Goal: Task Accomplishment & Management: Complete application form

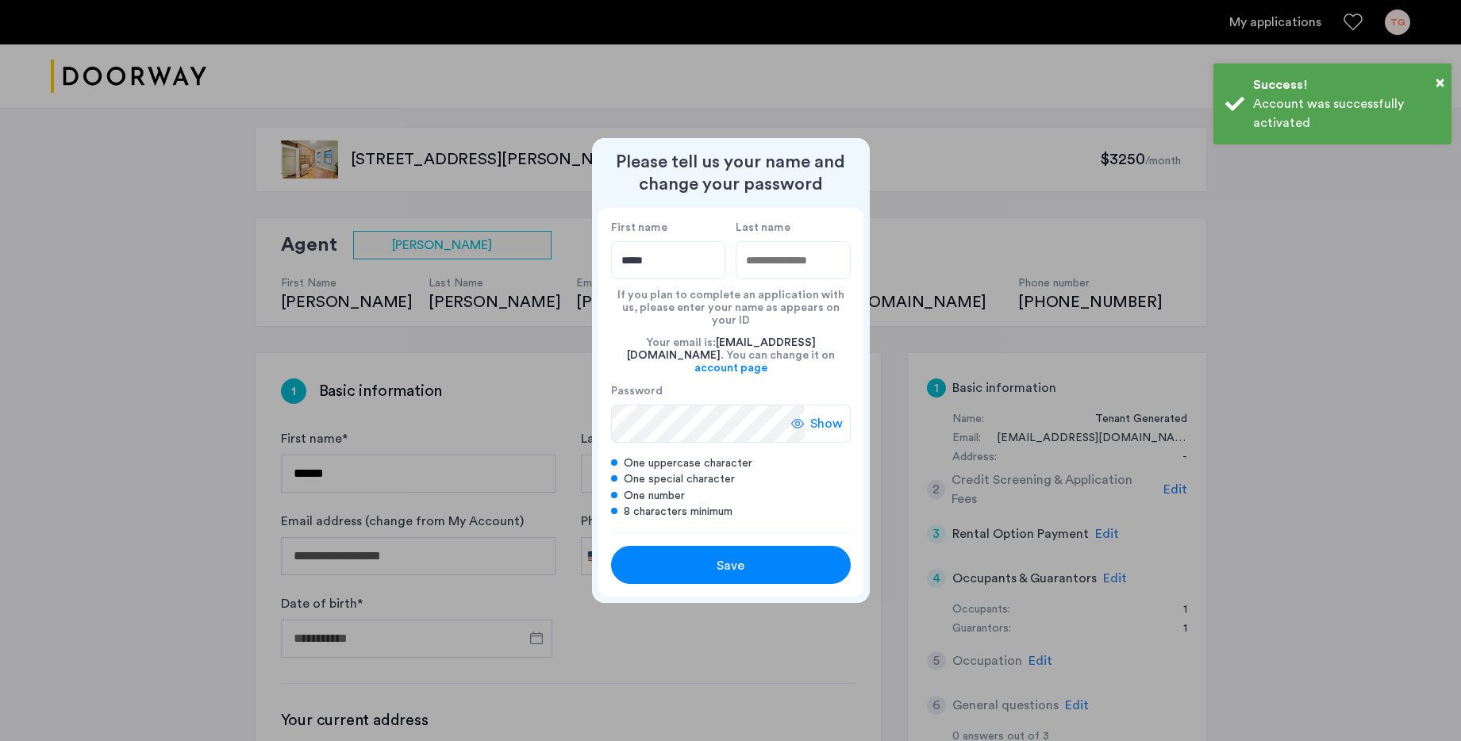
type input "*****"
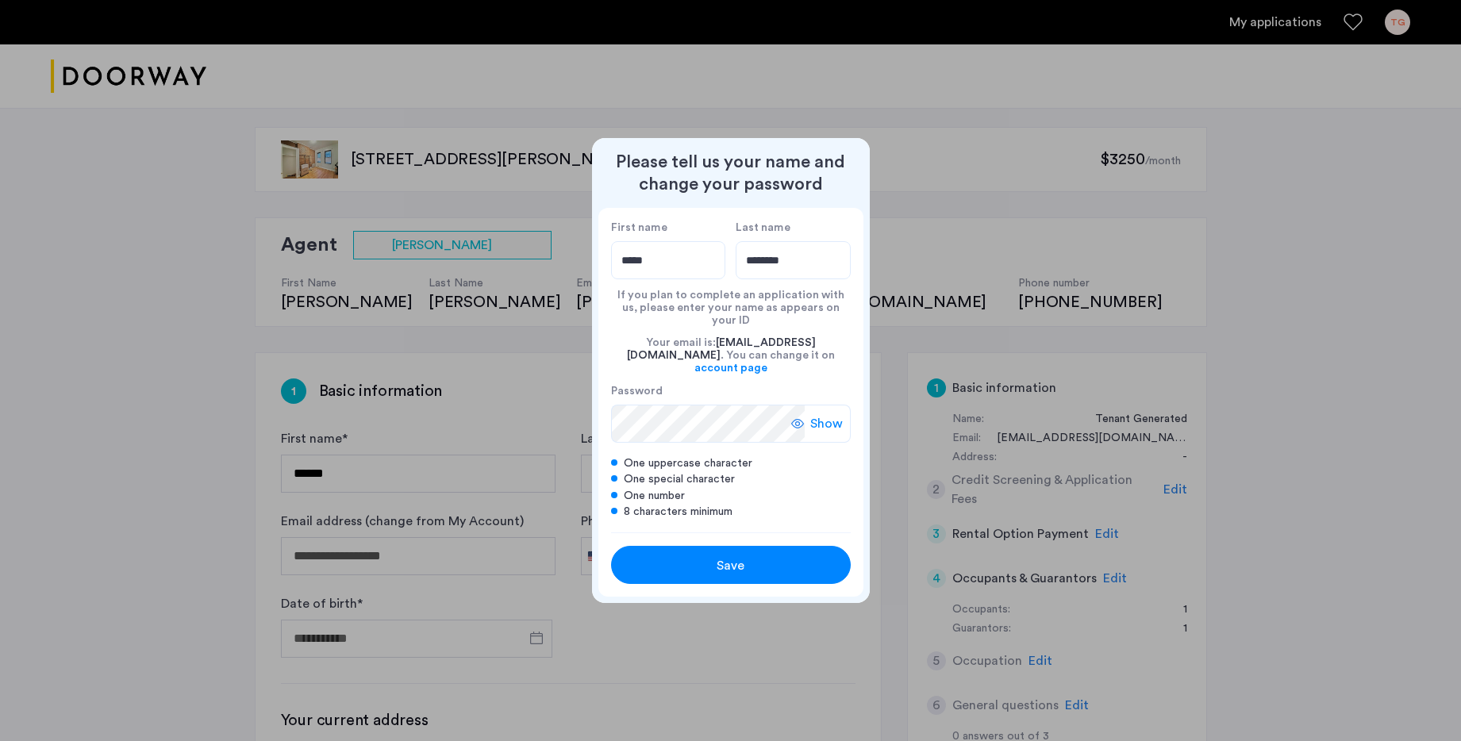
type input "********"
click at [751, 556] on div "Save" at bounding box center [731, 565] width 152 height 19
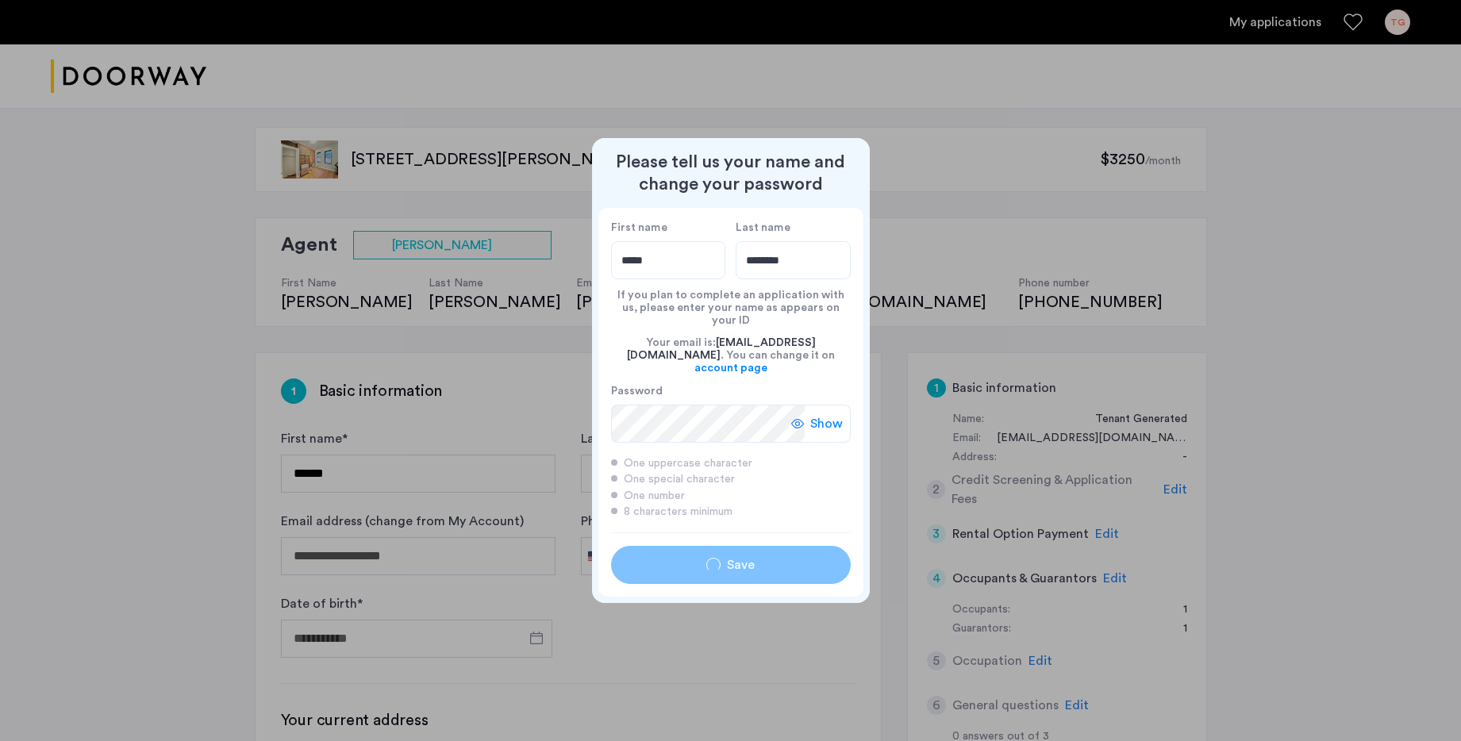
type input "*****"
type input "********"
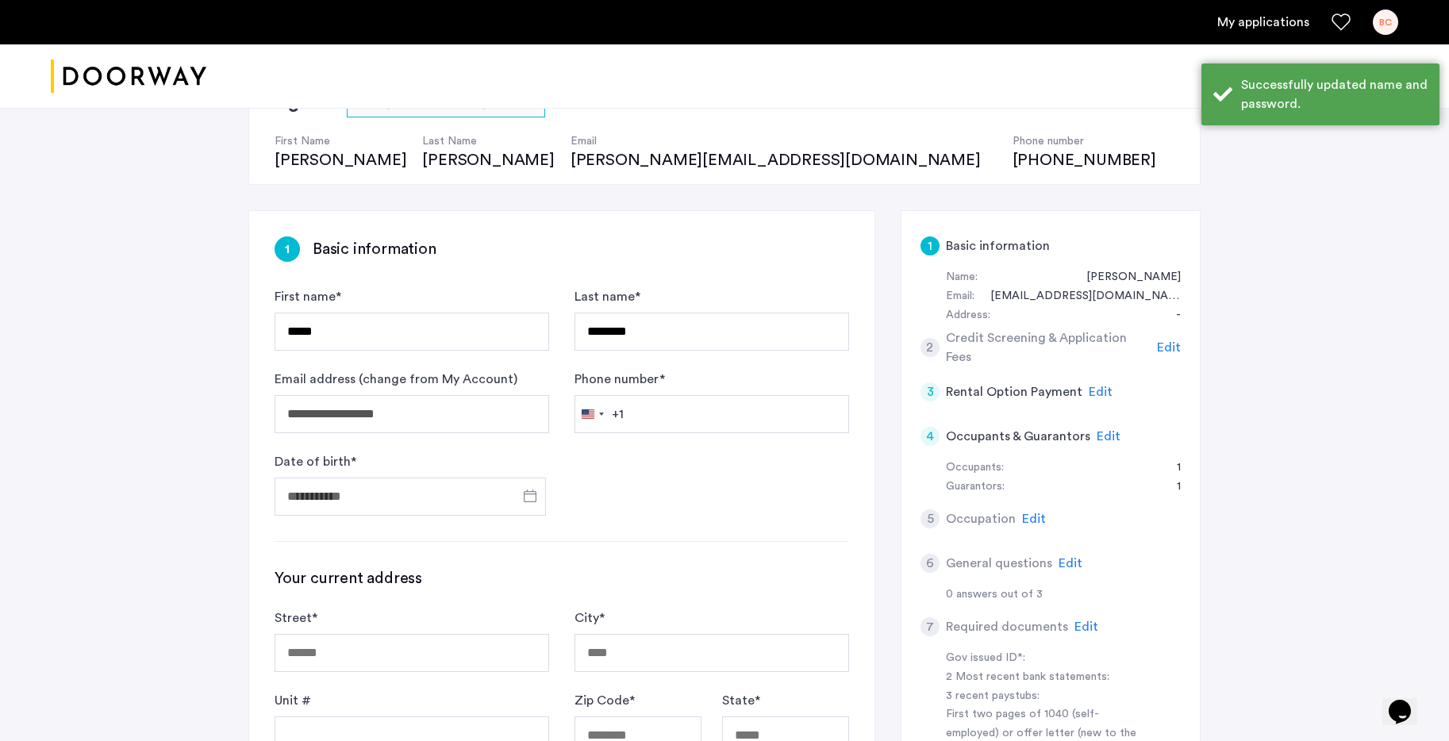
scroll to position [161, 0]
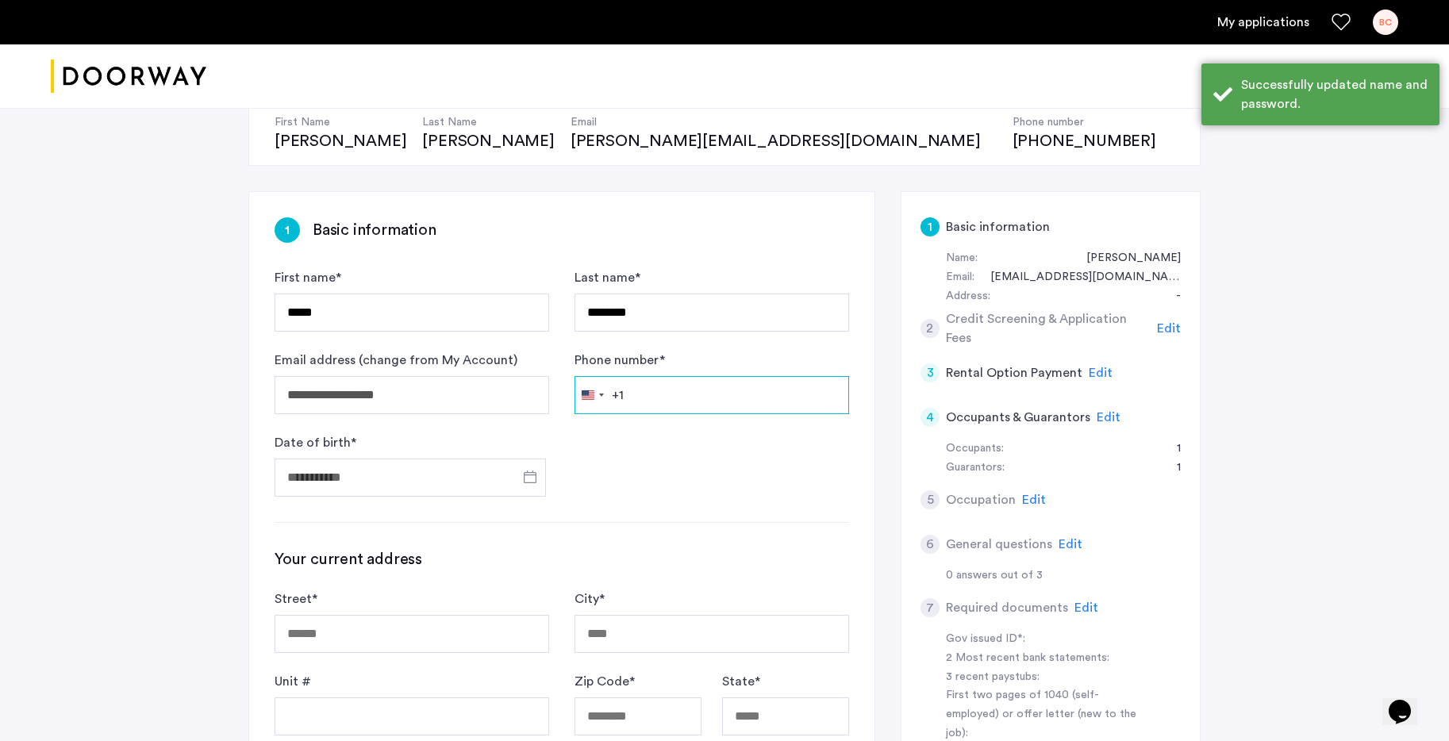
click at [670, 378] on input "Phone number *" at bounding box center [711, 395] width 275 height 38
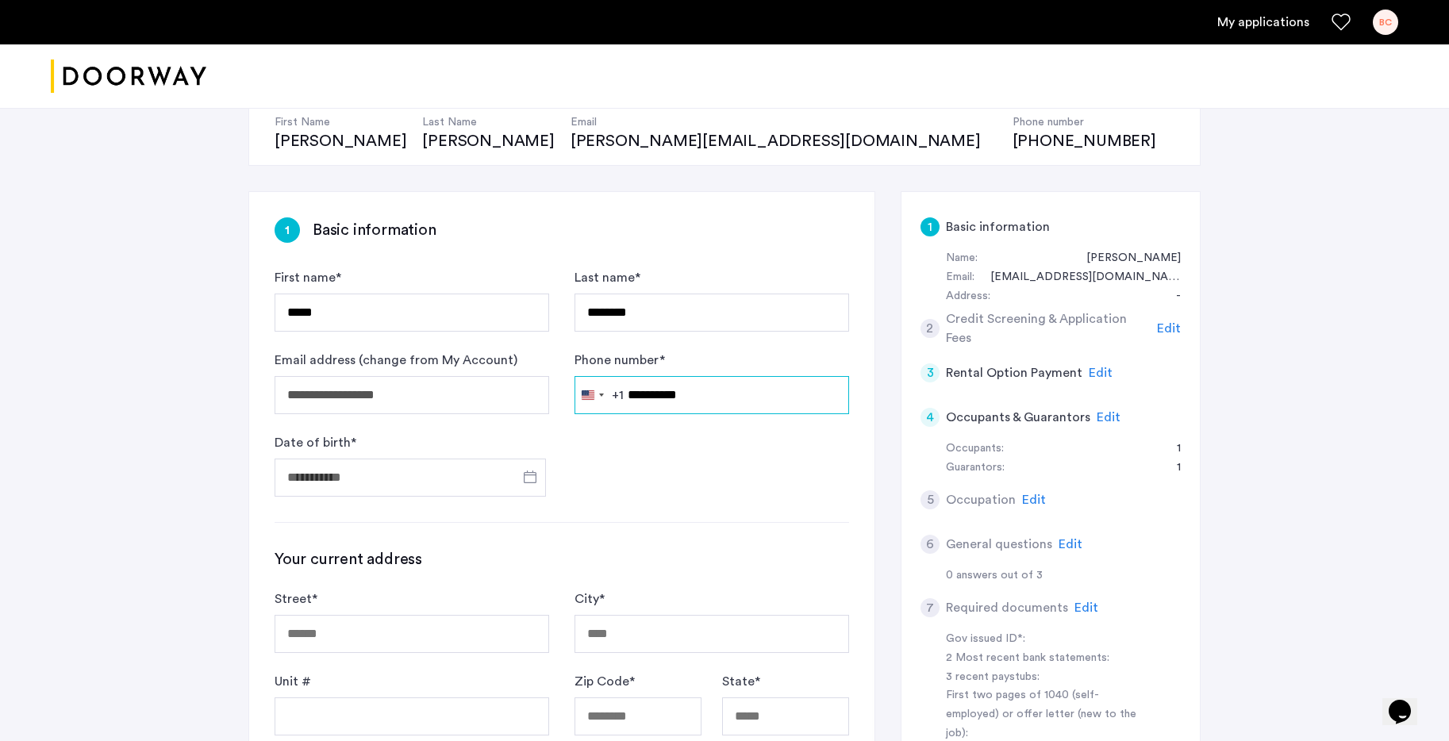
type input "**********"
click at [421, 476] on input "Date of birth *" at bounding box center [410, 478] width 271 height 38
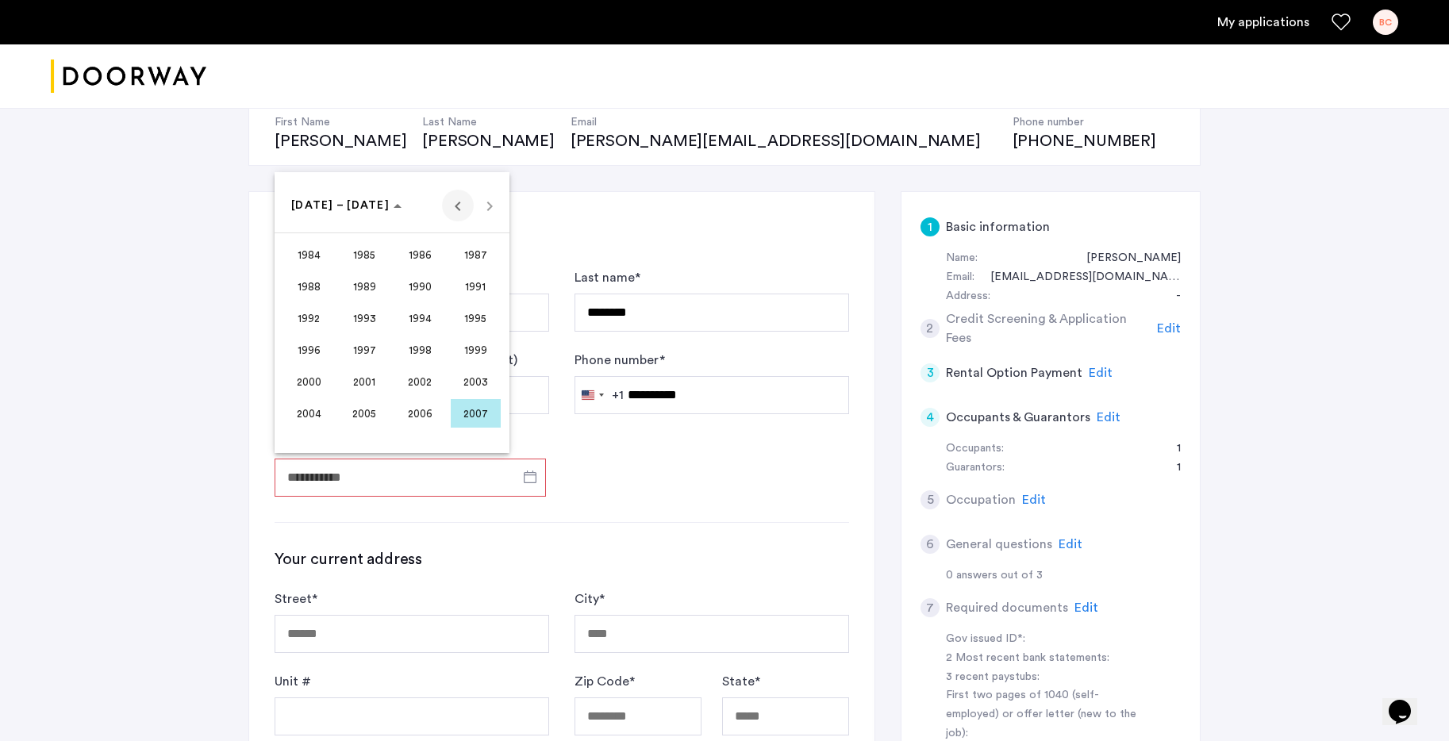
click at [455, 196] on span "Previous 24 years" at bounding box center [458, 206] width 32 height 32
click at [408, 259] on span "1962" at bounding box center [420, 254] width 50 height 29
click at [432, 345] on span "NOV" at bounding box center [420, 350] width 50 height 29
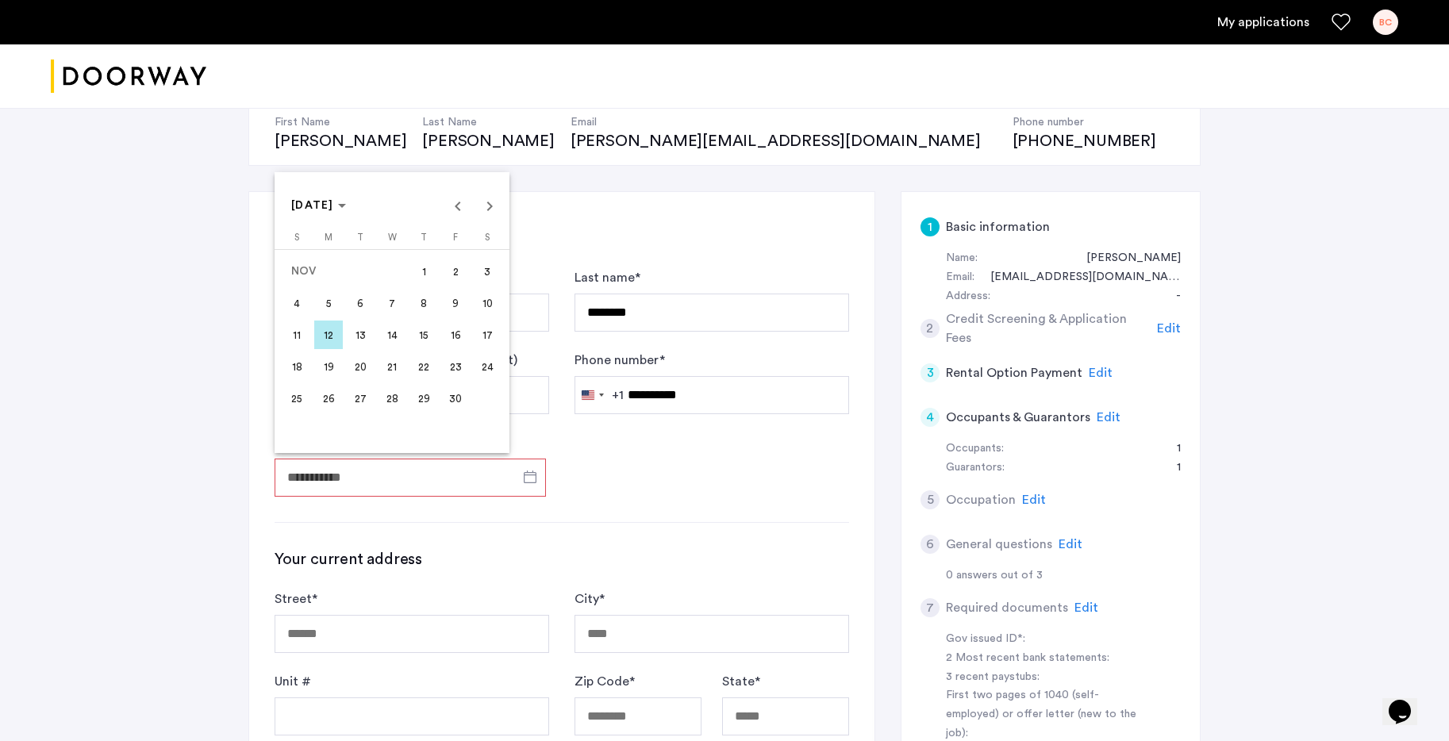
click at [493, 276] on span "3" at bounding box center [487, 271] width 29 height 29
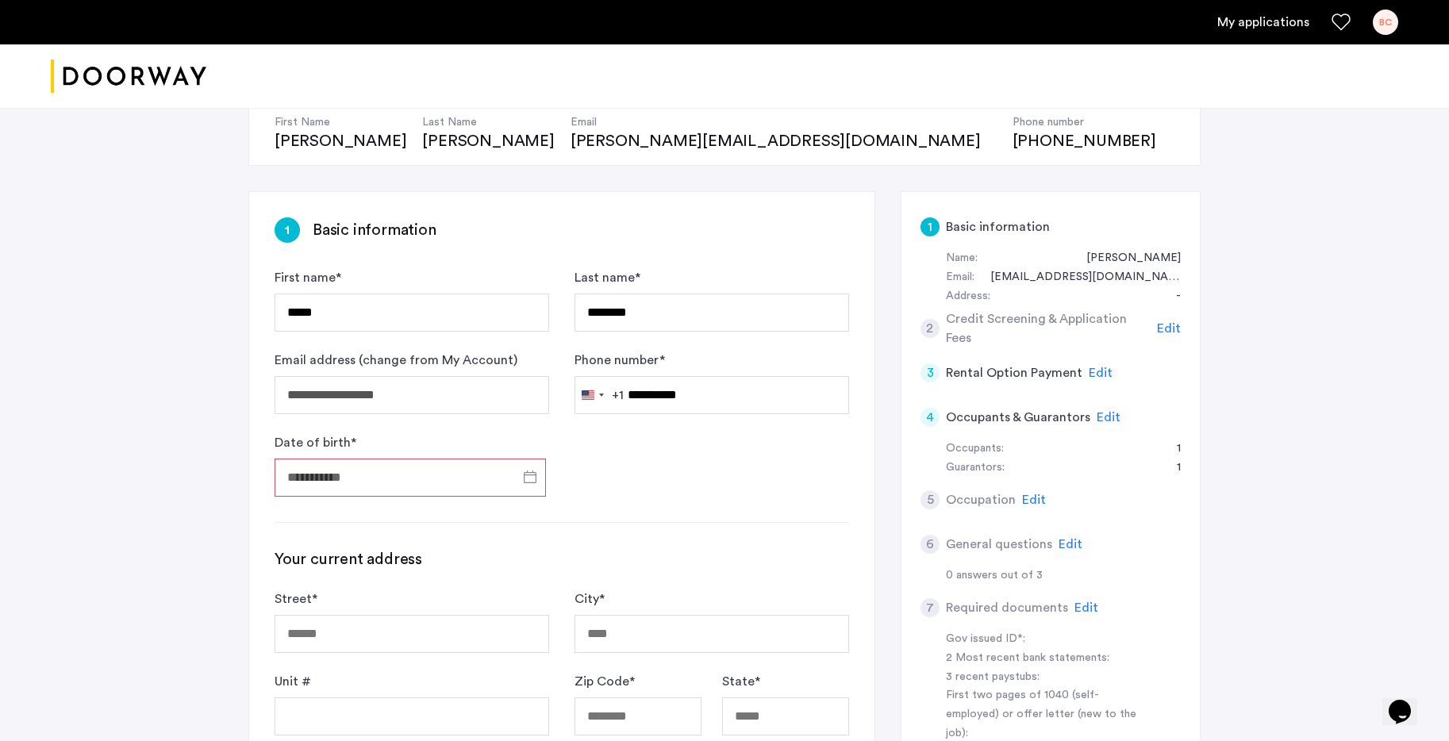
type input "**********"
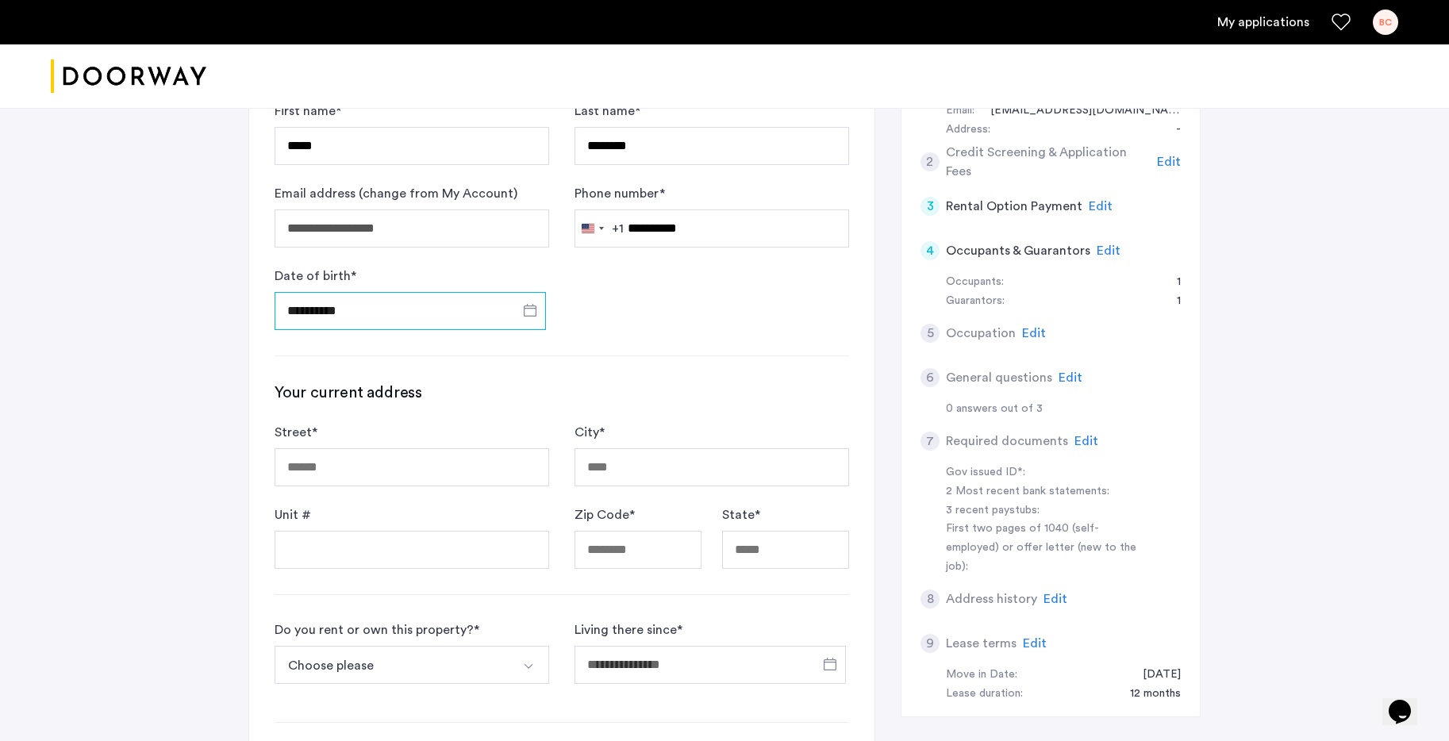
scroll to position [337, 0]
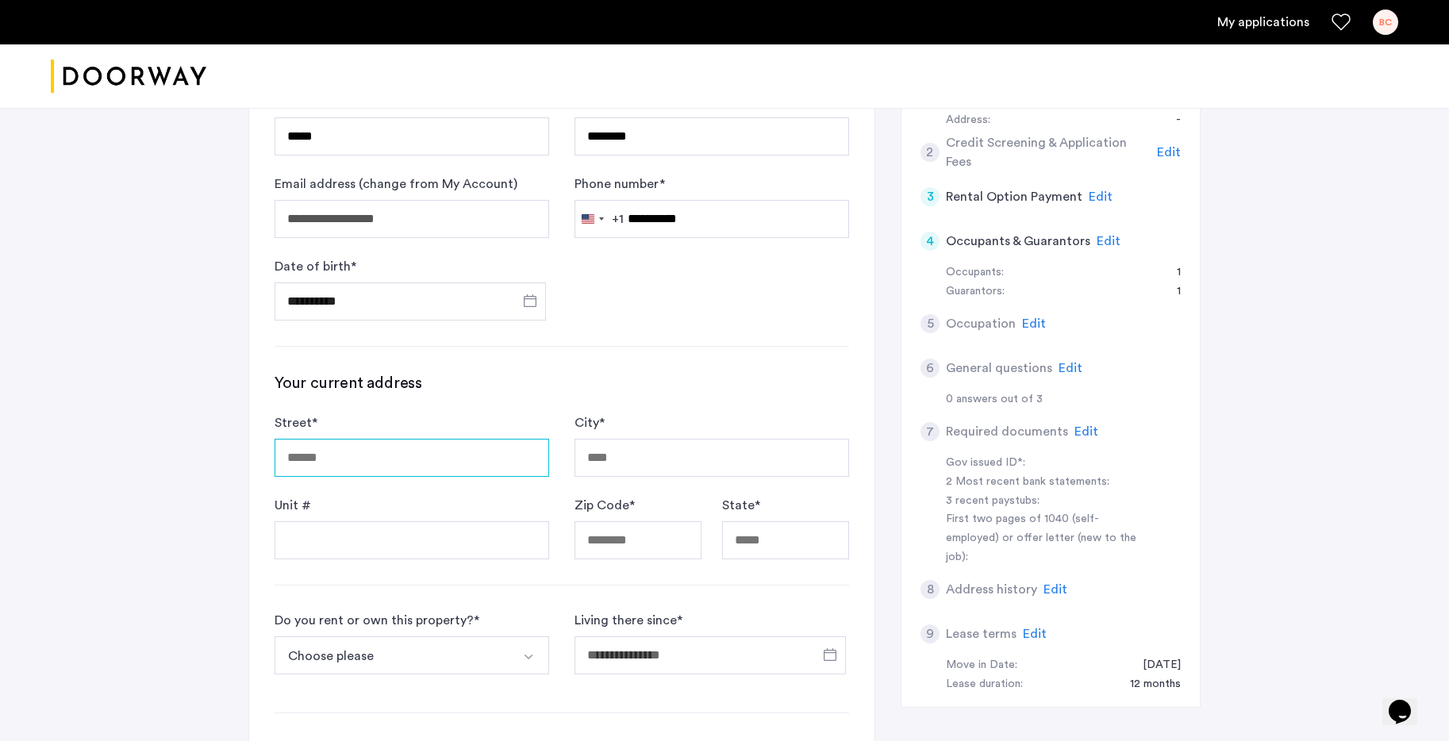
click at [413, 447] on input "Street *" at bounding box center [412, 458] width 275 height 38
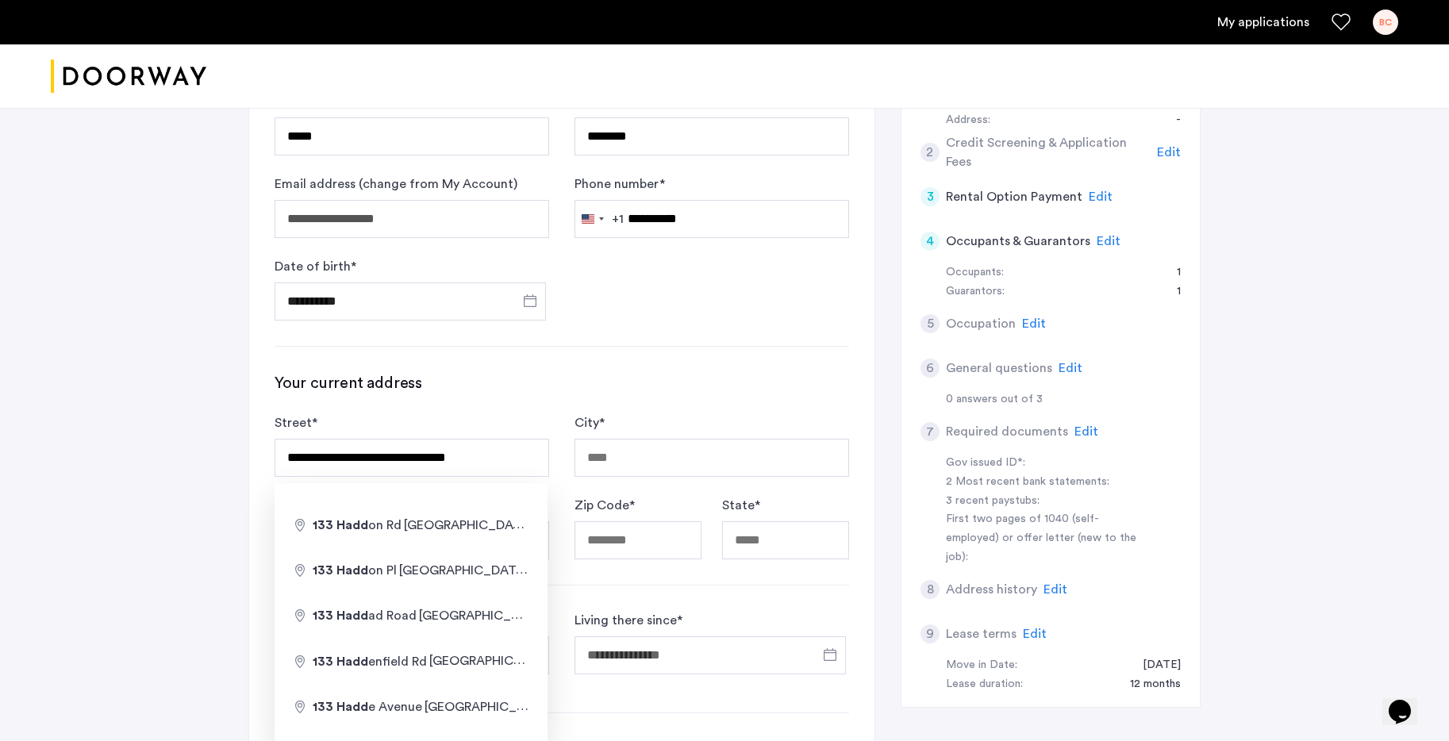
type input "**********"
type input "*********"
type input "*****"
type input "**"
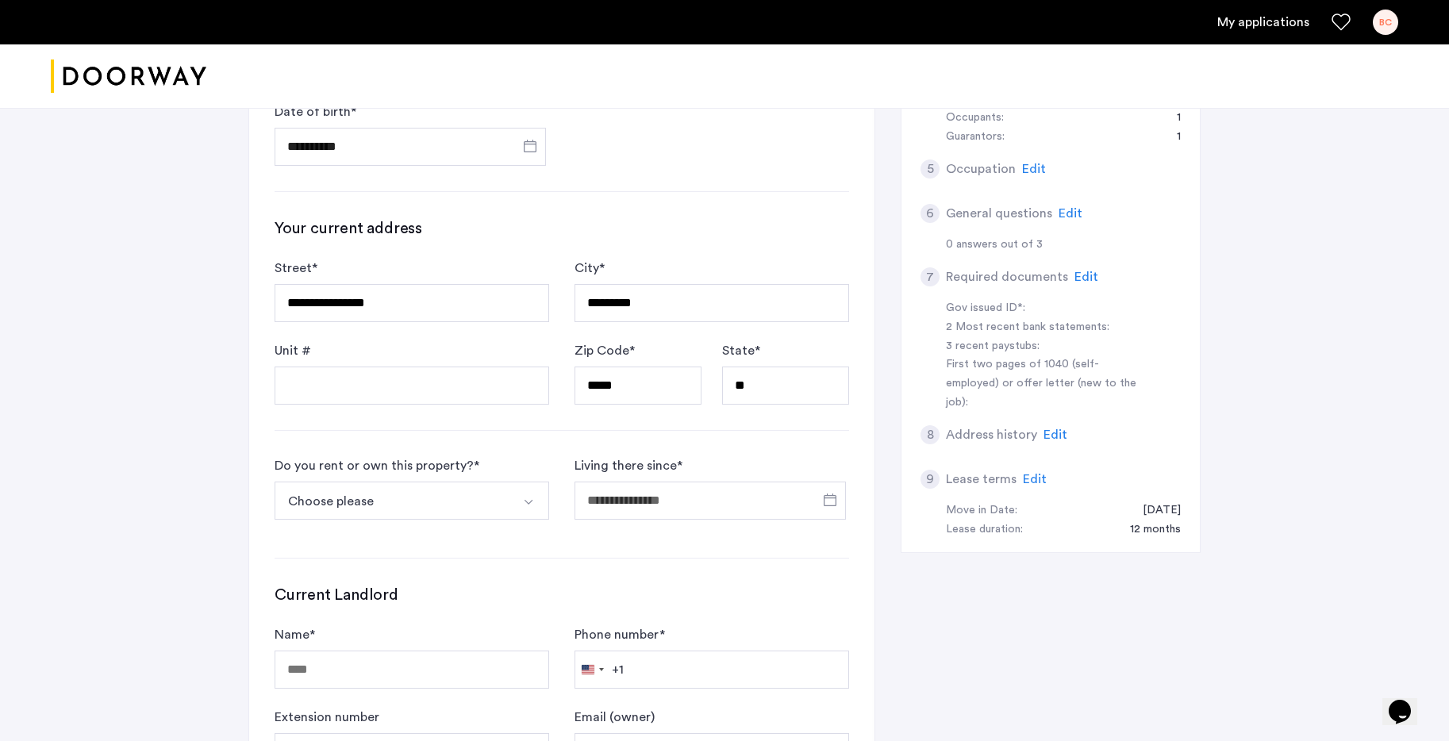
scroll to position [491, 0]
click at [497, 500] on button "Choose please" at bounding box center [393, 501] width 237 height 38
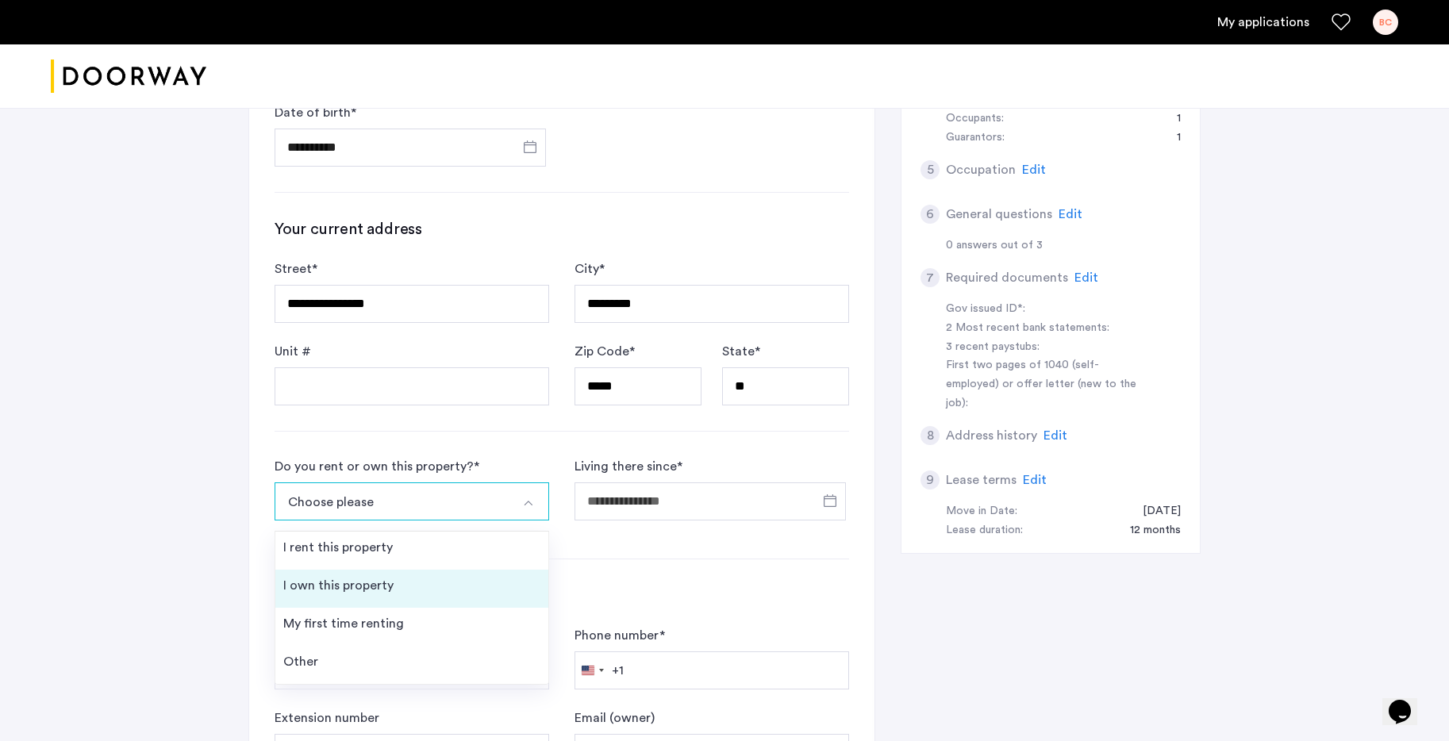
click at [455, 578] on li "I own this property" at bounding box center [411, 589] width 273 height 38
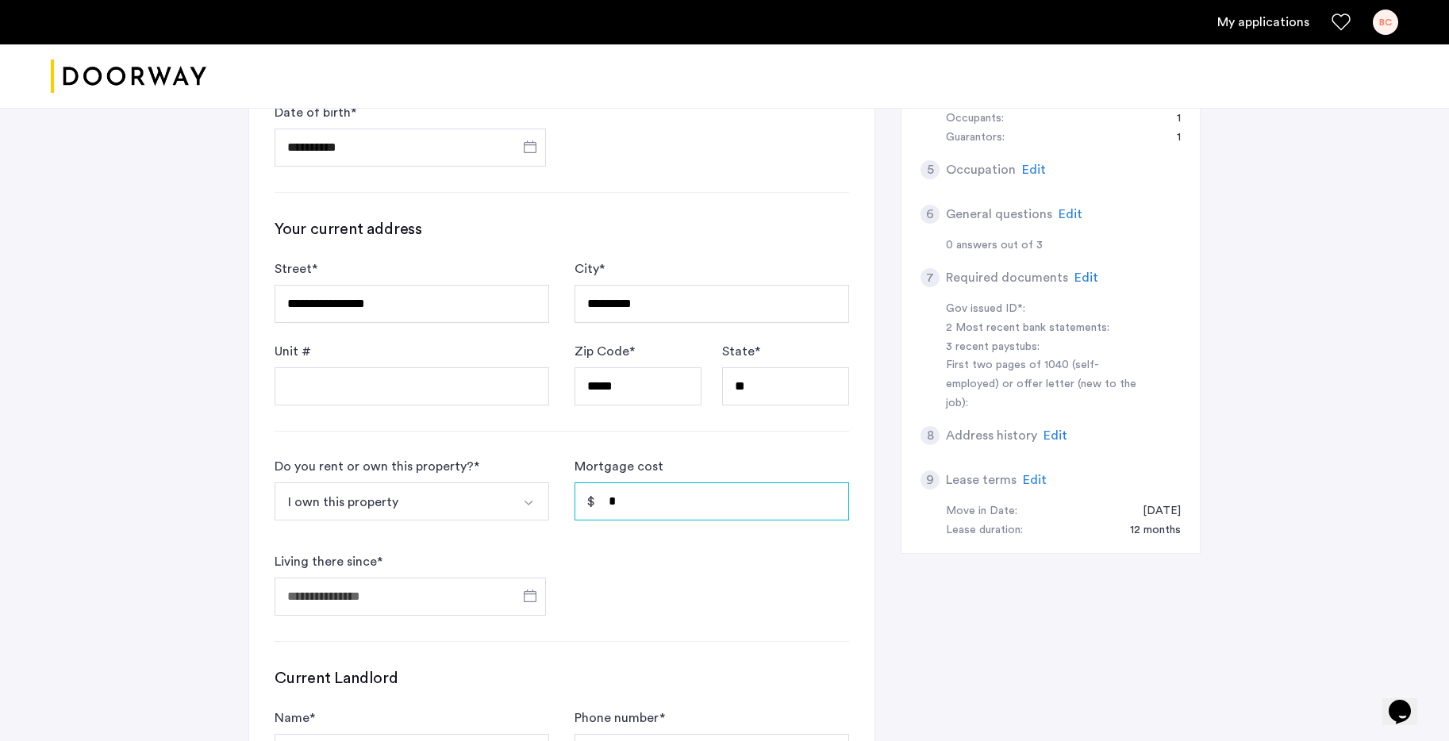
click at [670, 493] on input "*" at bounding box center [711, 501] width 275 height 38
type input "*"
type input "*****"
click at [466, 583] on input "Living there since *" at bounding box center [410, 597] width 271 height 38
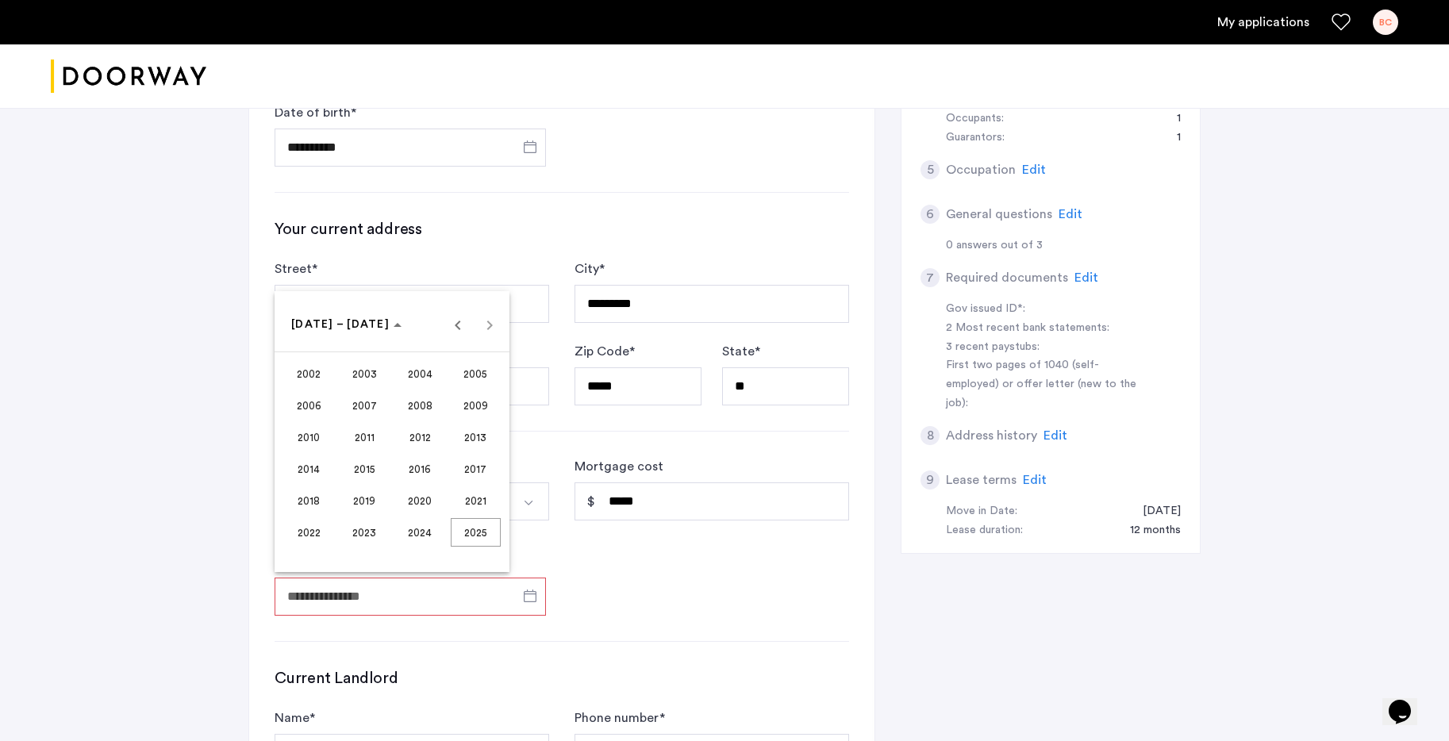
click at [313, 401] on span "2006" at bounding box center [309, 405] width 50 height 29
click at [458, 463] on span "DEC" at bounding box center [476, 469] width 50 height 29
click at [461, 389] on span "1" at bounding box center [455, 390] width 29 height 29
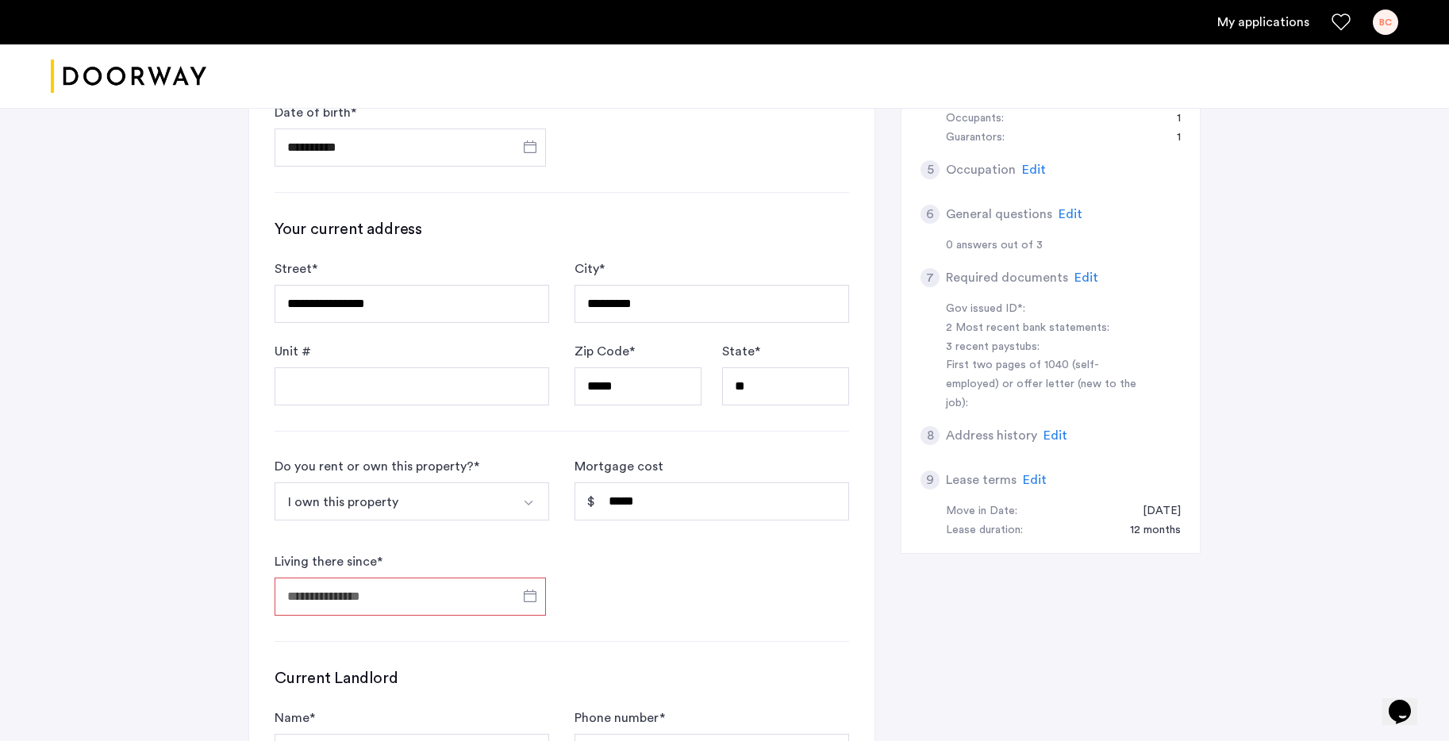
type input "**********"
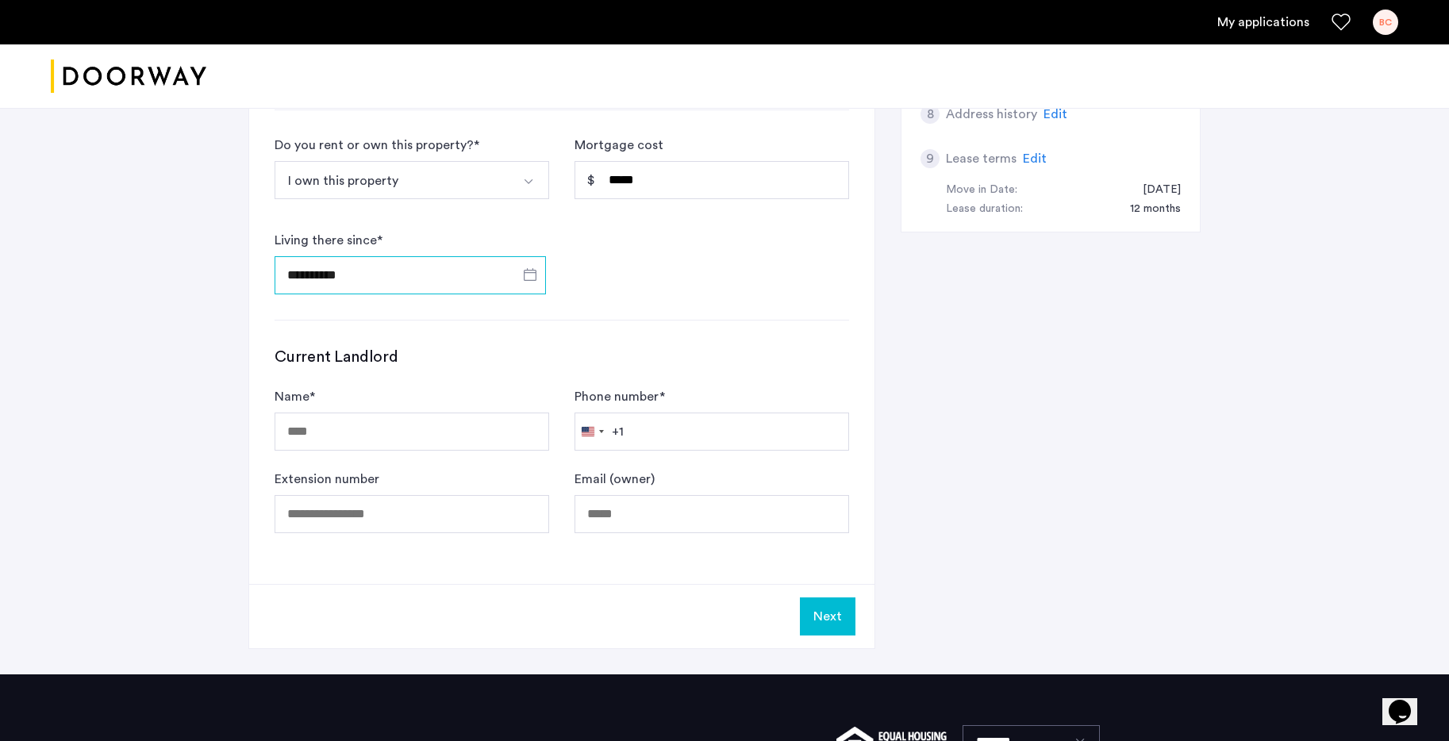
scroll to position [820, 0]
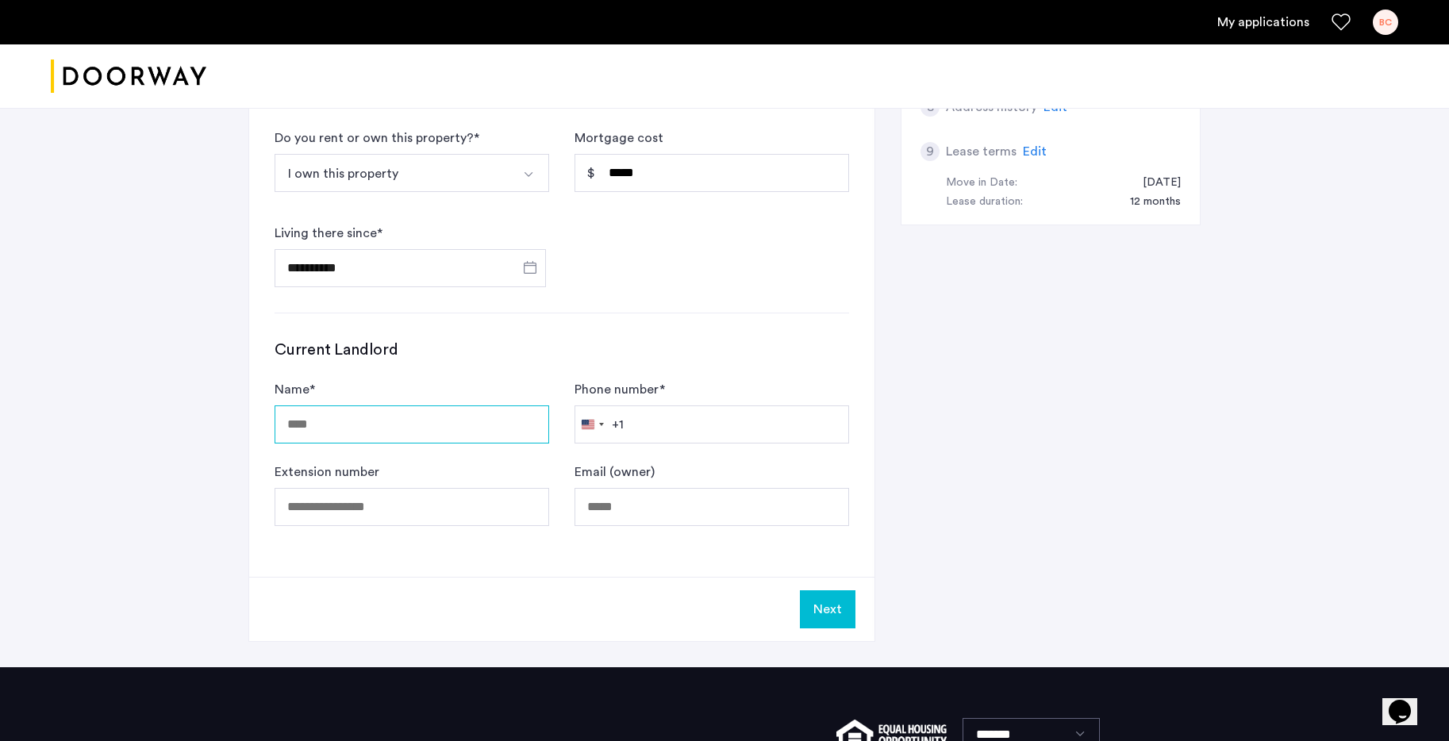
click at [474, 432] on input "Name *" at bounding box center [412, 424] width 275 height 38
type input "**********"
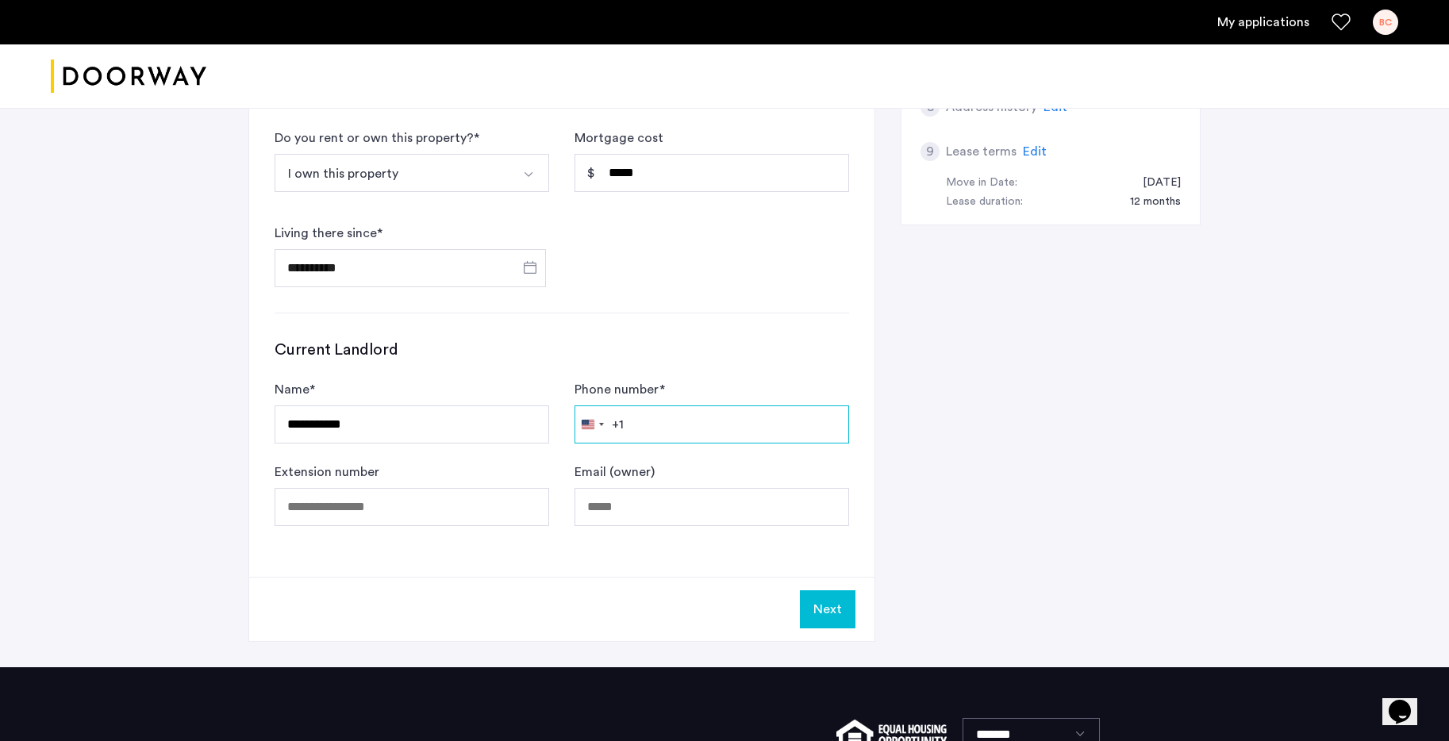
click at [785, 434] on input "Phone number *" at bounding box center [711, 424] width 275 height 38
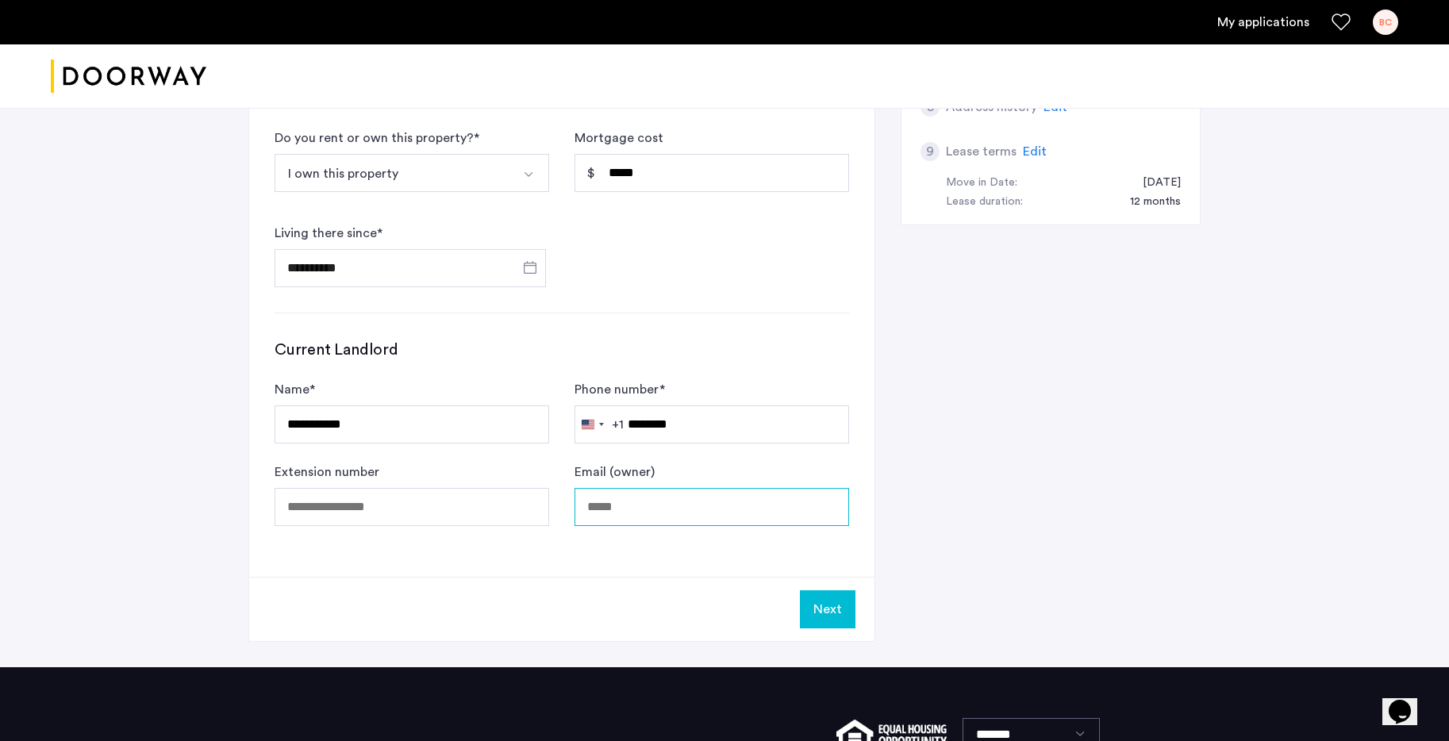
click at [717, 502] on input "Email (owner)" at bounding box center [711, 507] width 275 height 38
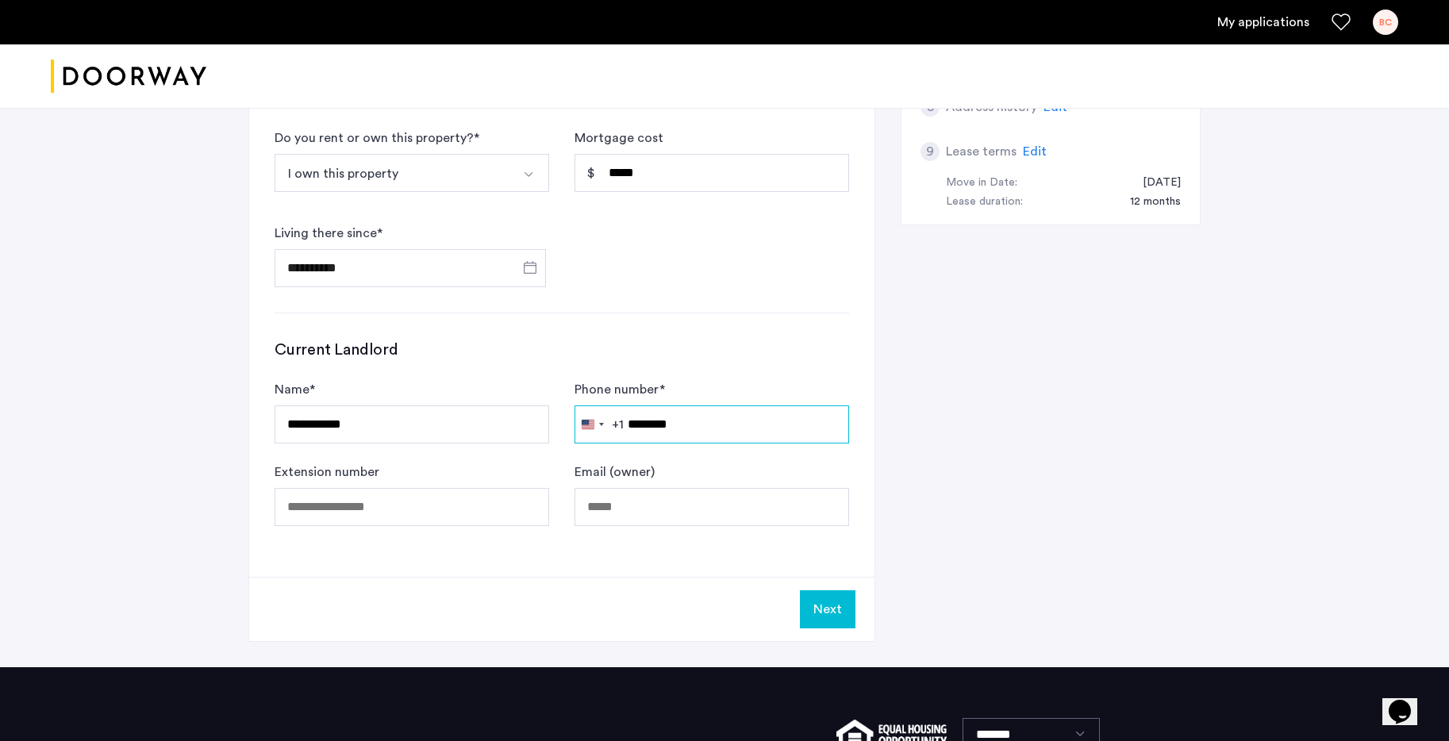
click at [713, 423] on input "********" at bounding box center [711, 424] width 275 height 38
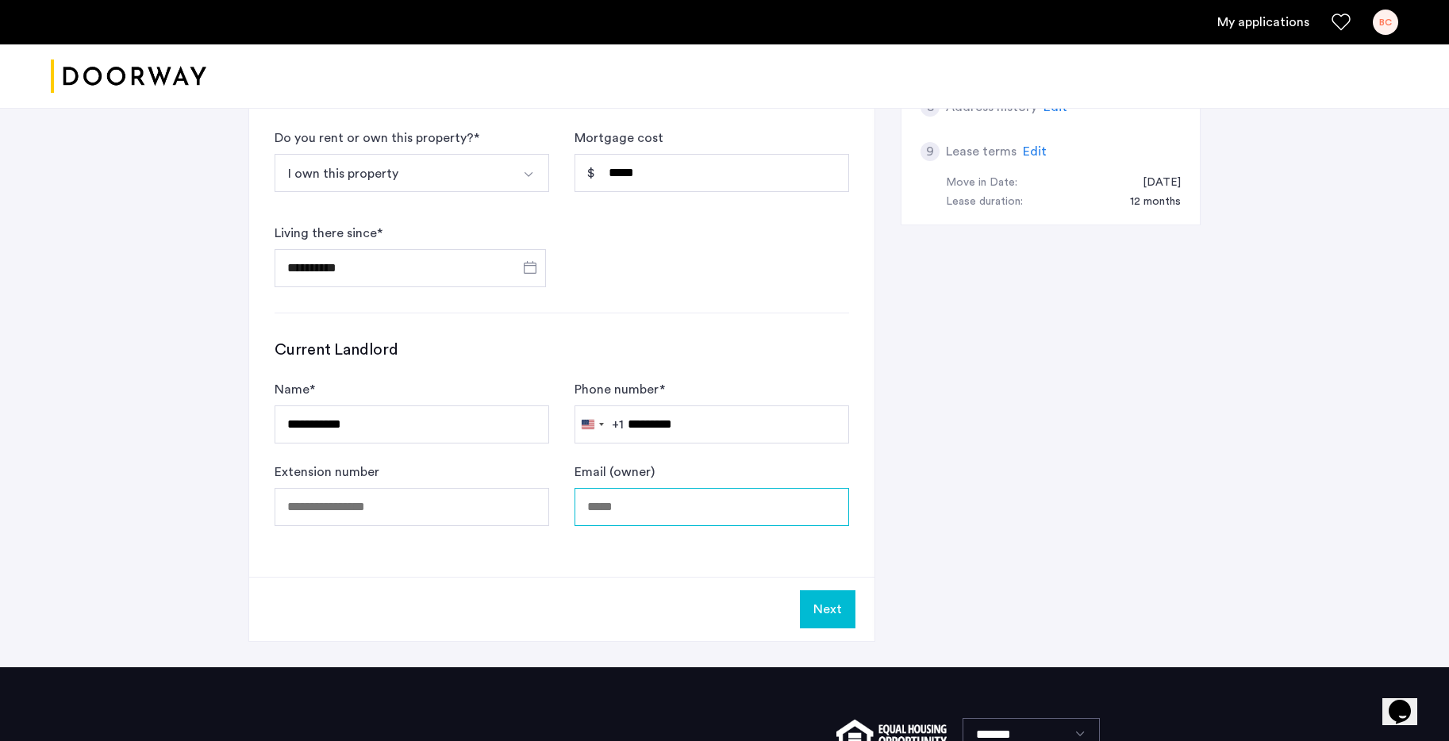
click at [735, 513] on input "Email (owner)" at bounding box center [711, 507] width 275 height 38
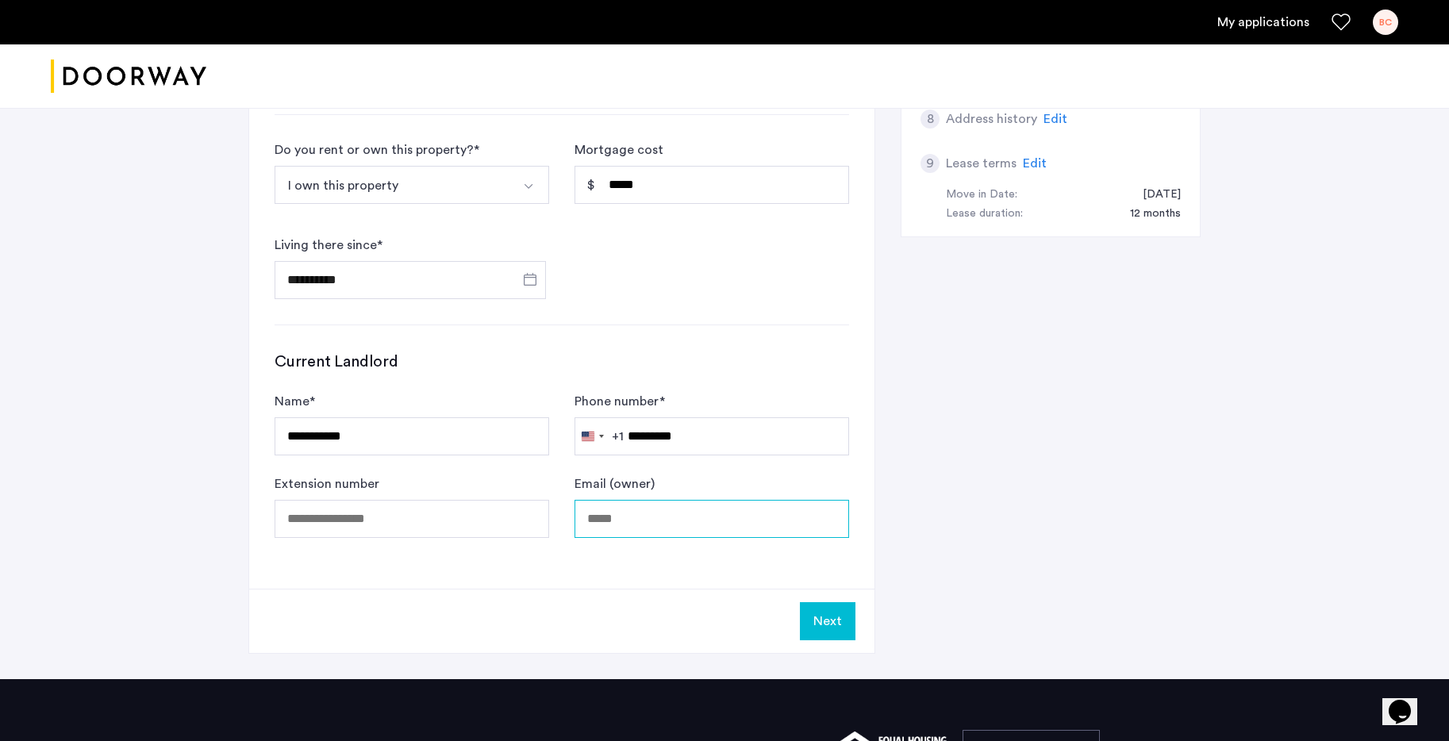
scroll to position [632, 0]
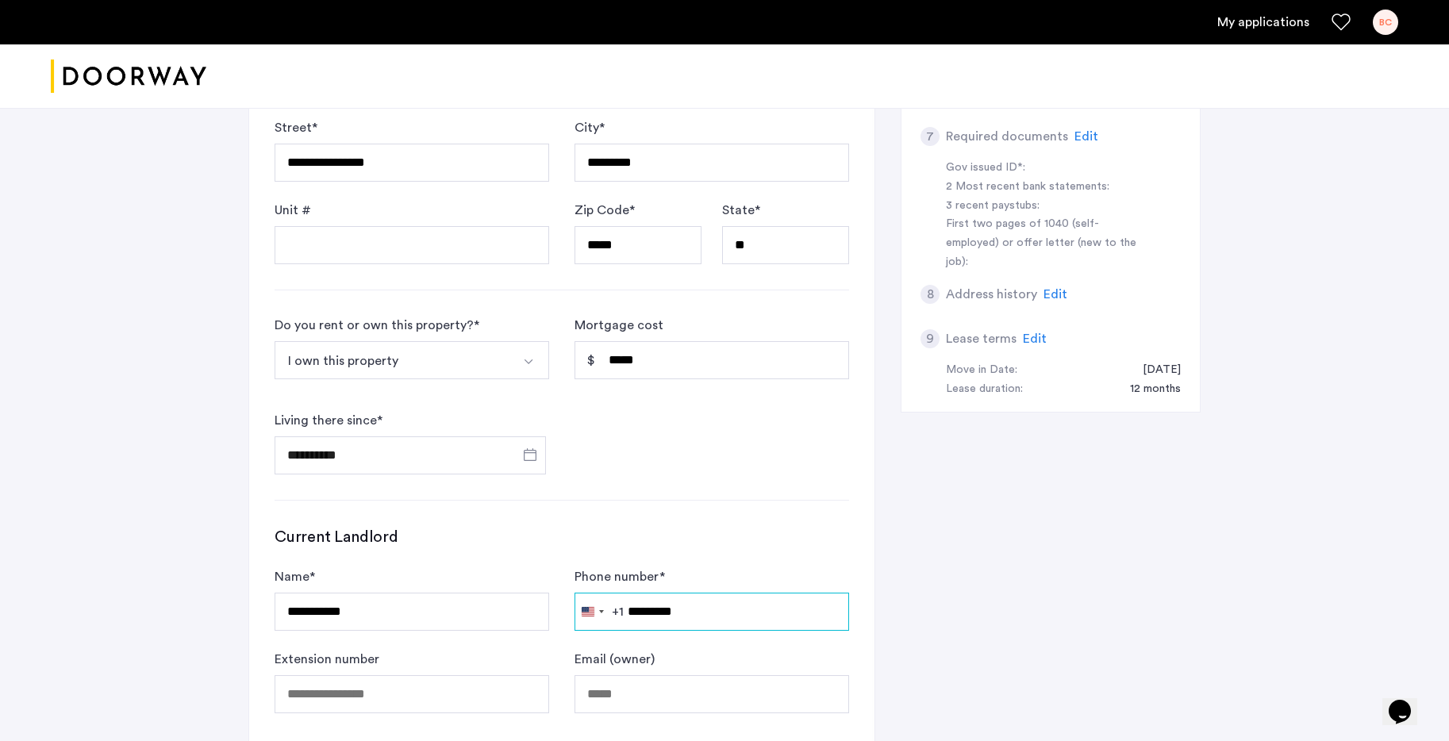
click at [643, 614] on input "*********" at bounding box center [711, 612] width 275 height 38
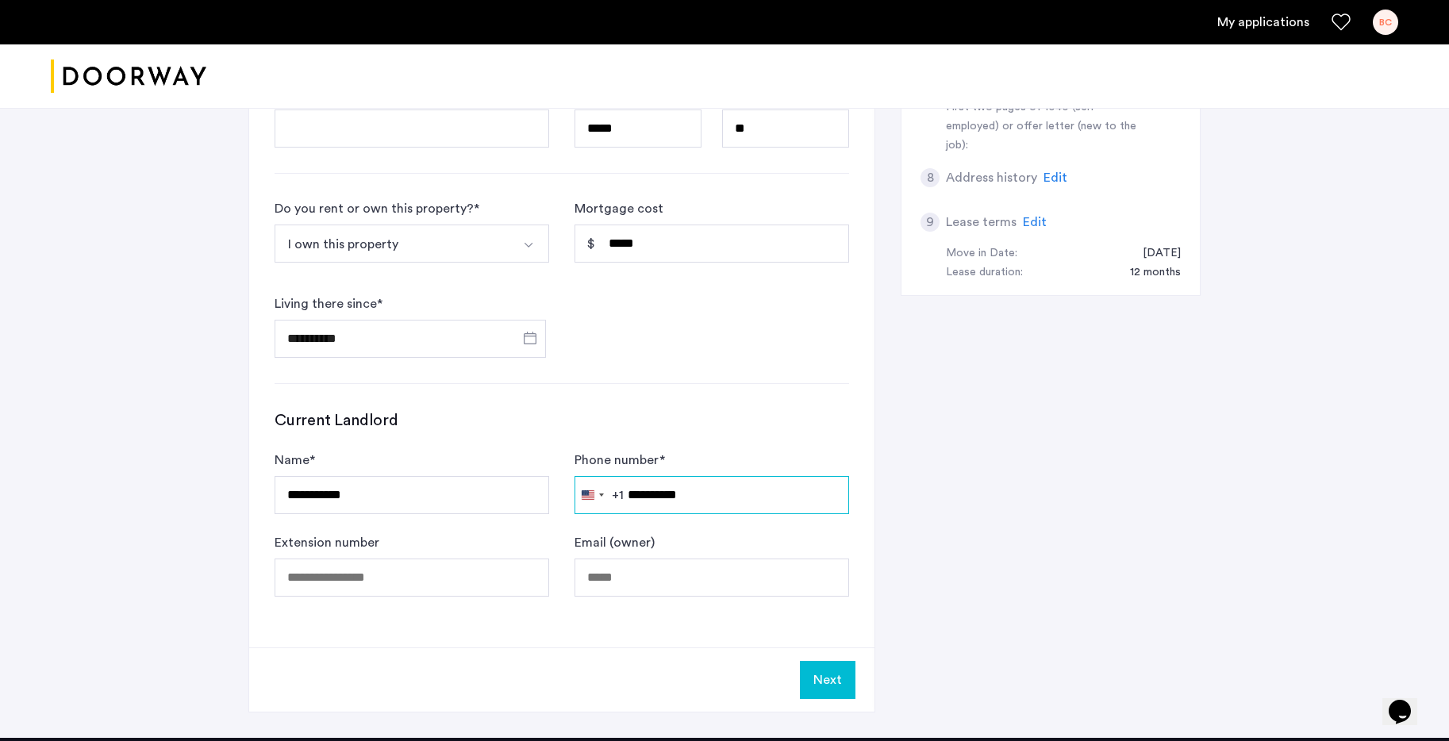
scroll to position [778, 0]
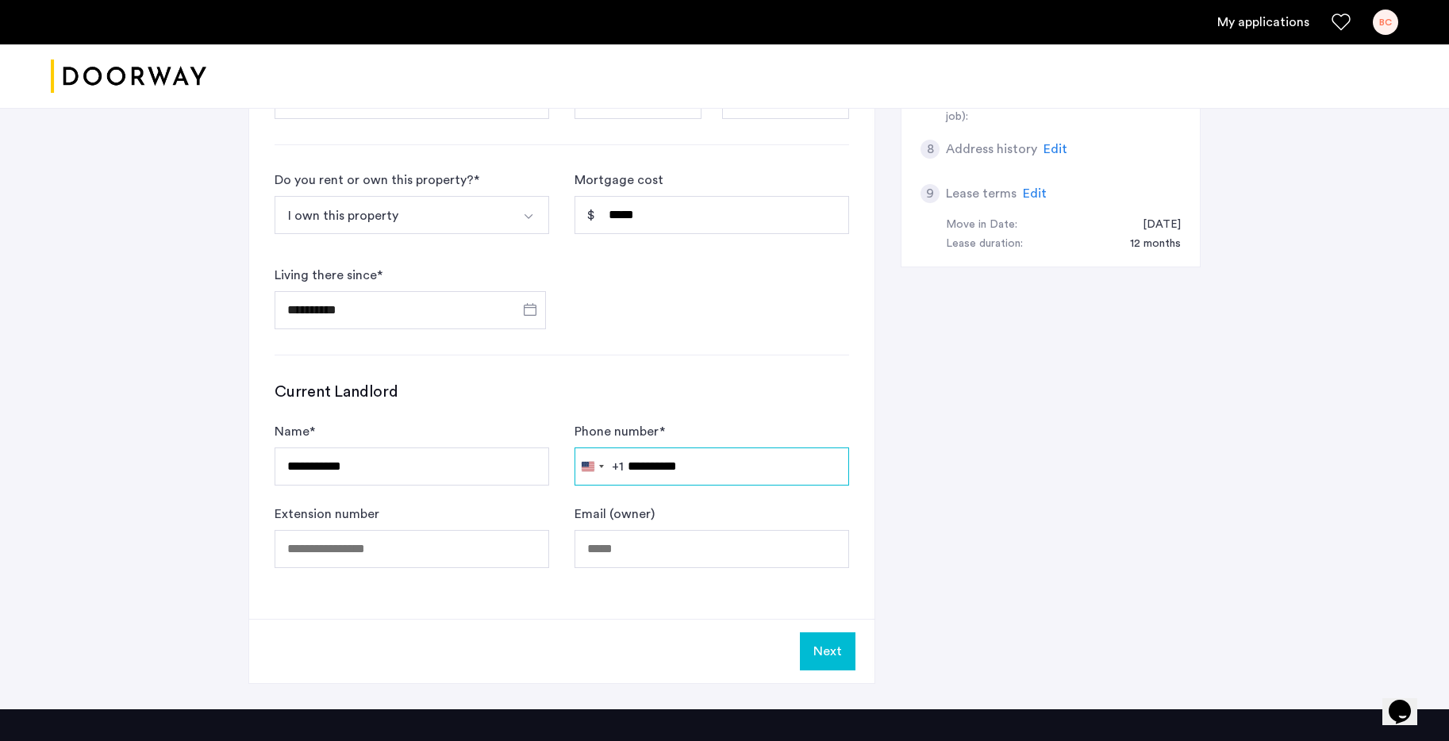
type input "**********"
click at [850, 653] on button "Next" at bounding box center [828, 651] width 56 height 38
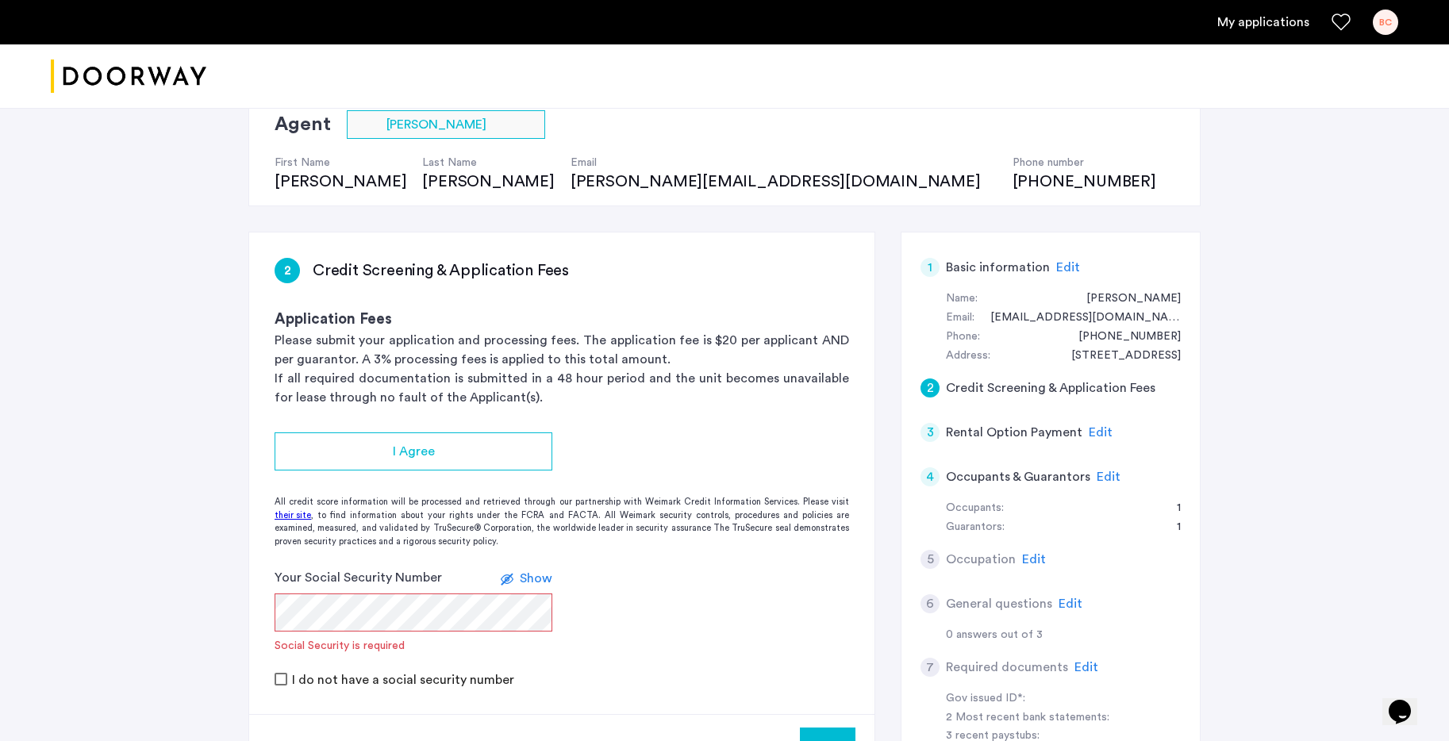
scroll to position [120, 0]
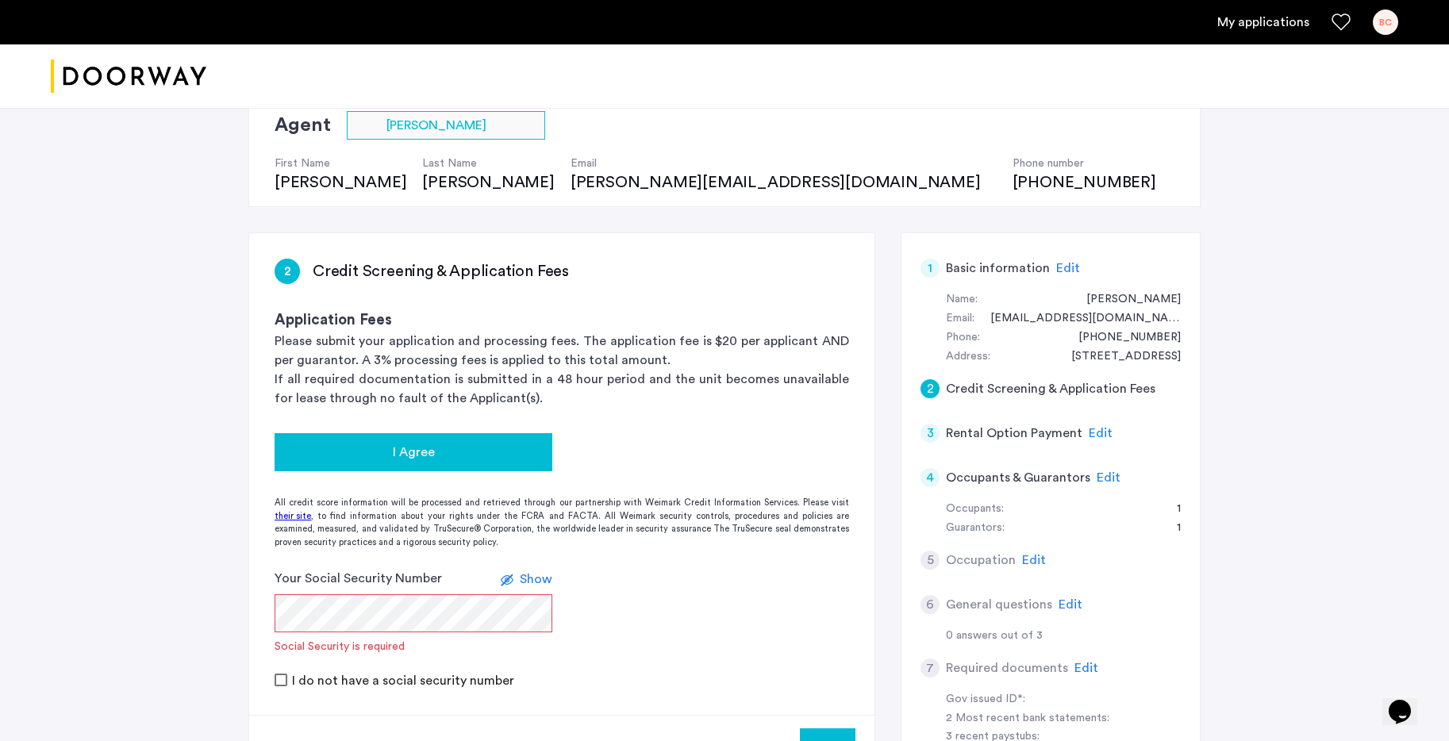
click at [503, 459] on div "I Agree" at bounding box center [413, 452] width 252 height 19
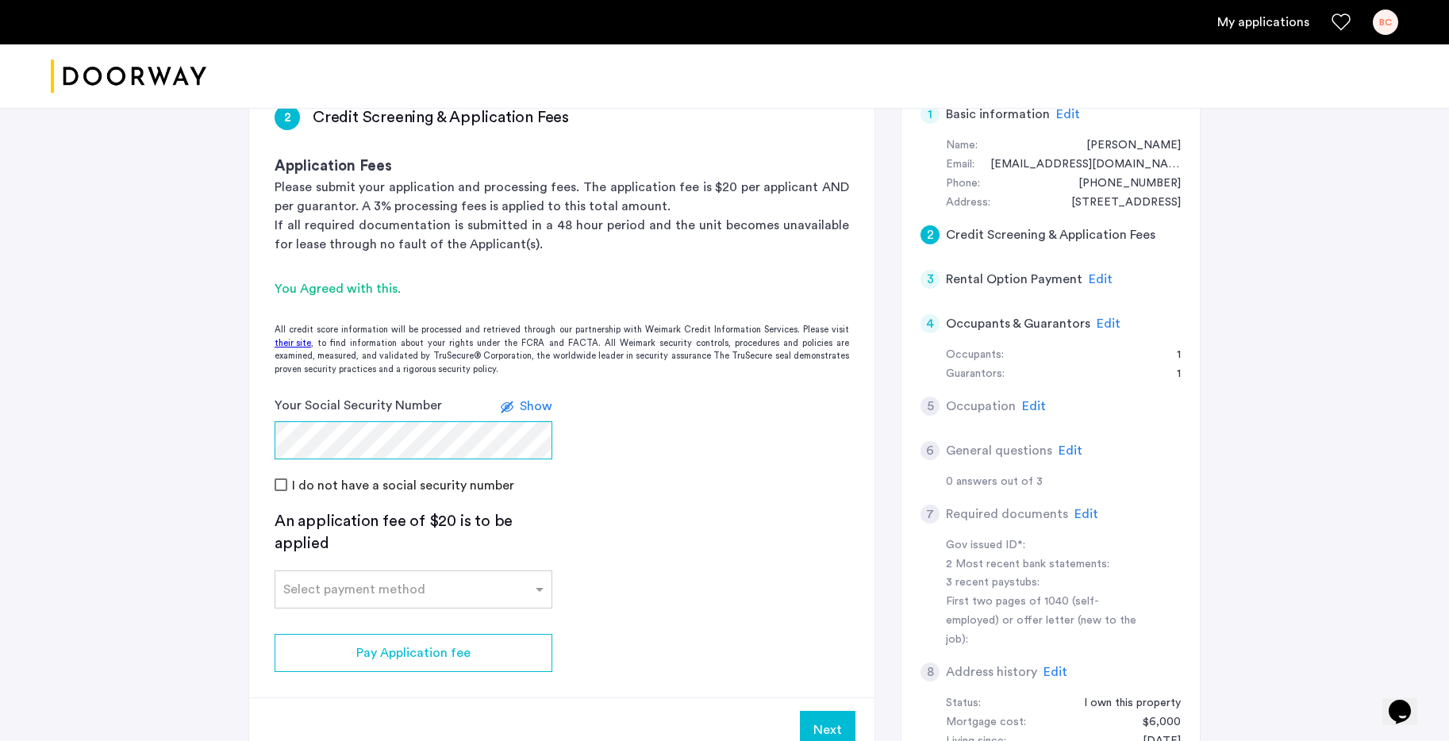
scroll to position [276, 0]
click at [322, 593] on div "Select payment method" at bounding box center [354, 587] width 142 height 19
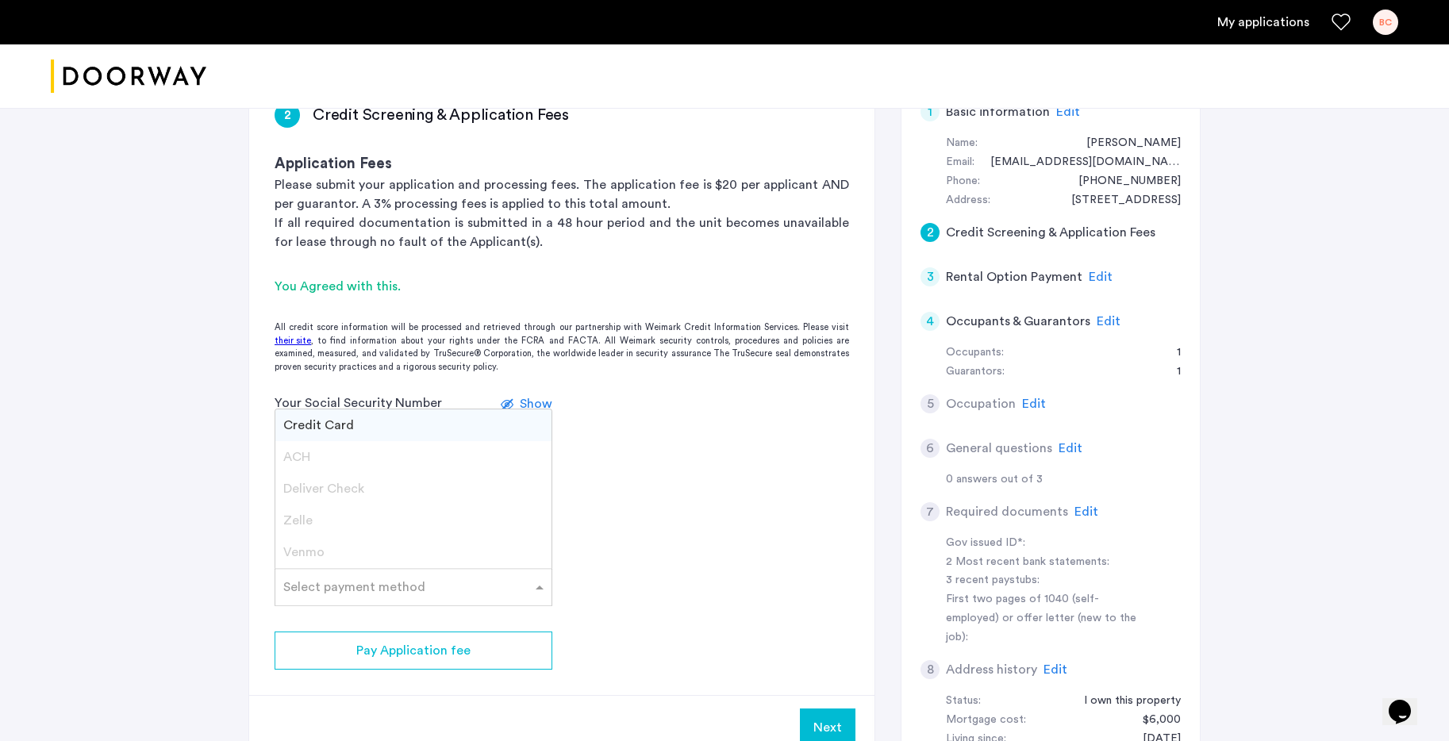
click at [376, 417] on div "Credit Card" at bounding box center [413, 425] width 276 height 32
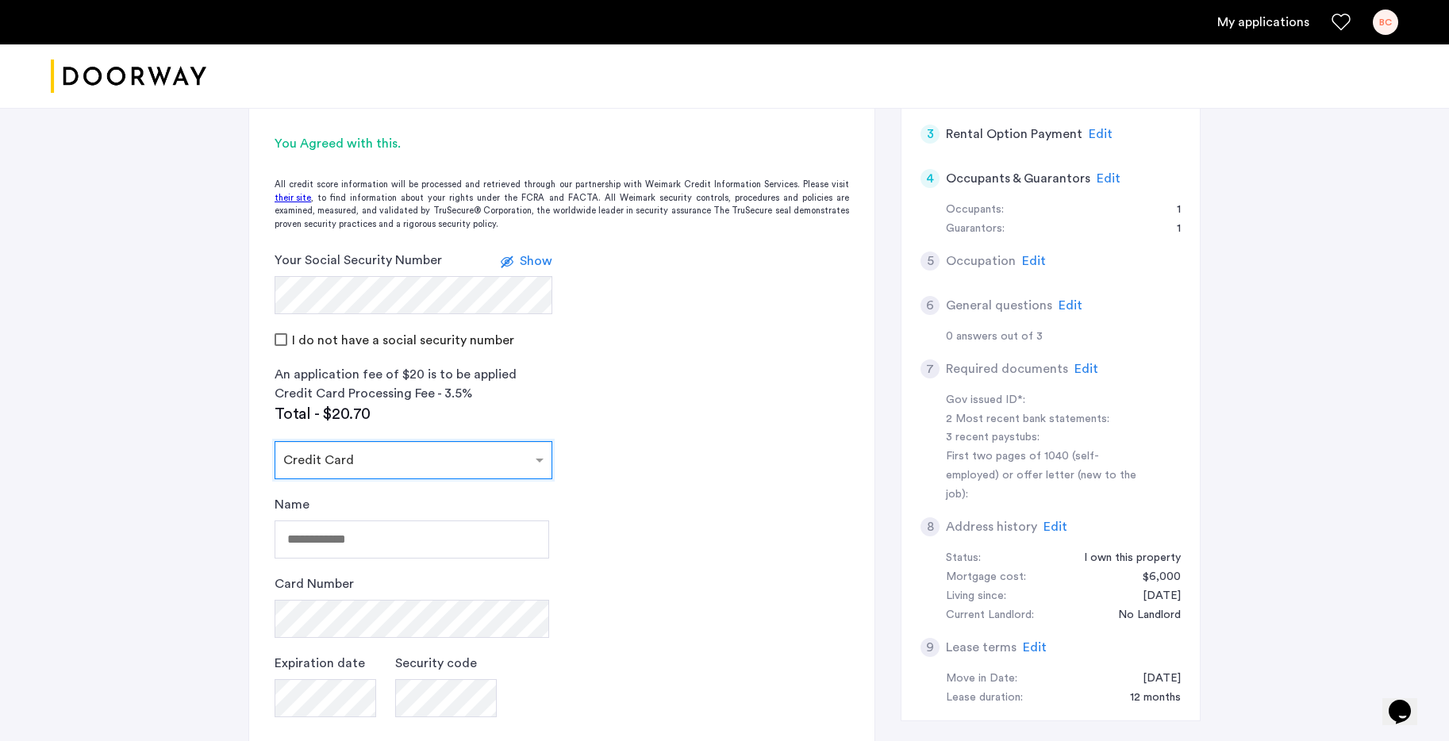
scroll to position [428, 0]
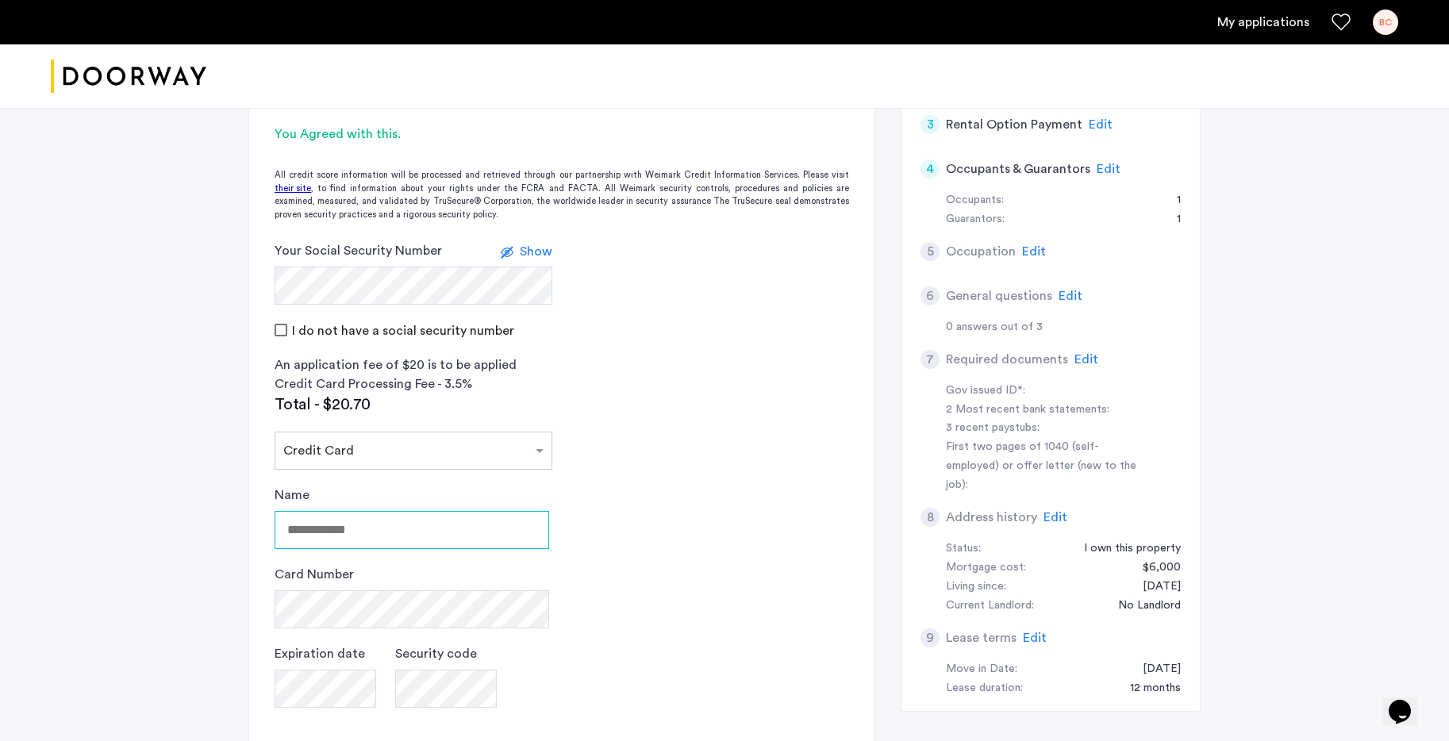
click at [368, 525] on input "Name" at bounding box center [412, 530] width 275 height 38
type input "**********"
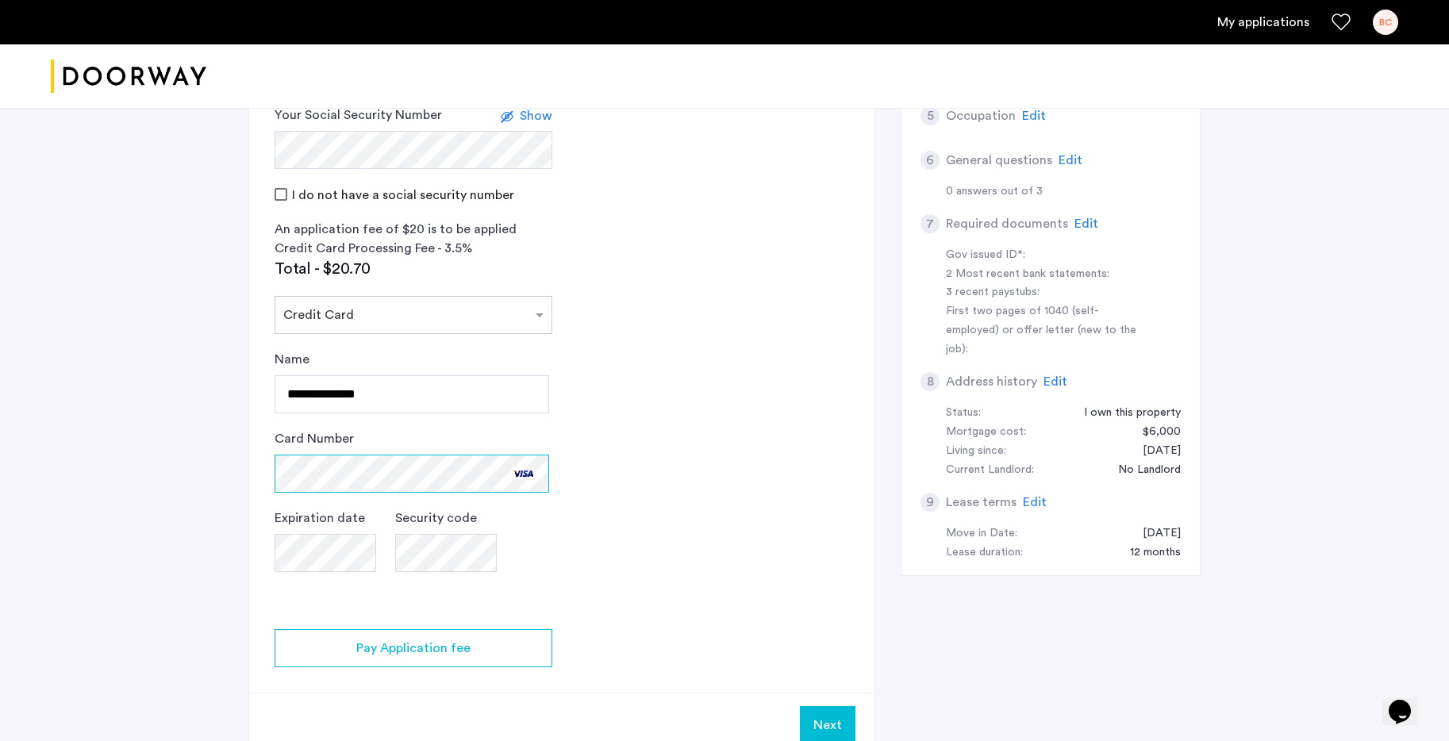
scroll to position [588, 0]
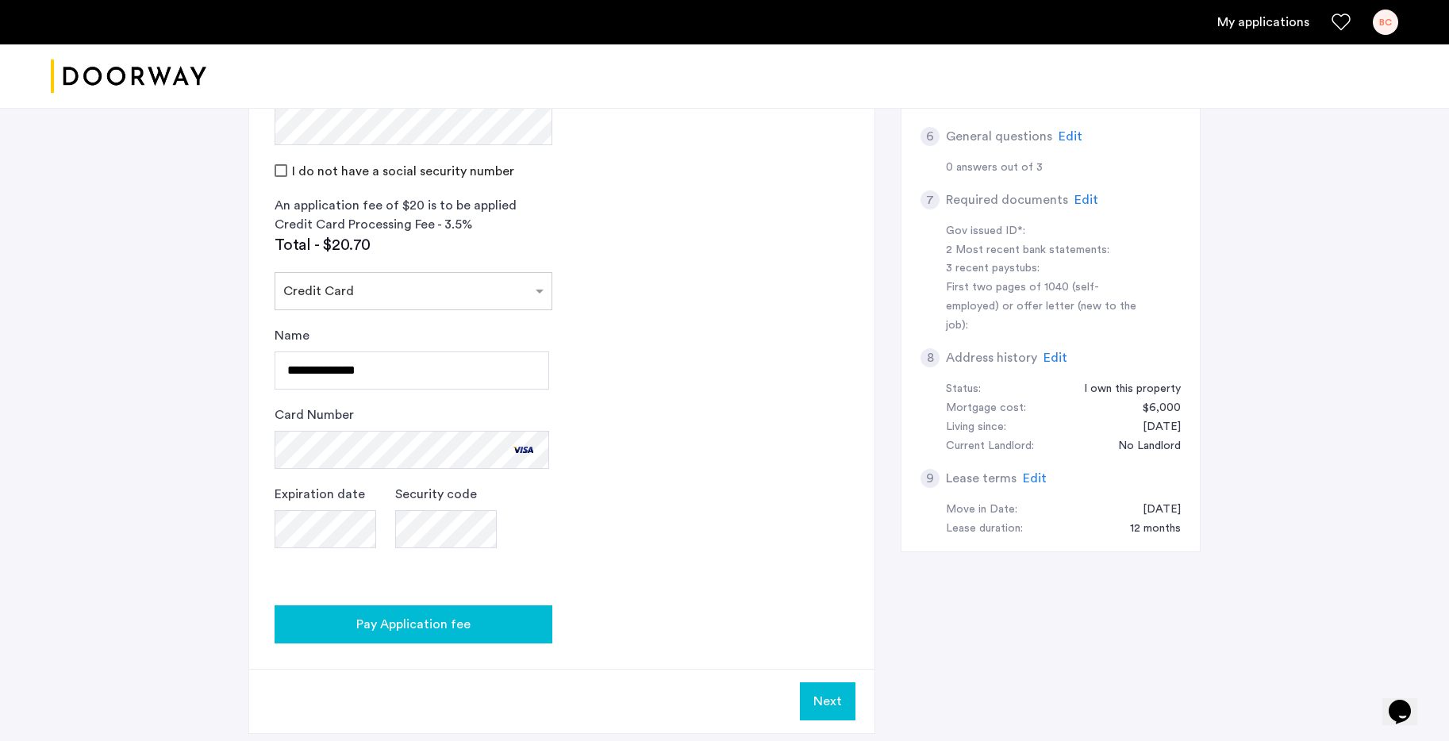
click at [509, 625] on div "Pay Application fee" at bounding box center [413, 624] width 252 height 19
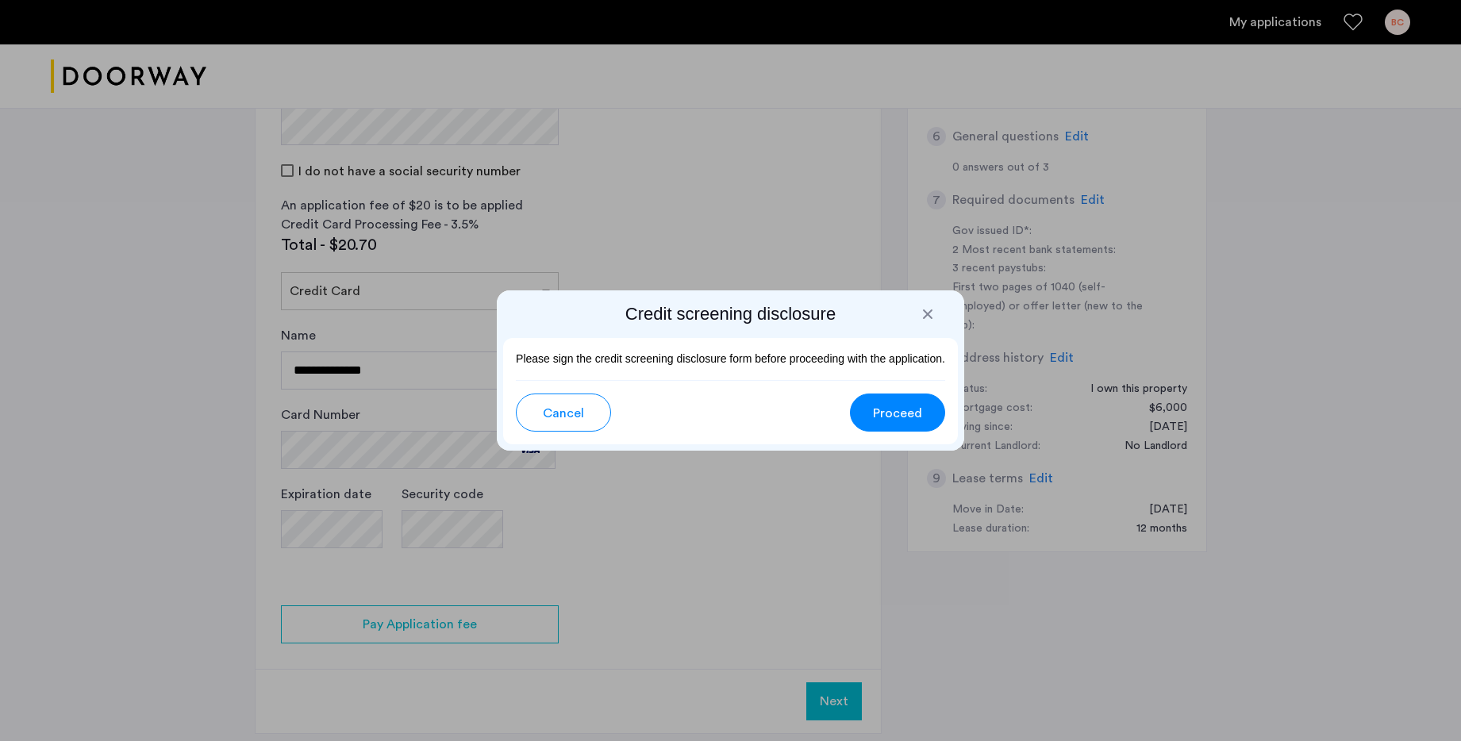
click at [919, 421] on span "Proceed" at bounding box center [897, 413] width 49 height 19
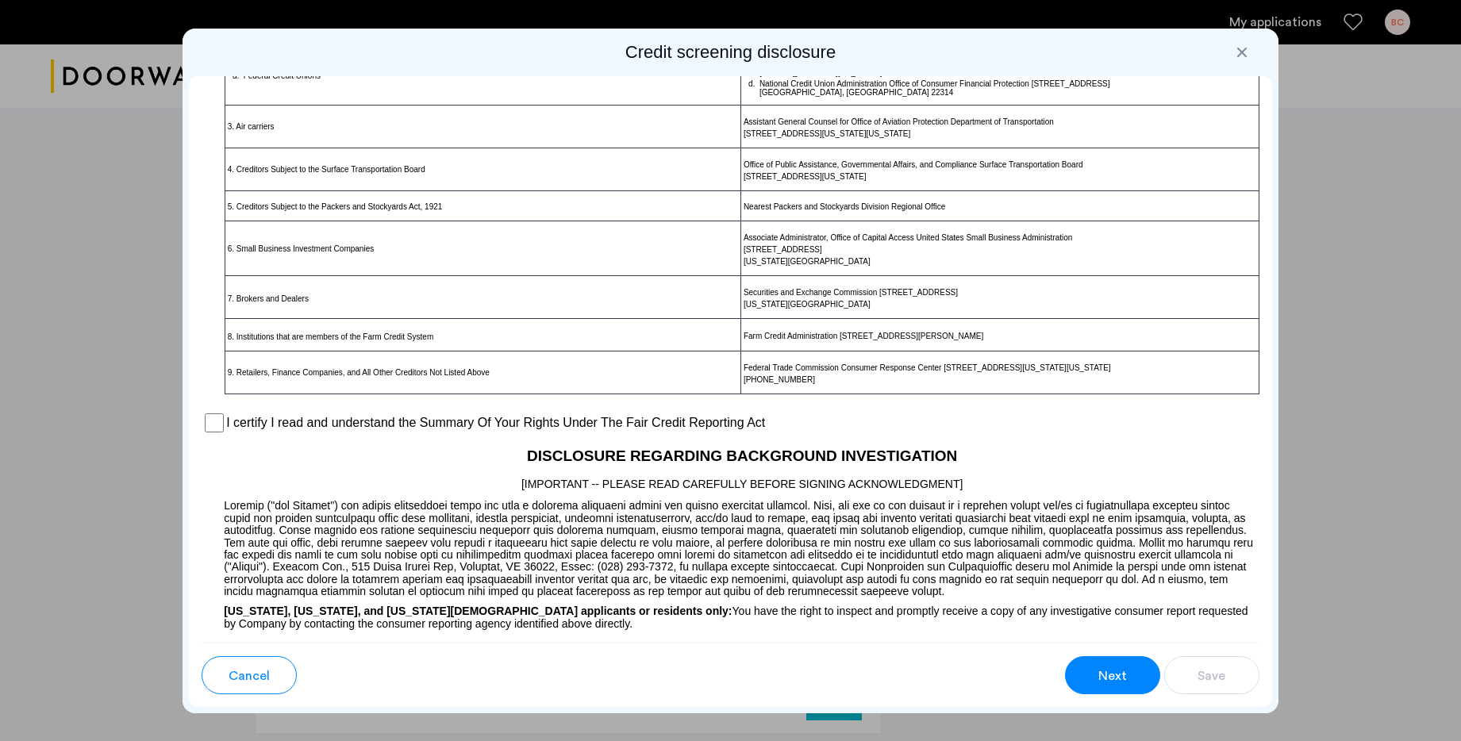
scroll to position [950, 0]
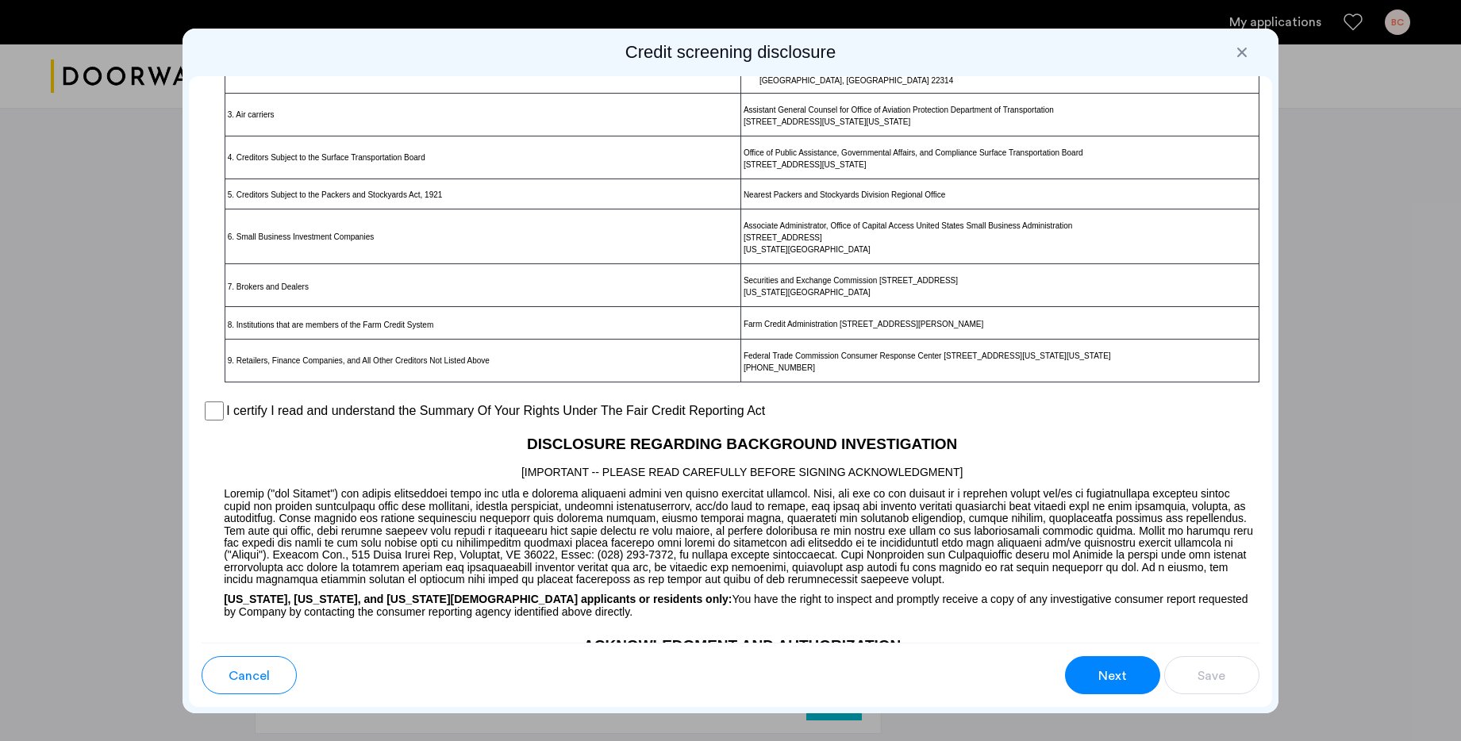
click at [625, 420] on label "I certify I read and understand the Summary Of Your Rights Under The Fair Credi…" at bounding box center [495, 410] width 539 height 19
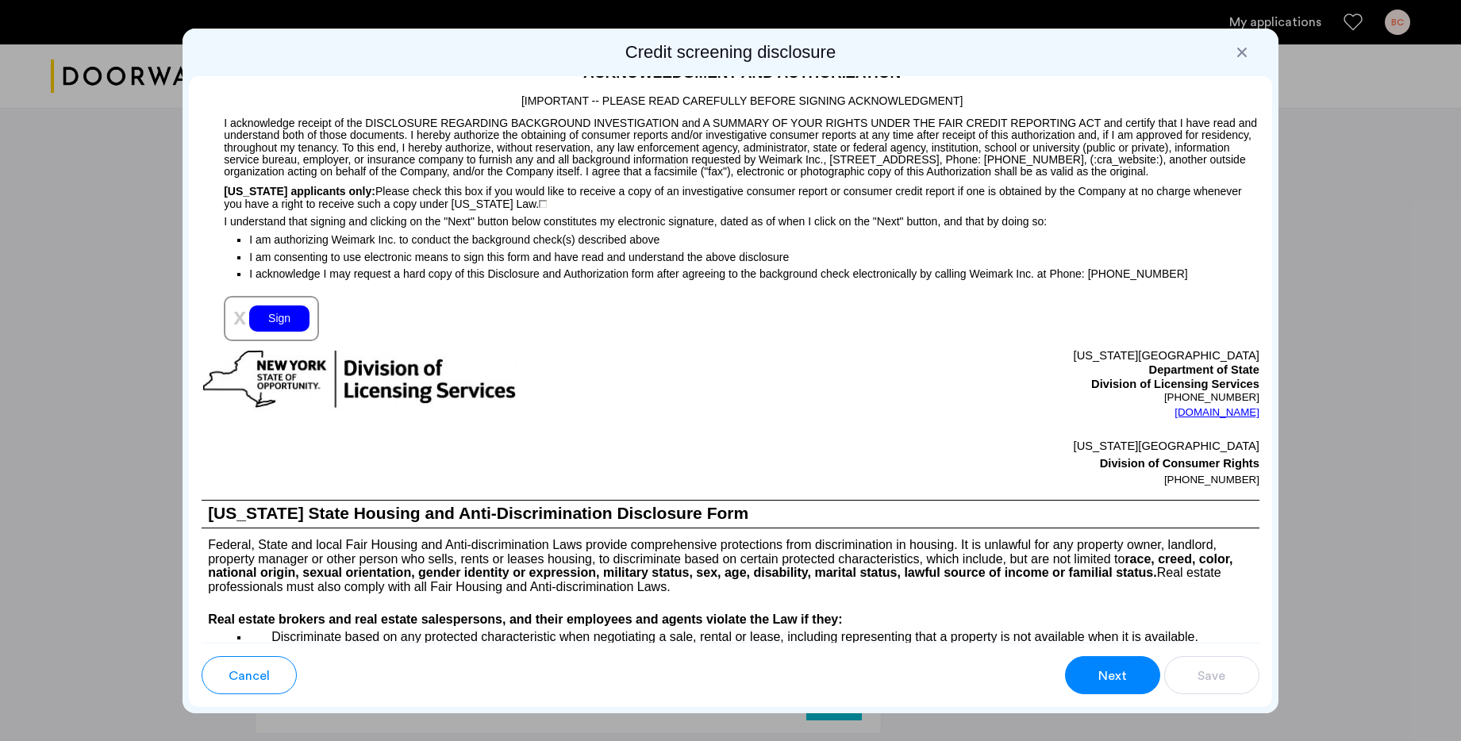
scroll to position [1537, 0]
click at [282, 332] on div "Sign" at bounding box center [279, 319] width 60 height 26
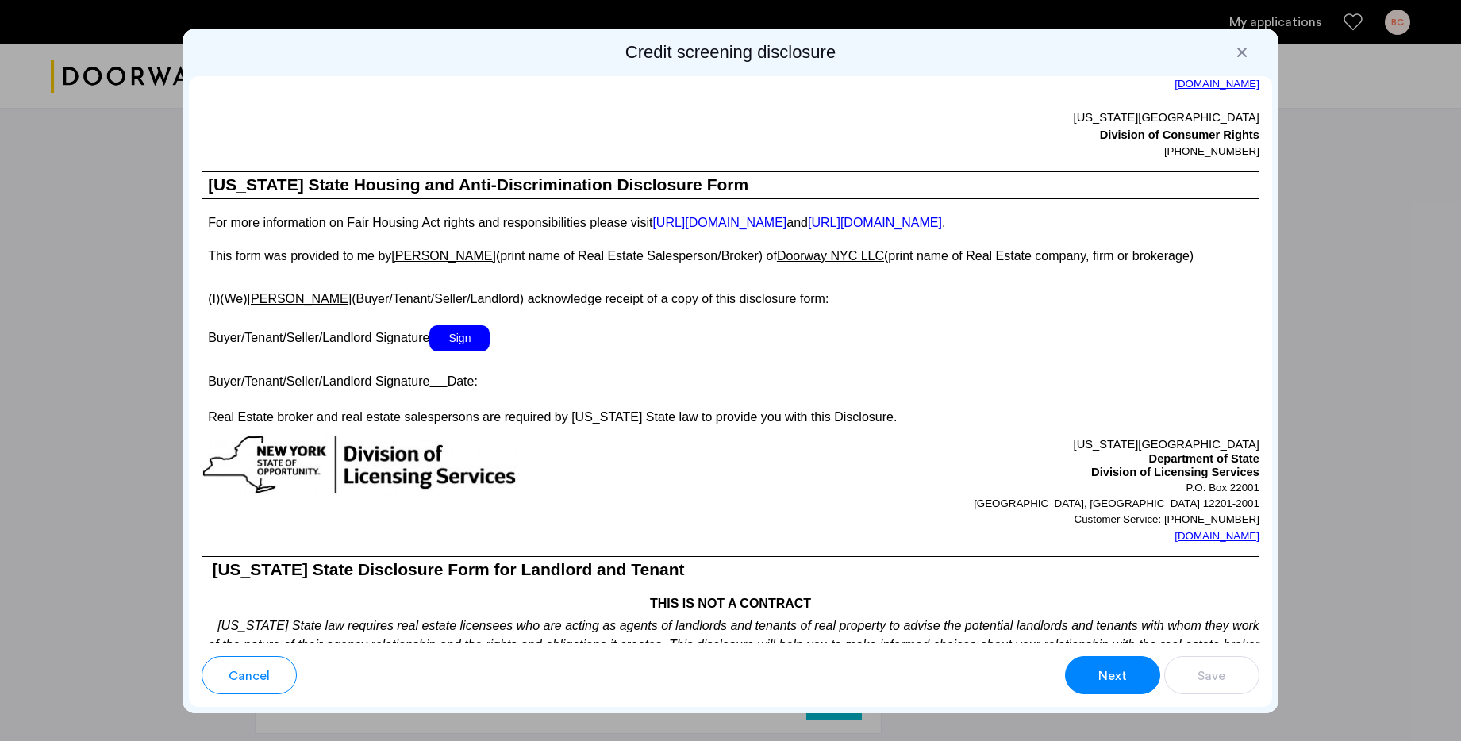
scroll to position [2582, 0]
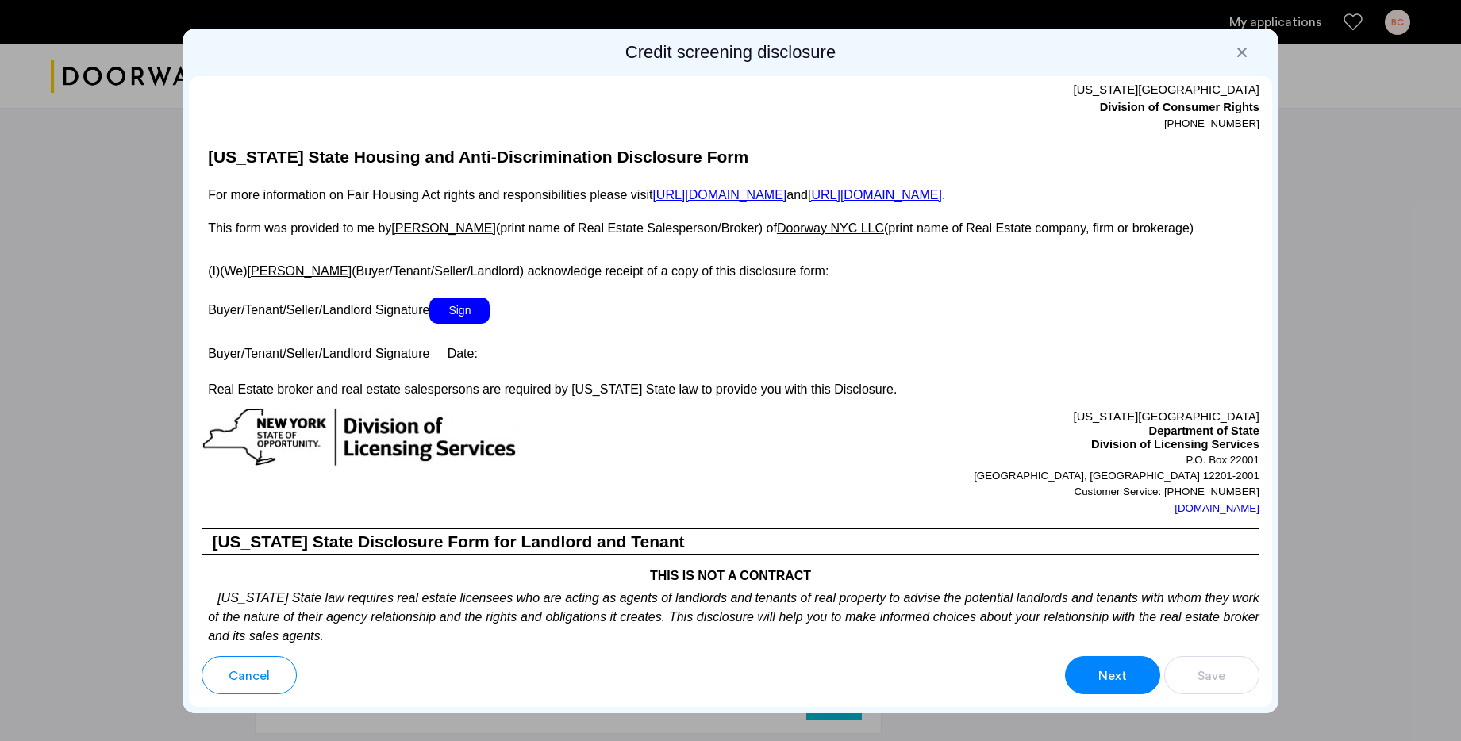
click at [463, 298] on p at bounding box center [731, 289] width 1058 height 17
click at [461, 324] on span "Sign" at bounding box center [459, 311] width 60 height 26
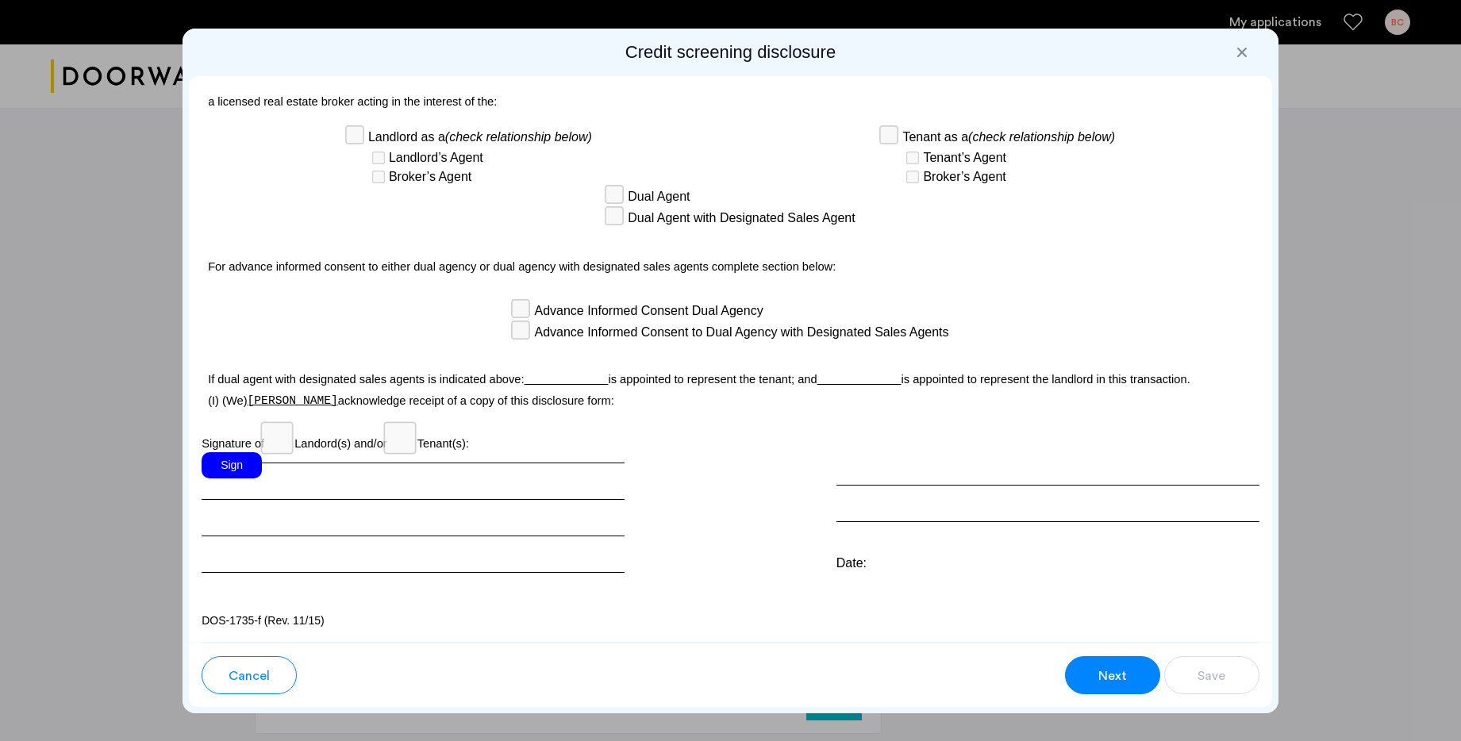
scroll to position [4099, 0]
click at [232, 467] on div "Sign" at bounding box center [232, 465] width 60 height 26
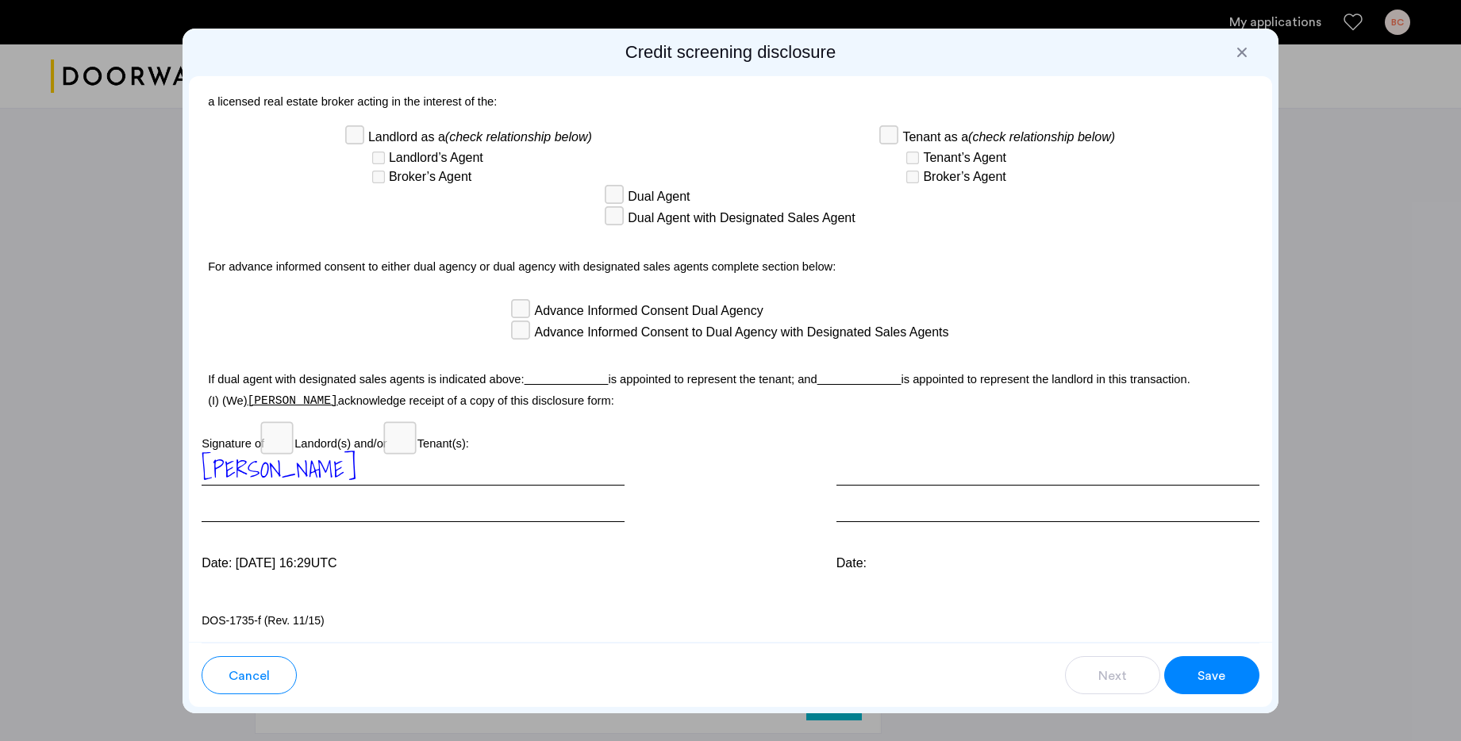
click at [1196, 682] on div "Save" at bounding box center [1211, 675] width 30 height 19
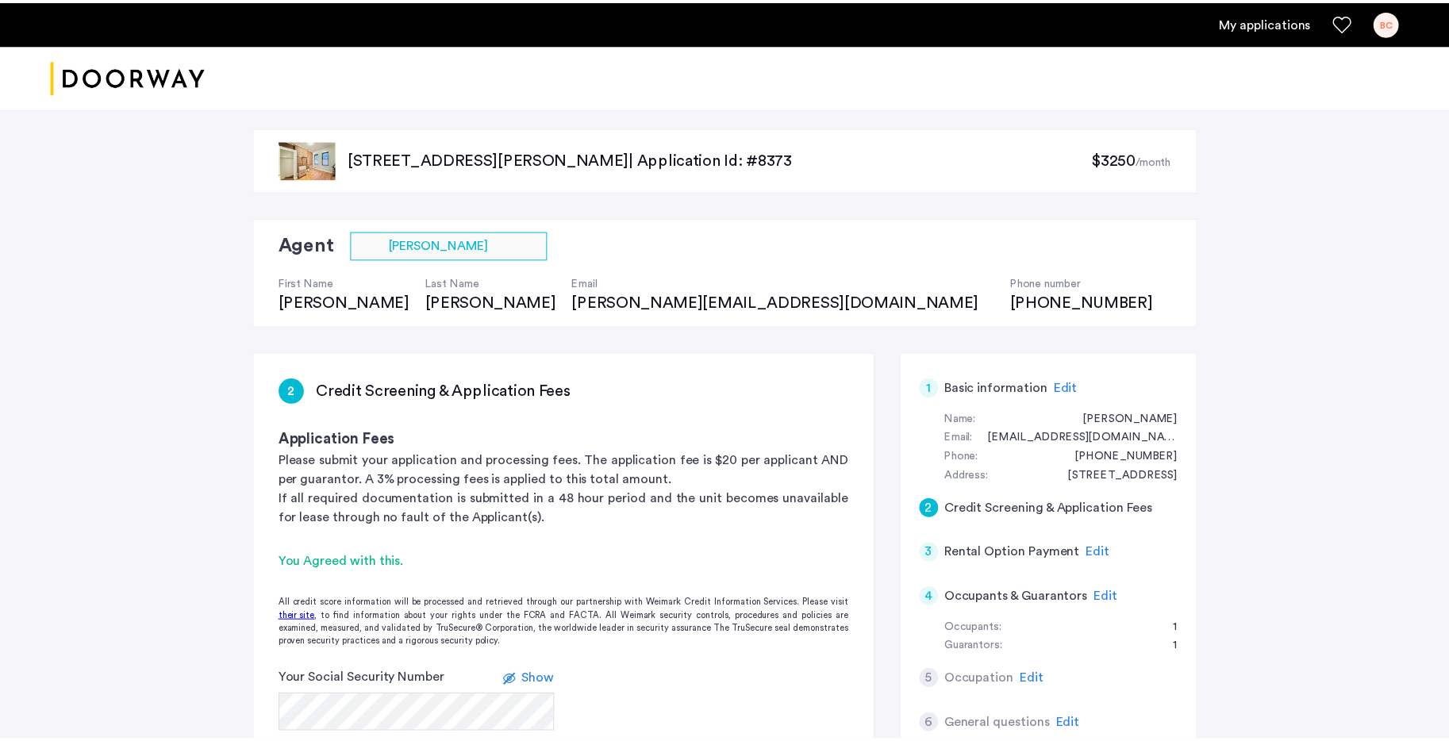
scroll to position [588, 0]
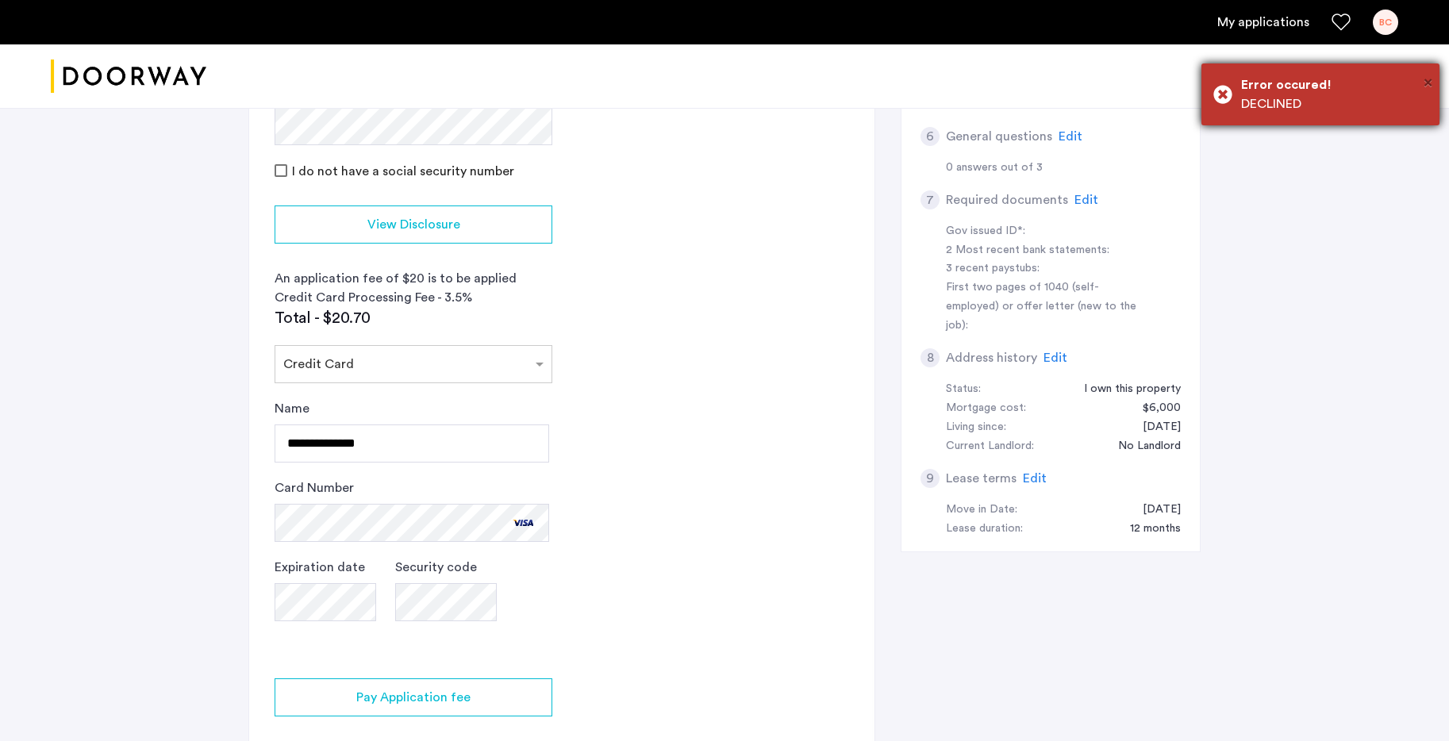
click at [1424, 83] on span "×" at bounding box center [1427, 83] width 9 height 16
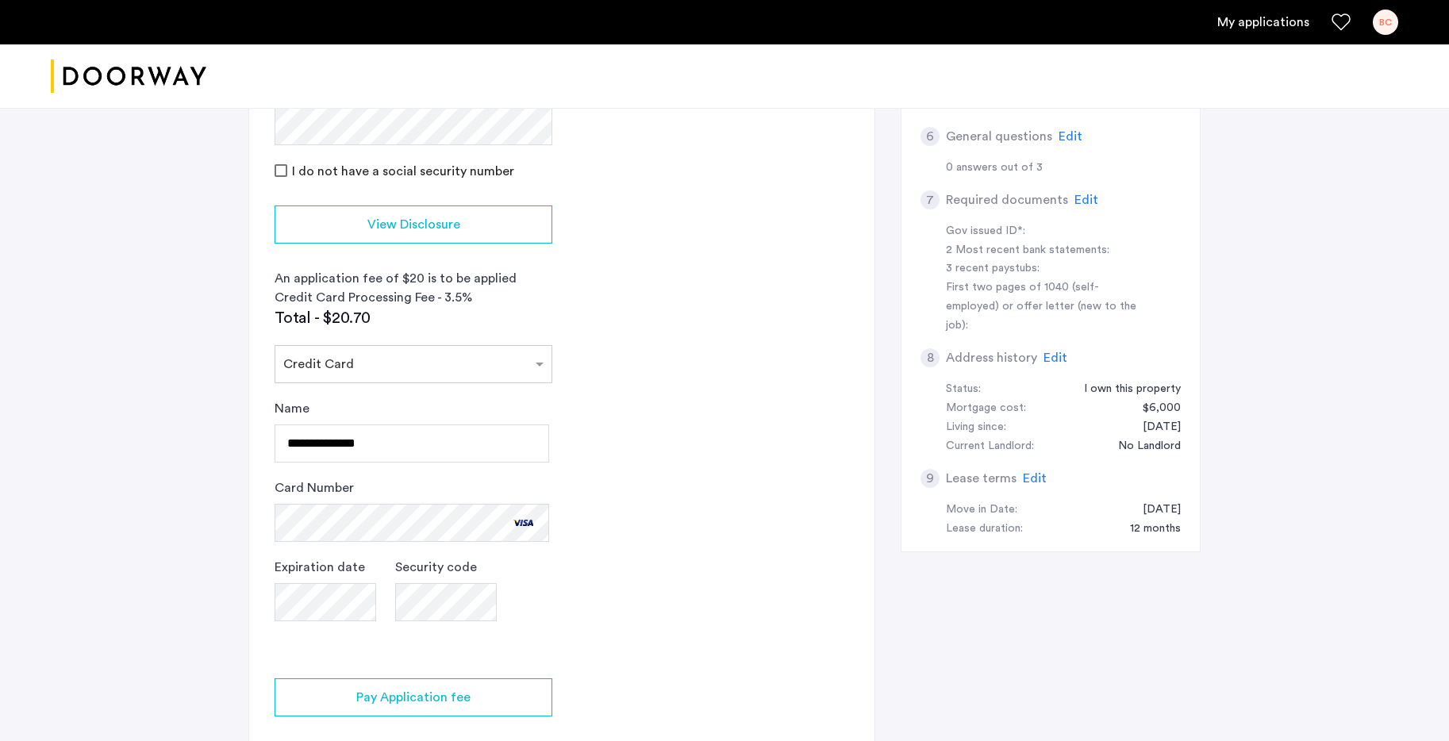
scroll to position [708, 0]
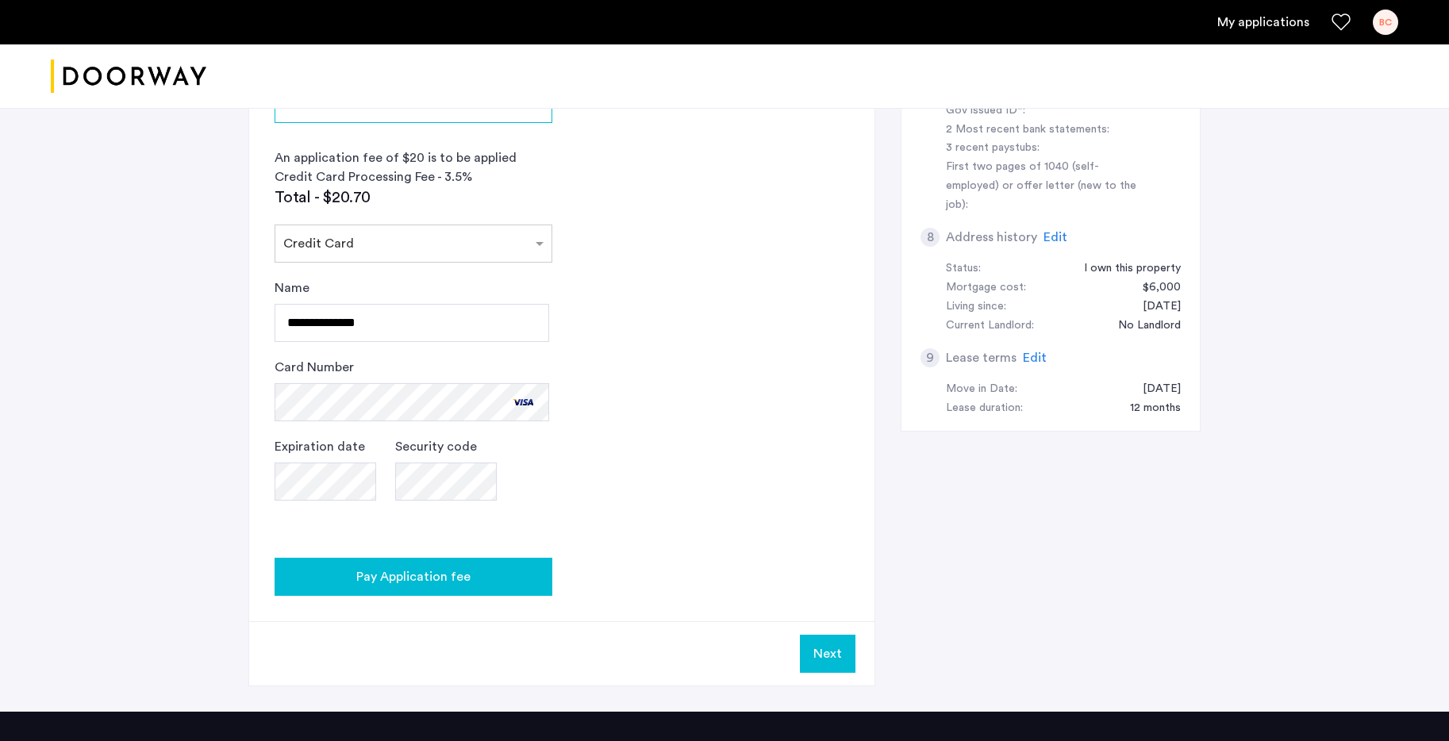
click at [514, 563] on button "Pay Application fee" at bounding box center [414, 577] width 278 height 38
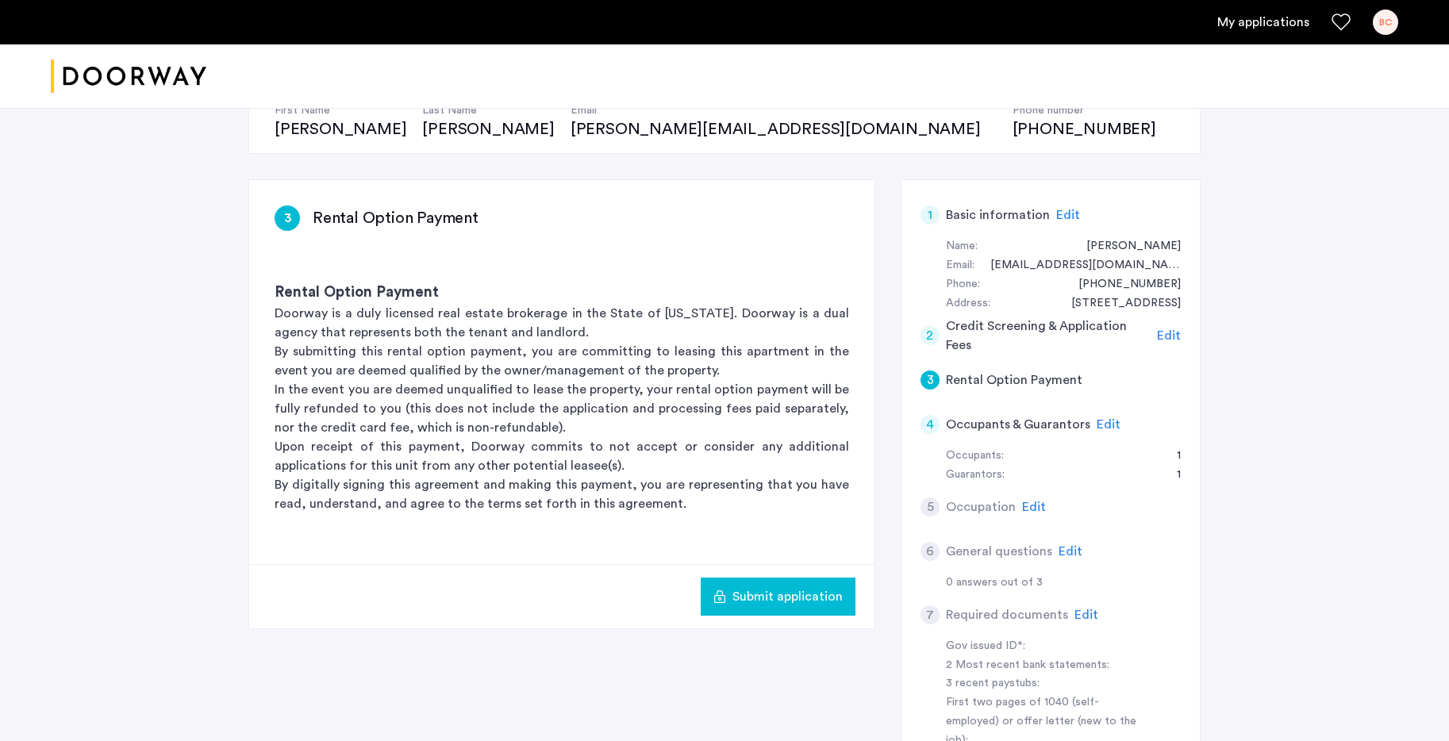
scroll to position [180, 0]
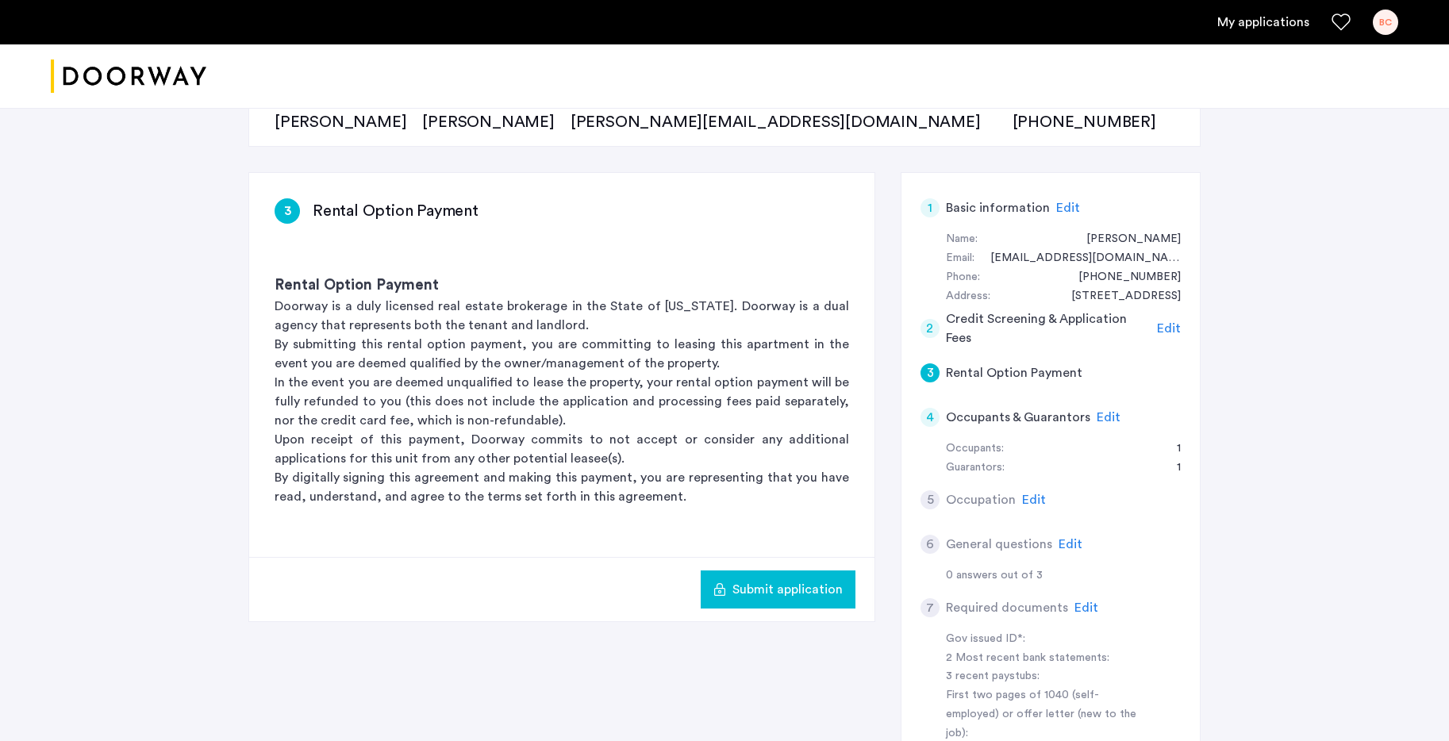
click at [789, 582] on span "Submit application" at bounding box center [787, 589] width 110 height 19
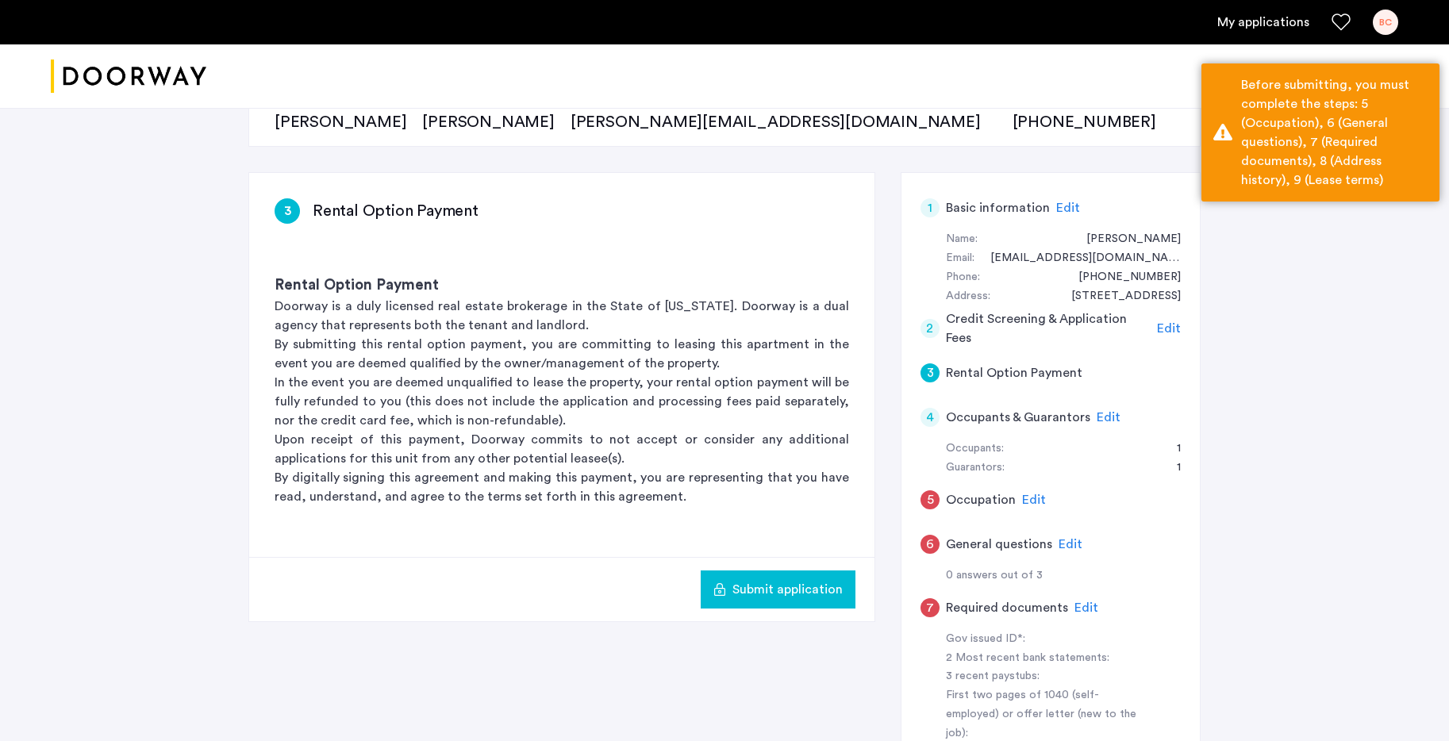
click at [1112, 397] on div "4 Occupants & Guarantors Edit" at bounding box center [1050, 417] width 260 height 44
click at [1100, 418] on span "Edit" at bounding box center [1108, 417] width 24 height 13
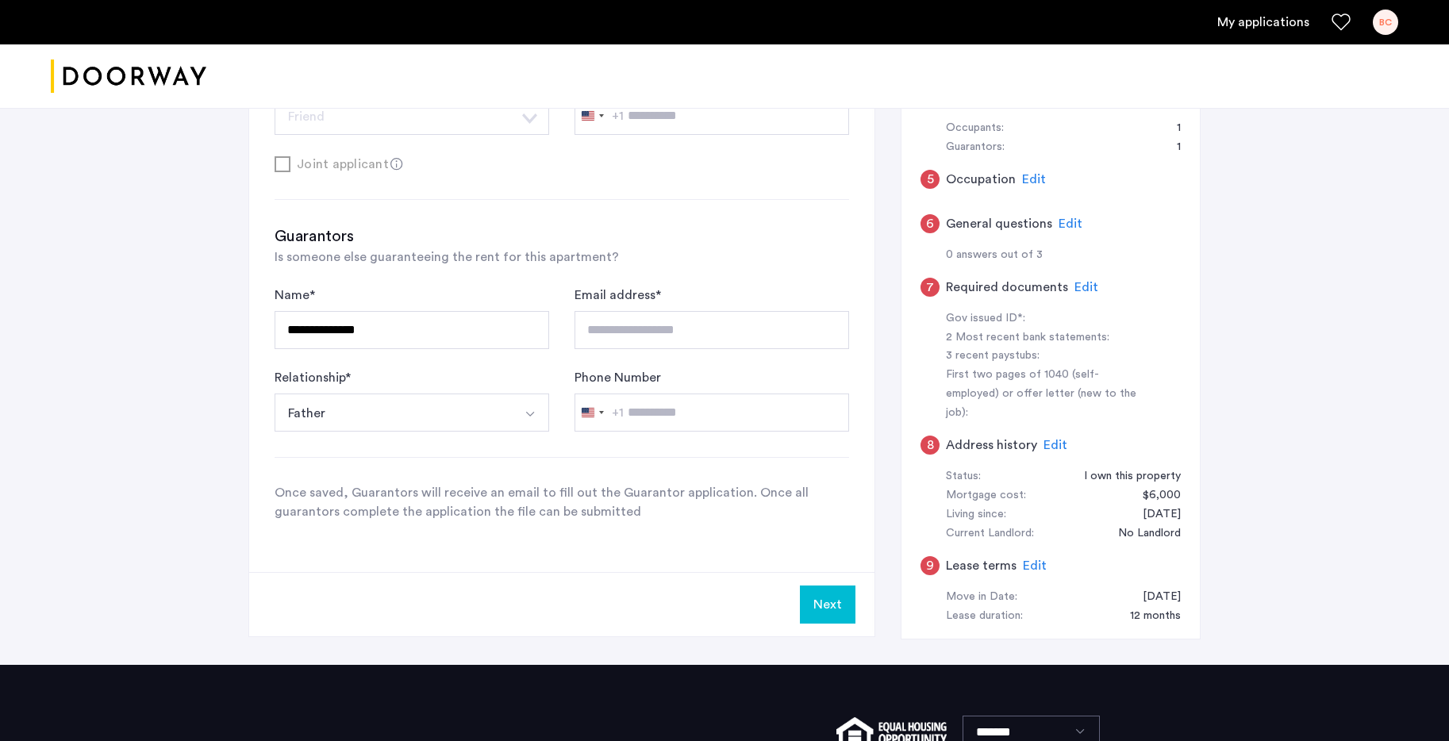
scroll to position [478, 0]
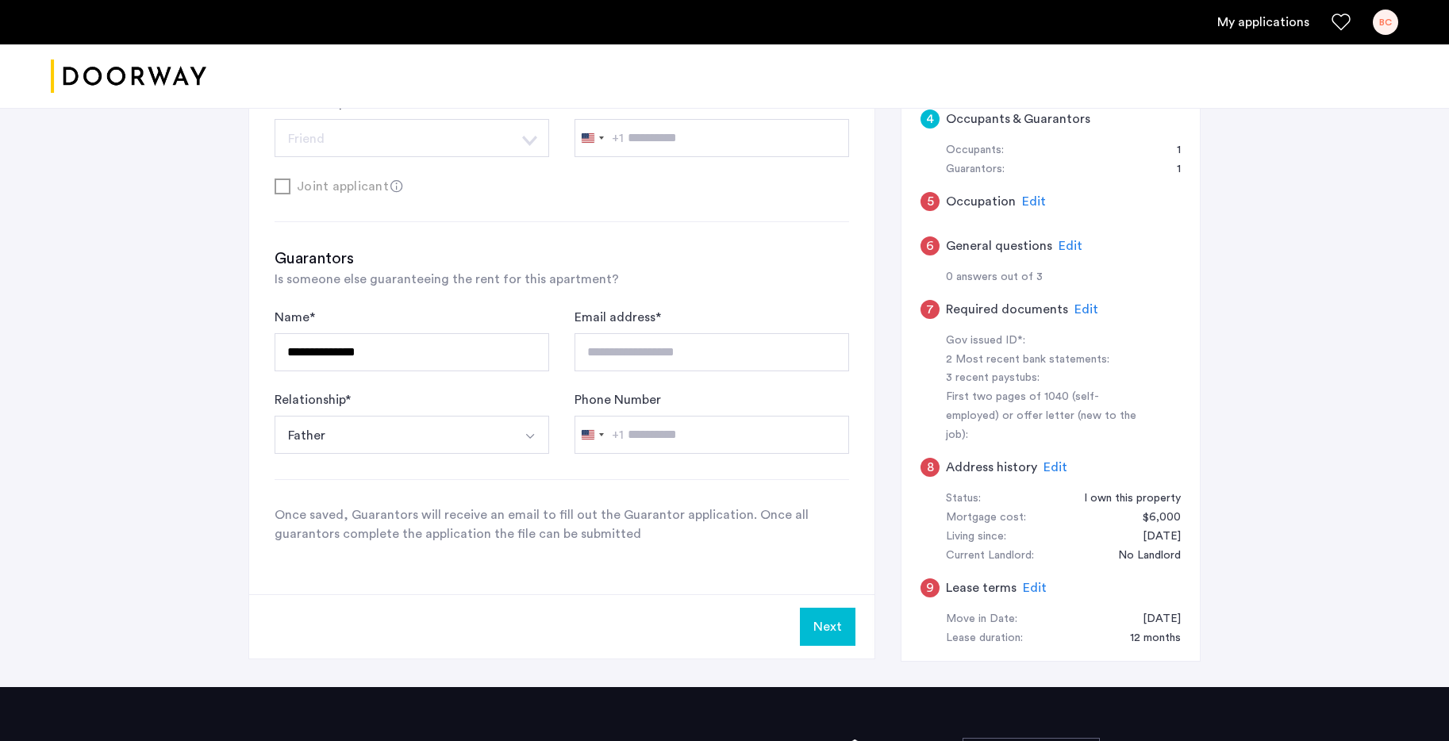
click at [1038, 199] on span "Edit" at bounding box center [1034, 201] width 24 height 13
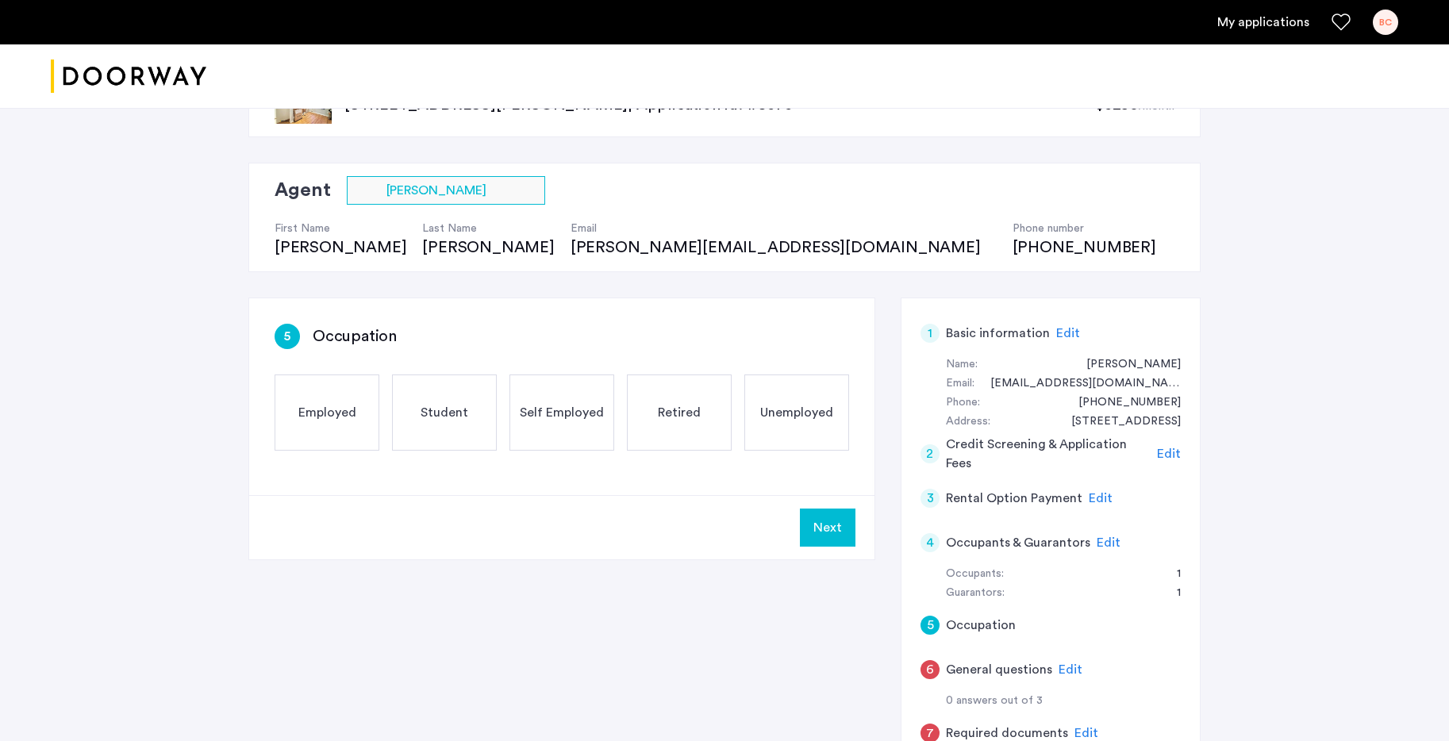
scroll to position [50, 0]
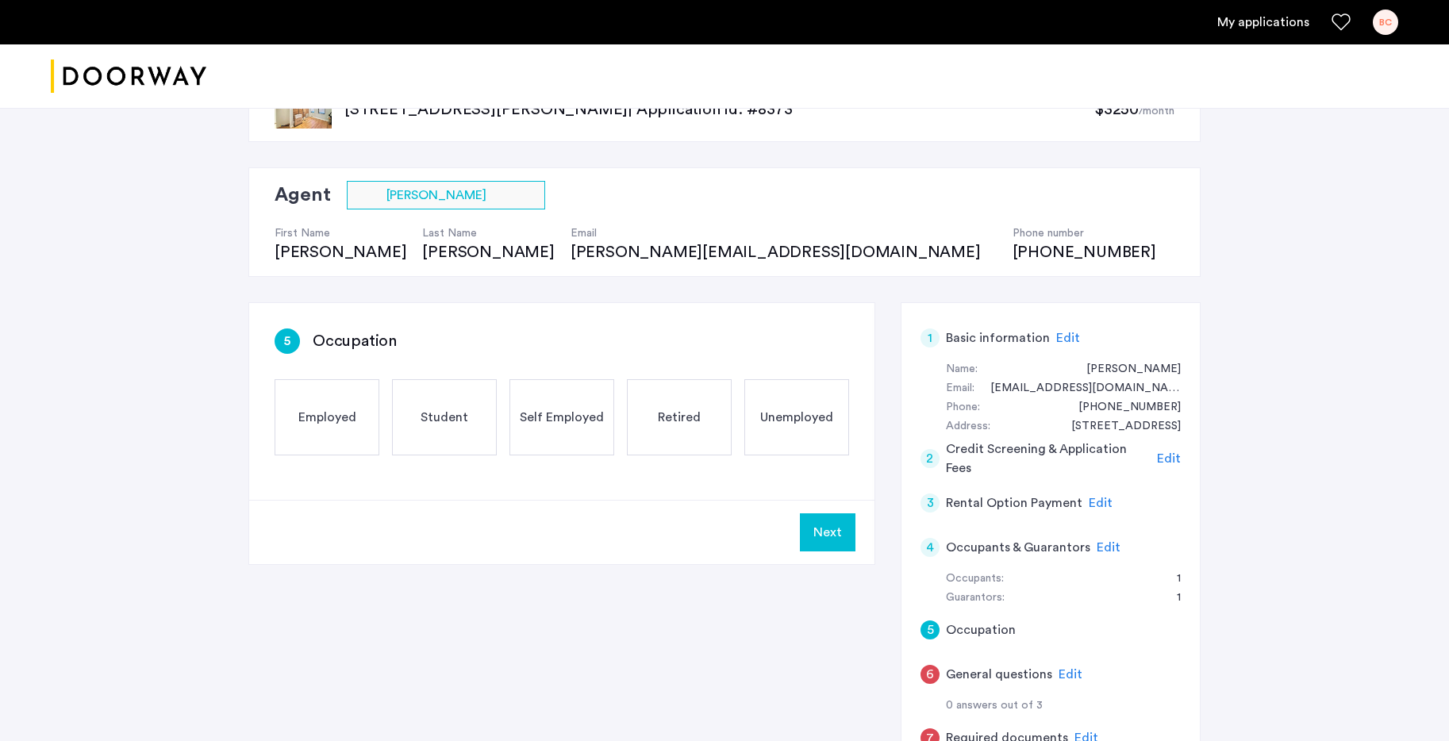
click at [312, 442] on div "Employed" at bounding box center [327, 417] width 105 height 76
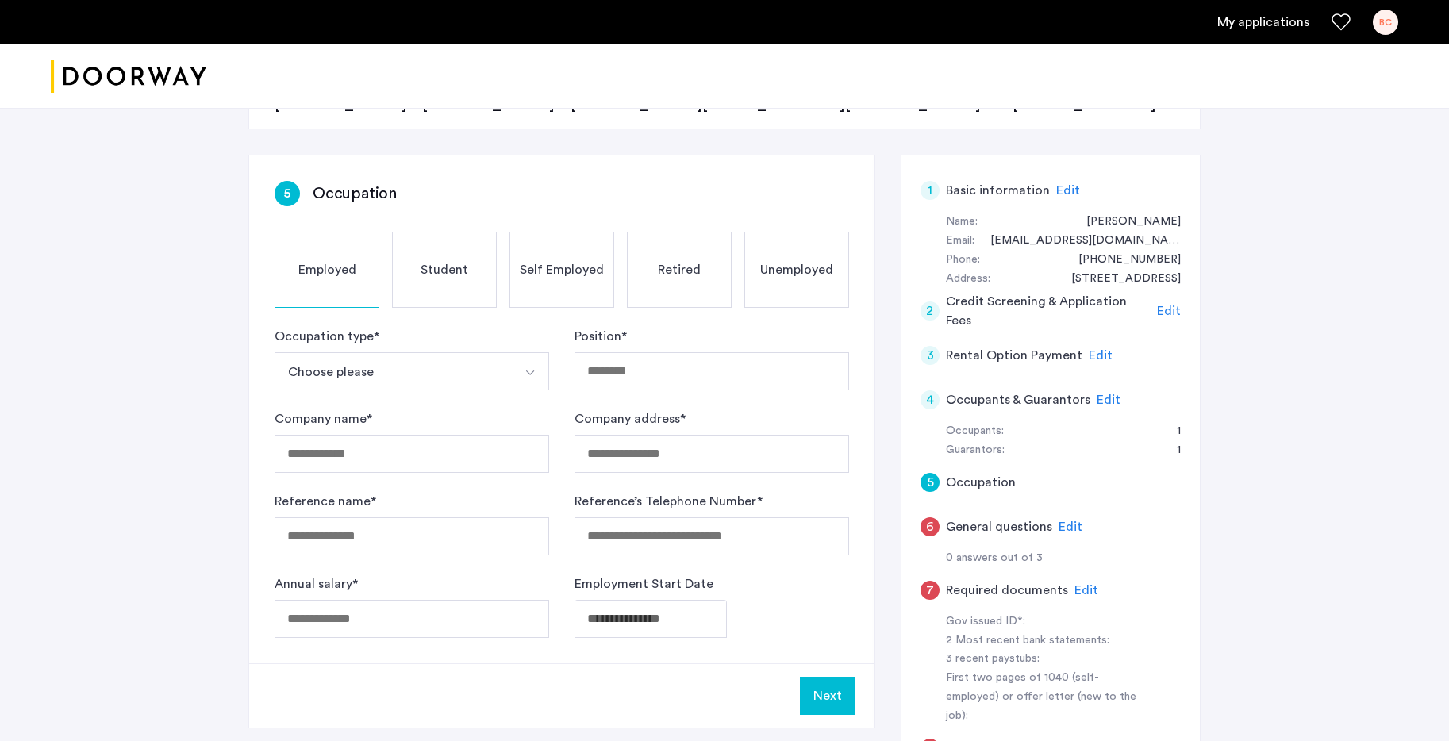
scroll to position [207, 0]
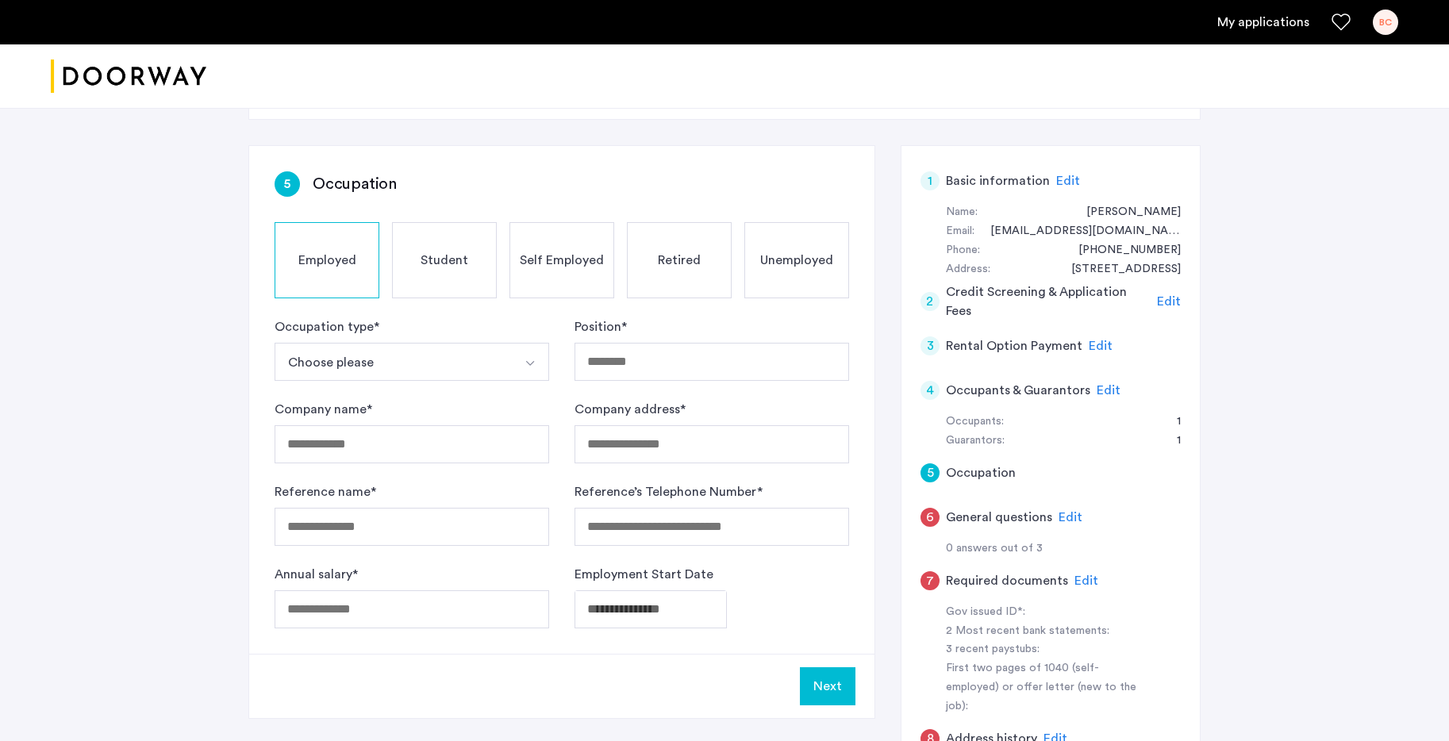
click at [480, 361] on button "Choose please" at bounding box center [393, 362] width 237 height 38
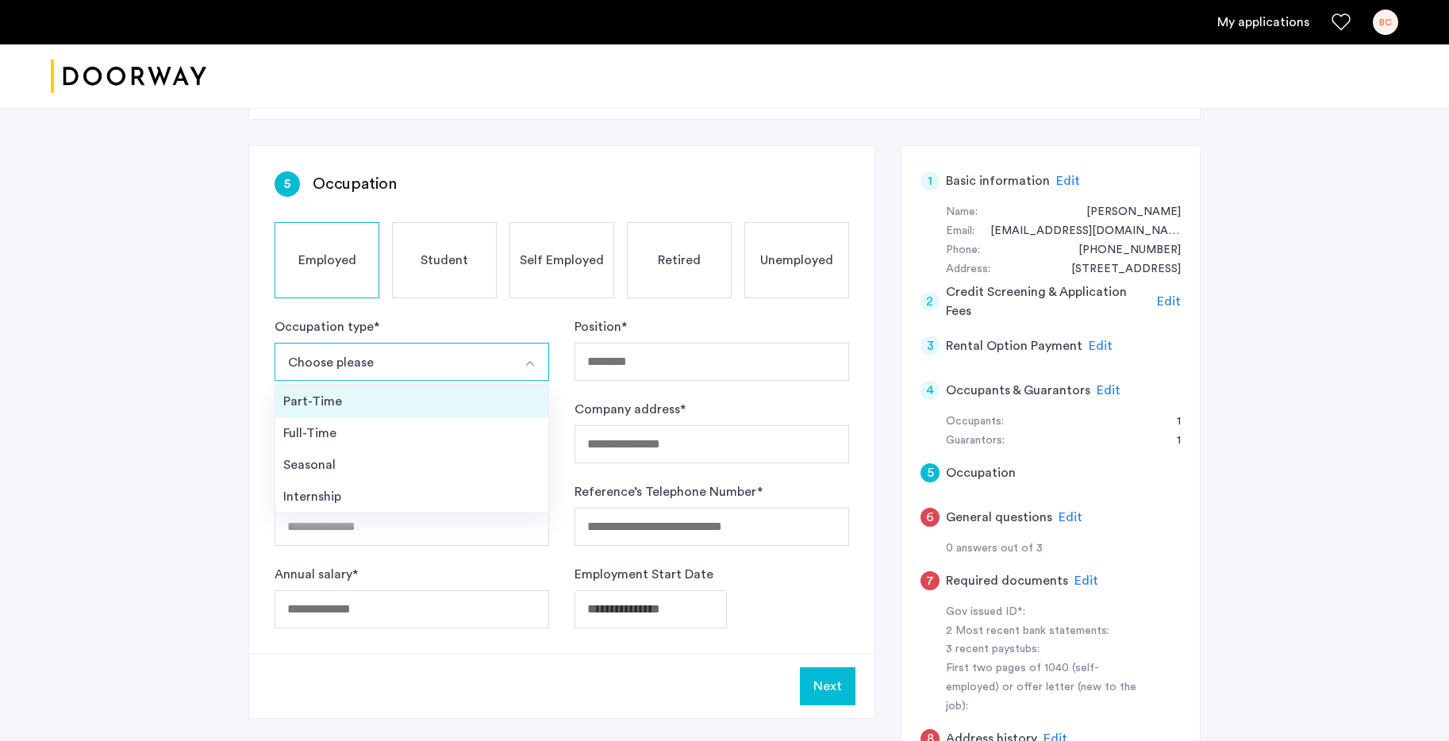
click at [468, 405] on div "Part-Time" at bounding box center [411, 401] width 257 height 19
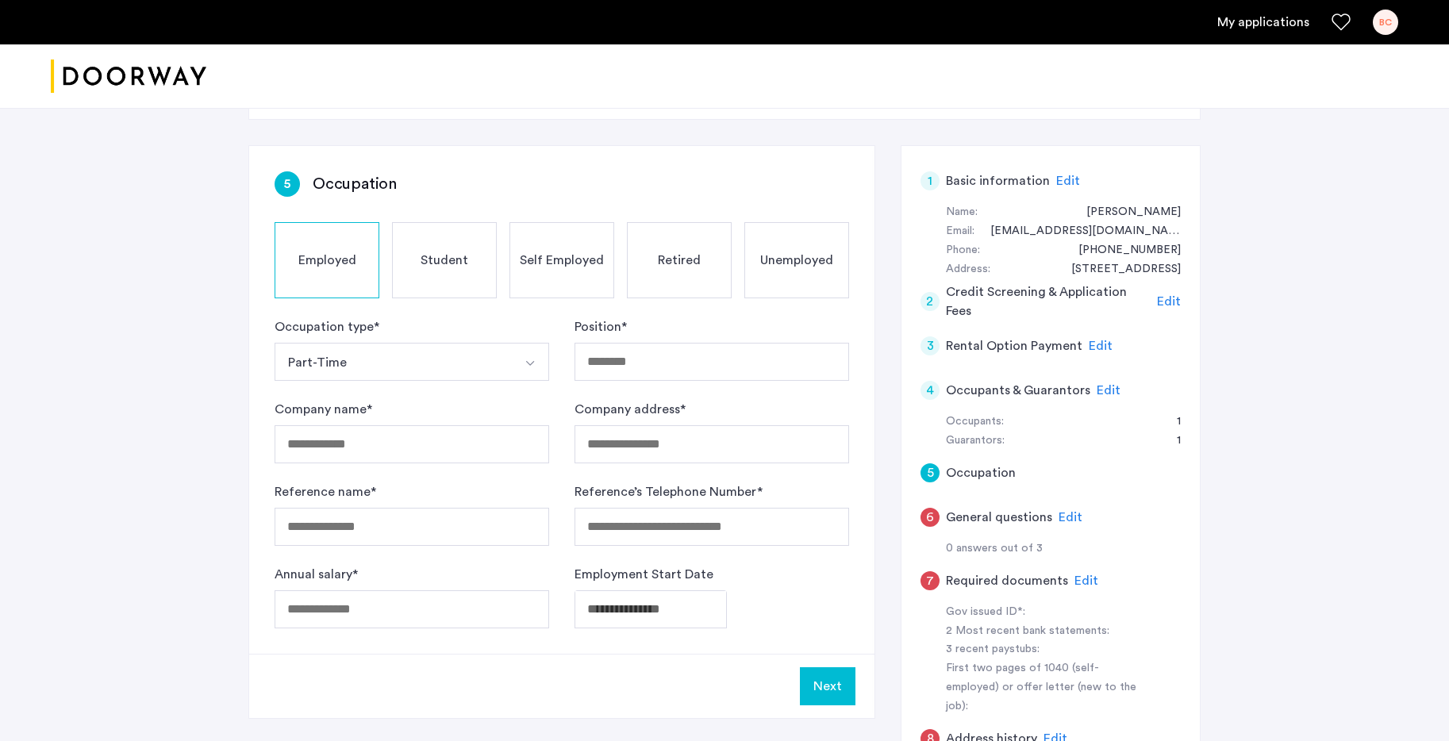
click at [471, 370] on button "Part-Time" at bounding box center [393, 362] width 237 height 38
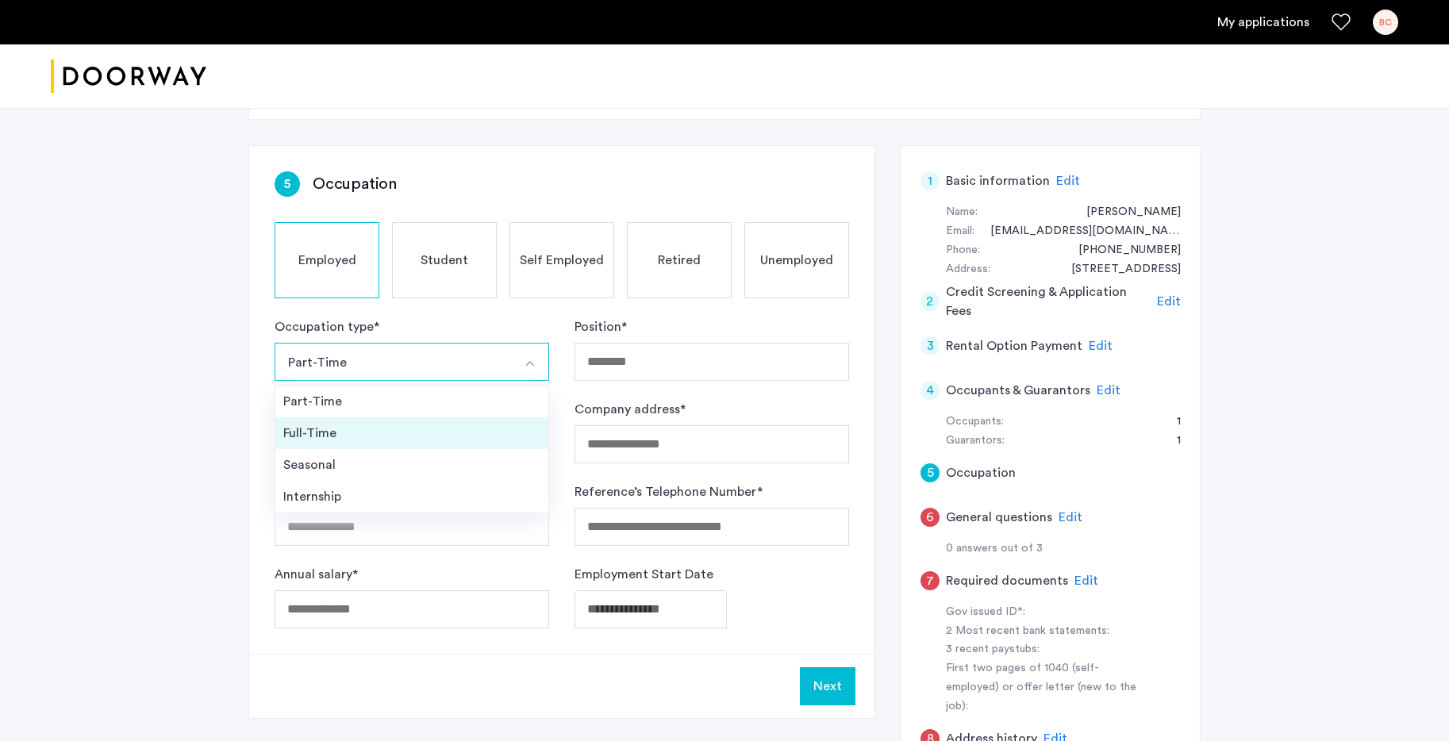
click at [483, 425] on div "Full-Time" at bounding box center [411, 433] width 257 height 19
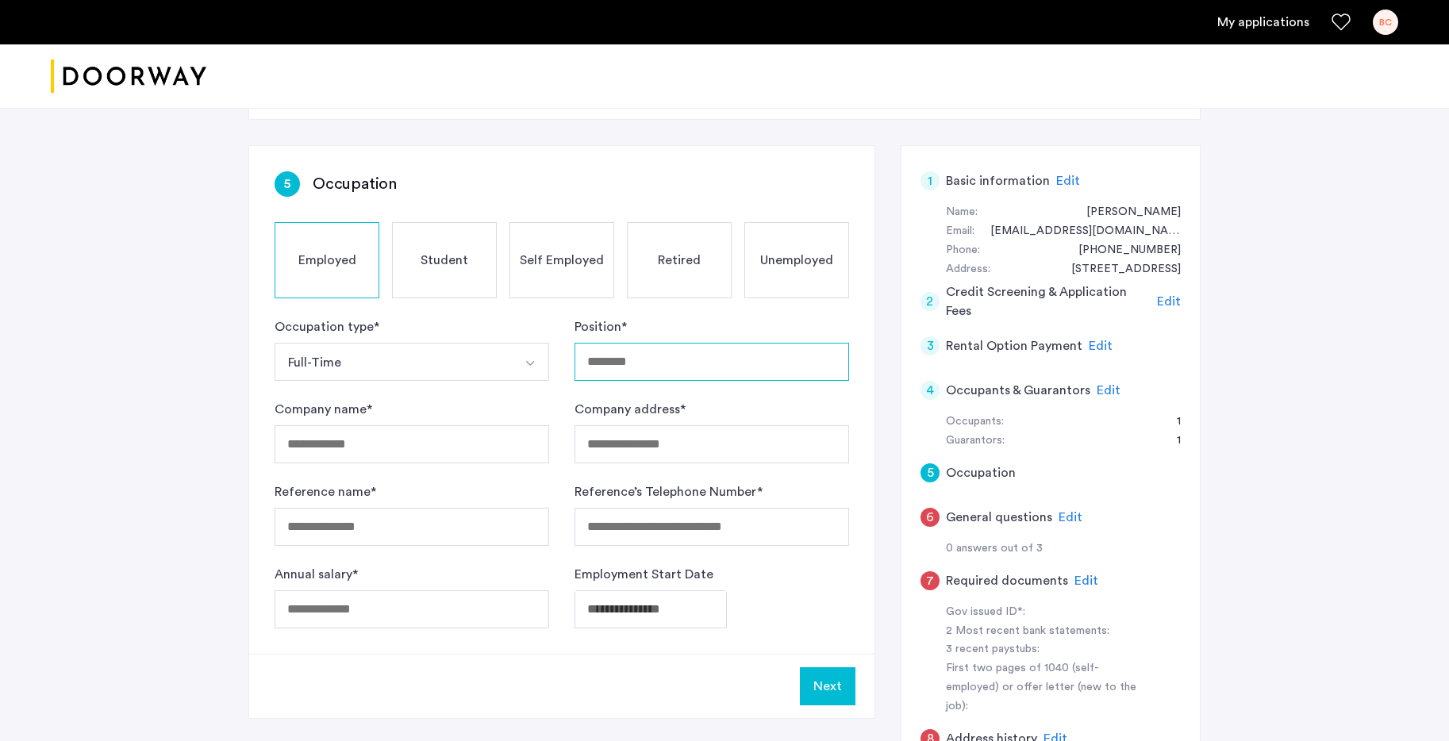
click at [654, 353] on input "Position *" at bounding box center [711, 362] width 275 height 38
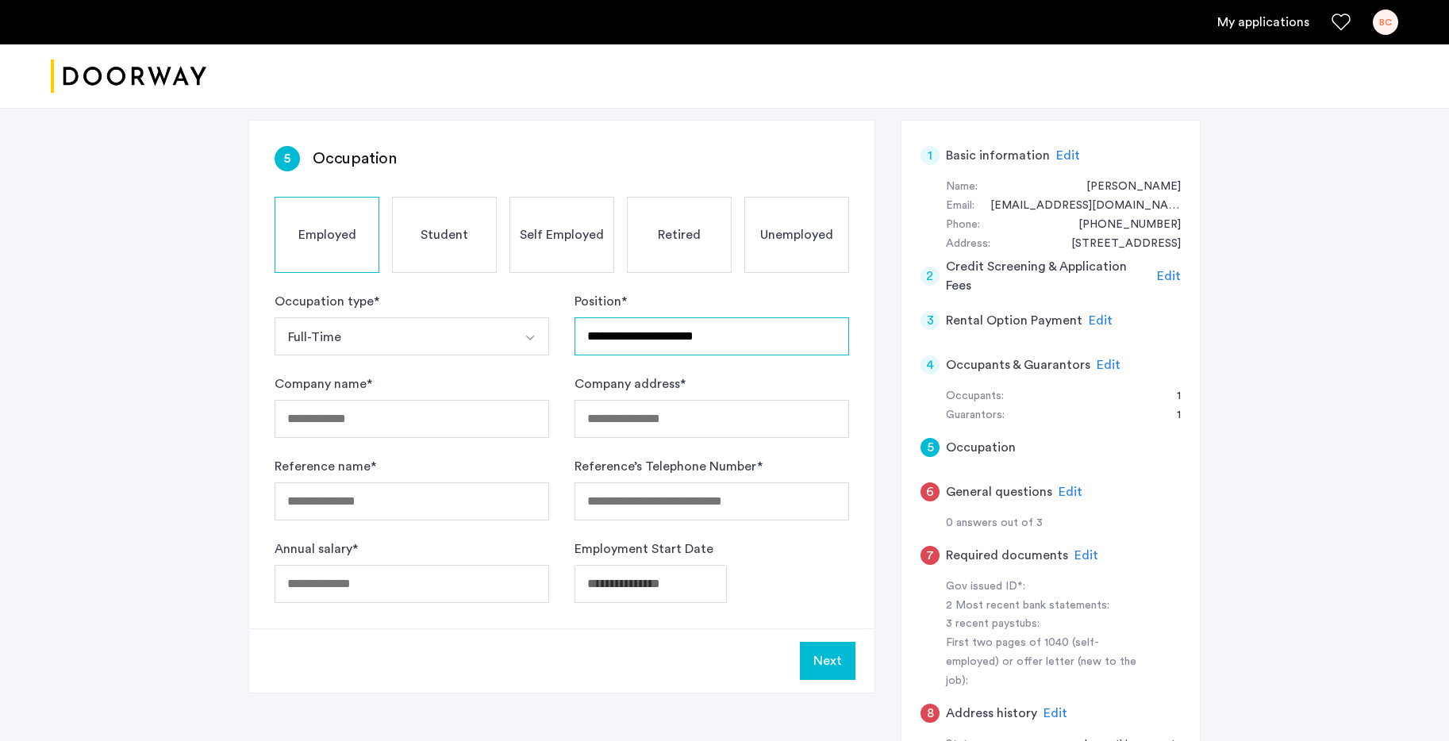
type input "**********"
click at [626, 413] on input "Company address *" at bounding box center [711, 419] width 275 height 38
paste input "**********"
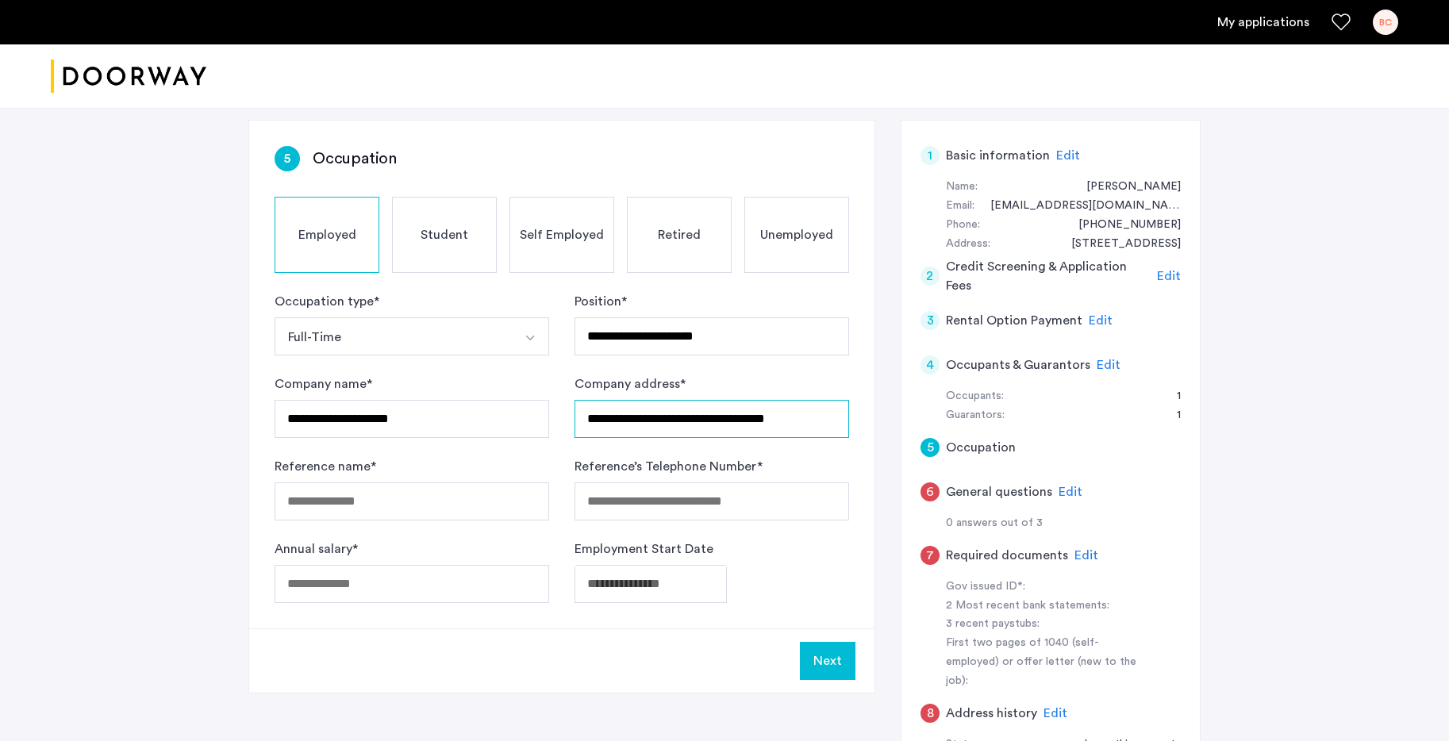
type input "**********"
click at [445, 499] on input "Reference name *" at bounding box center [412, 501] width 275 height 38
type input "**********"
click at [712, 505] on input "Reference’s Telephone Number *" at bounding box center [711, 501] width 275 height 38
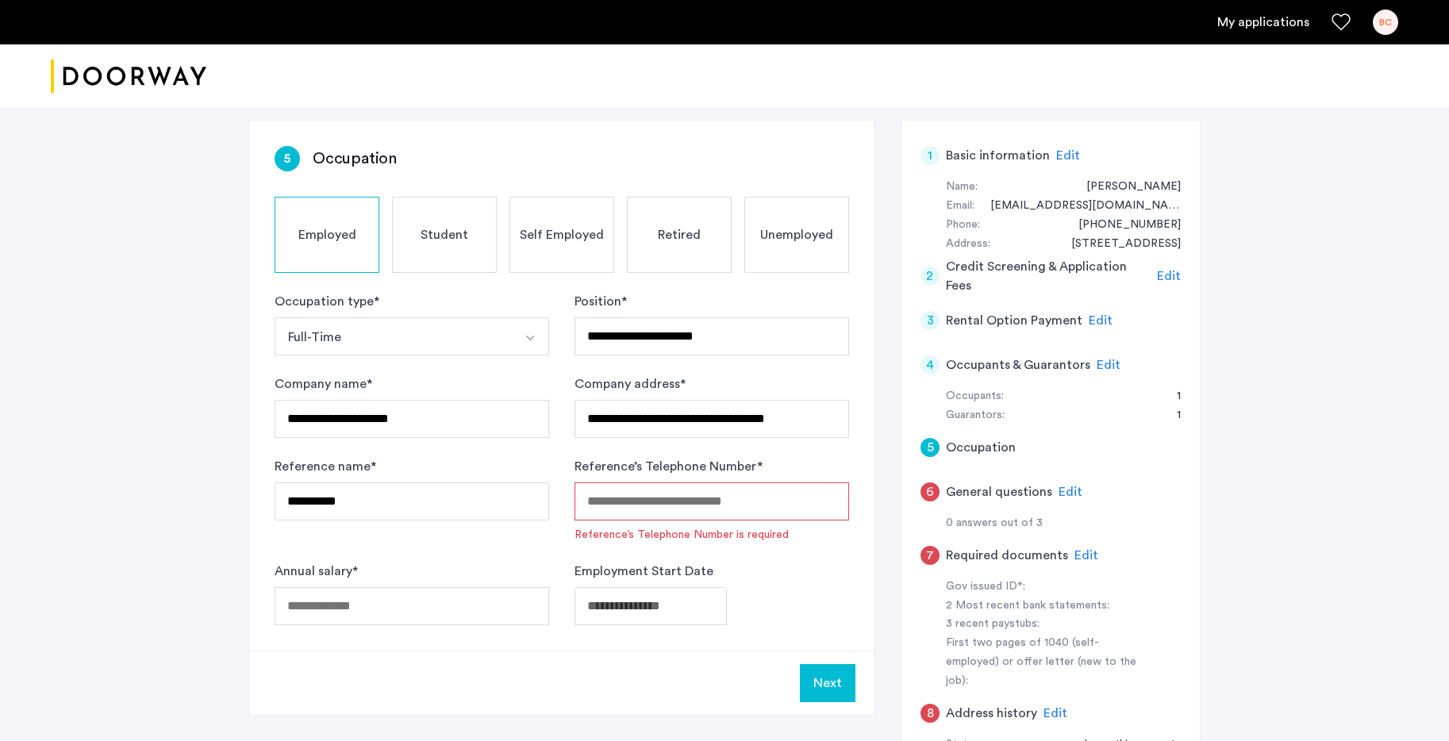
paste input "**********"
type input "**********"
click at [1158, 275] on span "Edit" at bounding box center [1169, 276] width 24 height 13
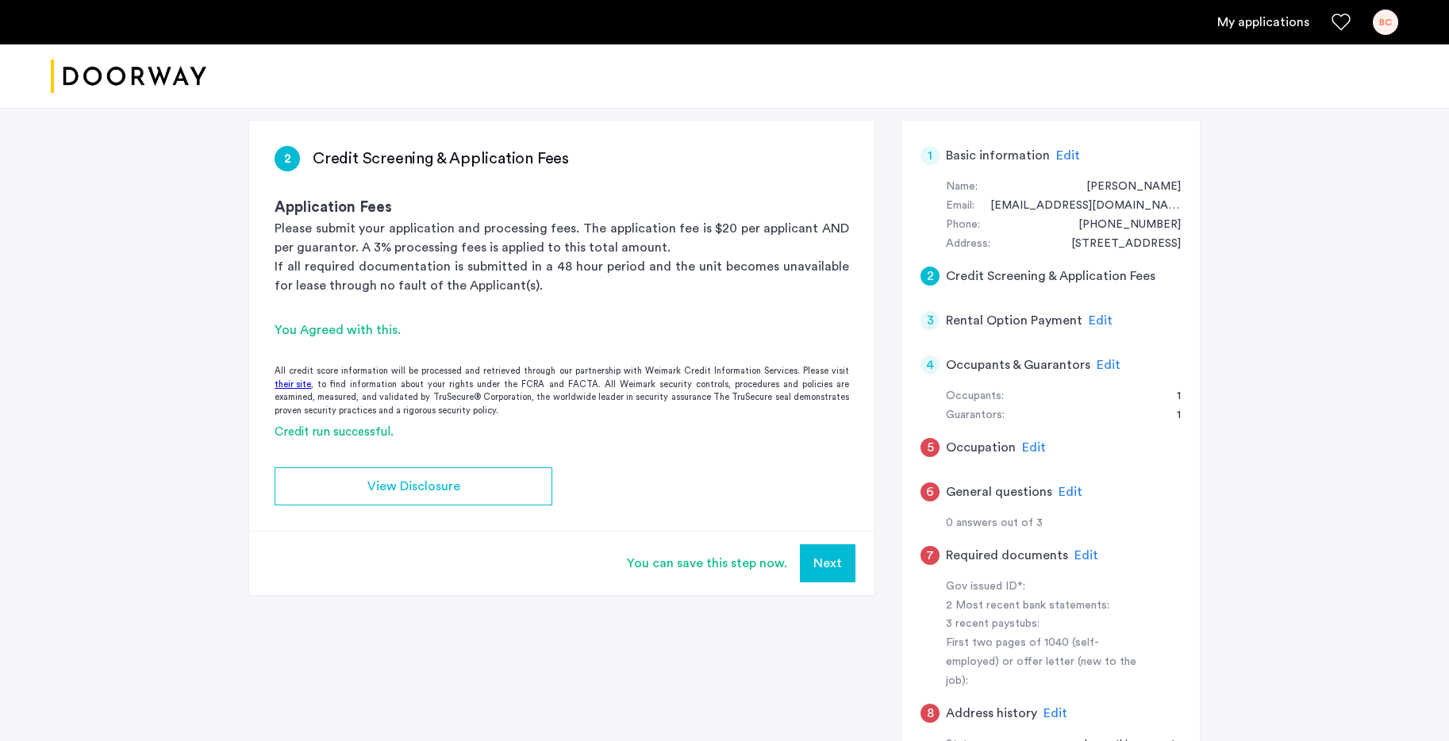
click at [1028, 444] on span "Edit" at bounding box center [1034, 447] width 24 height 13
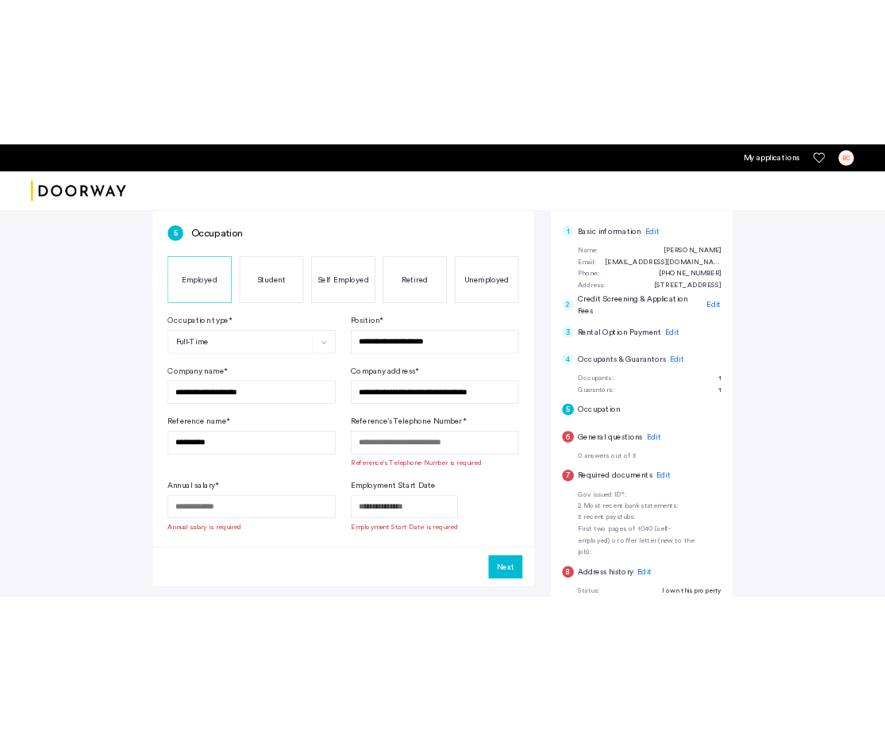
scroll to position [247, 0]
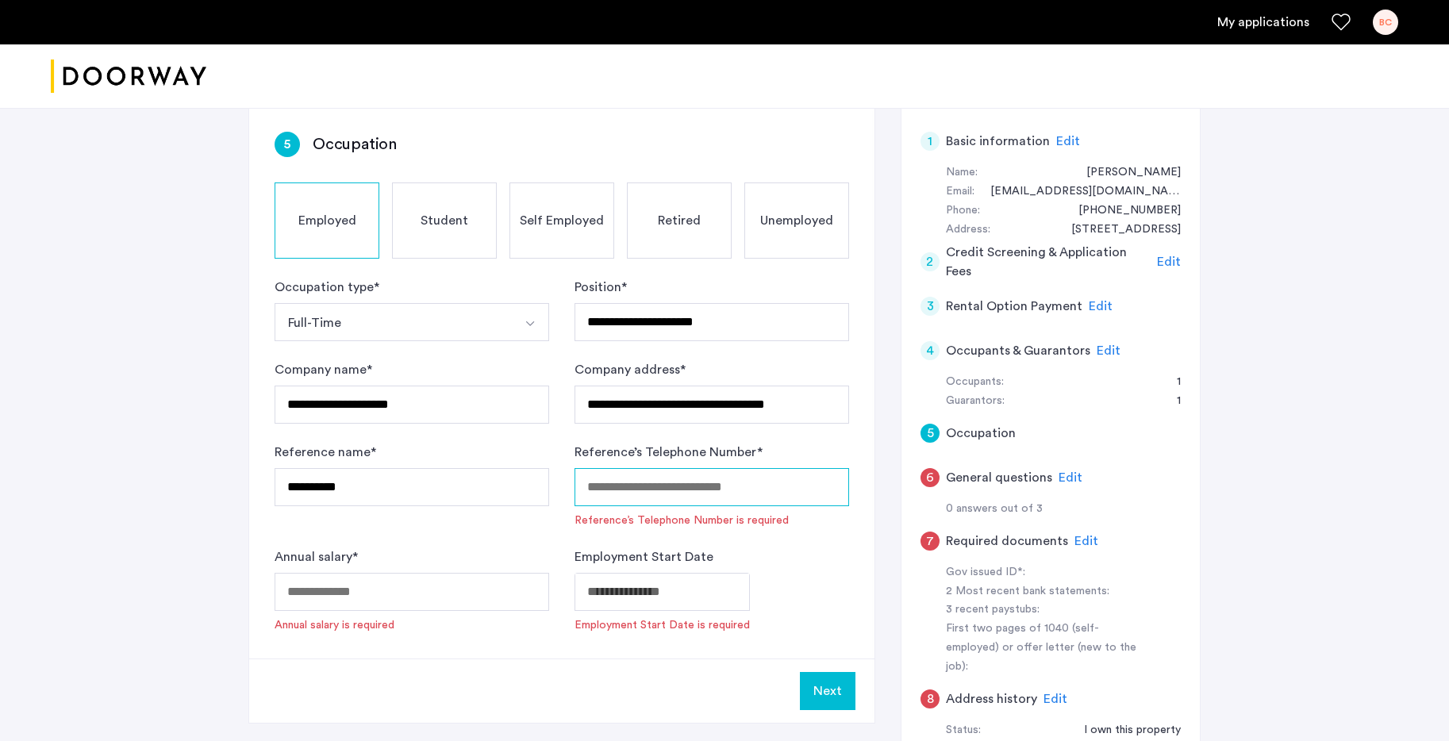
click at [728, 480] on input "Reference’s Telephone Number *" at bounding box center [711, 487] width 275 height 38
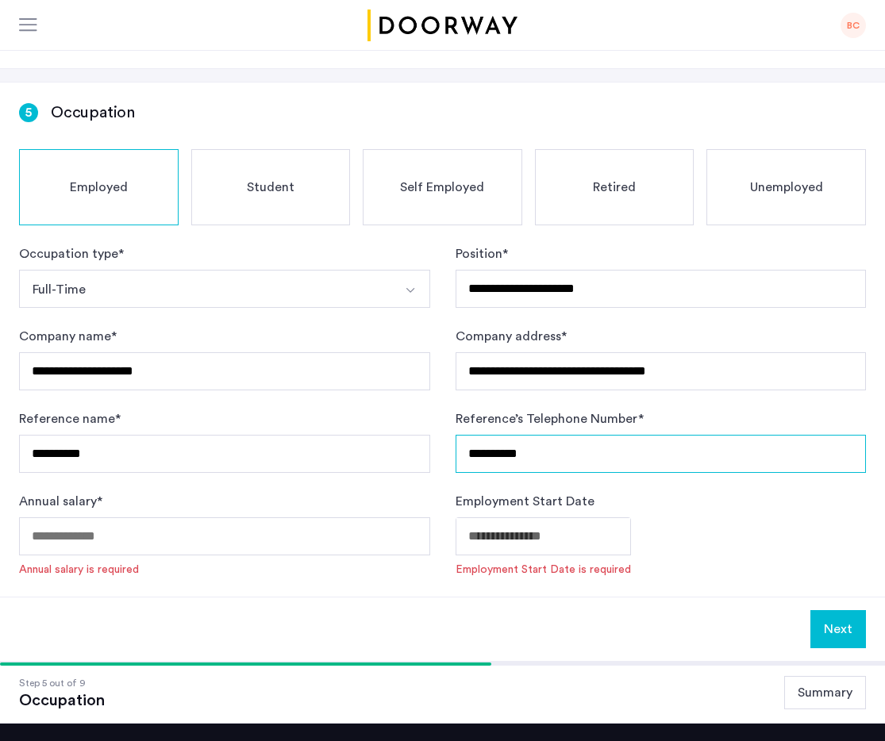
type input "**********"
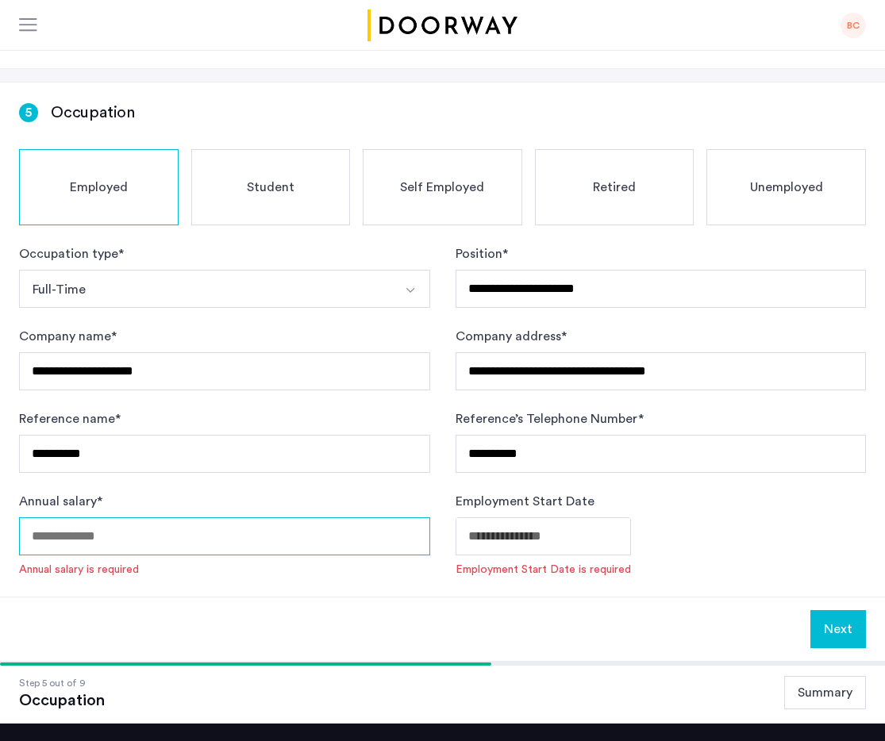
click at [378, 517] on input "Annual salary *" at bounding box center [224, 536] width 411 height 38
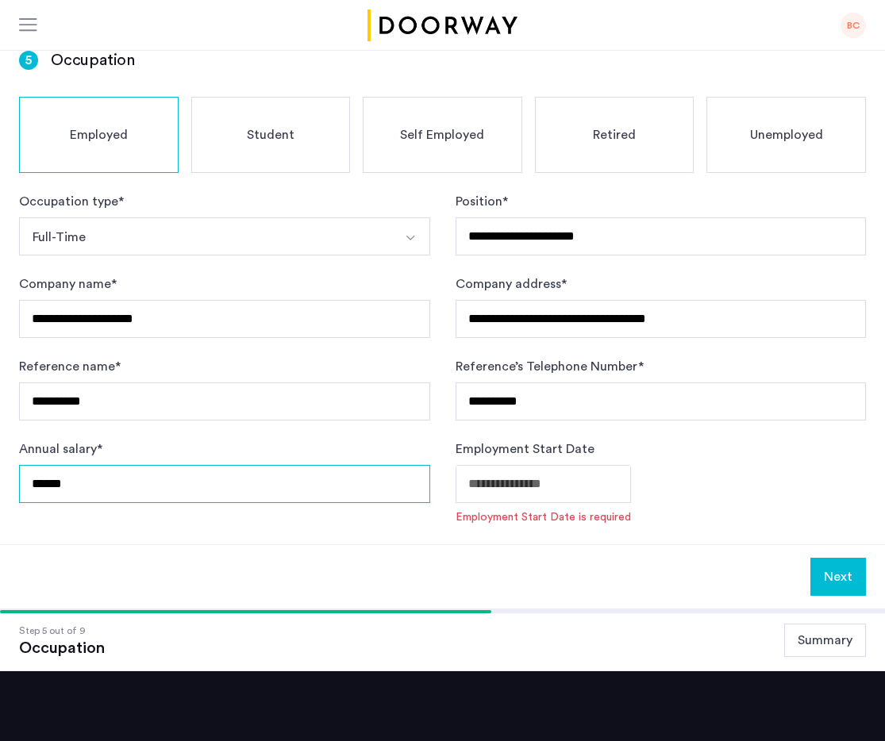
type input "******"
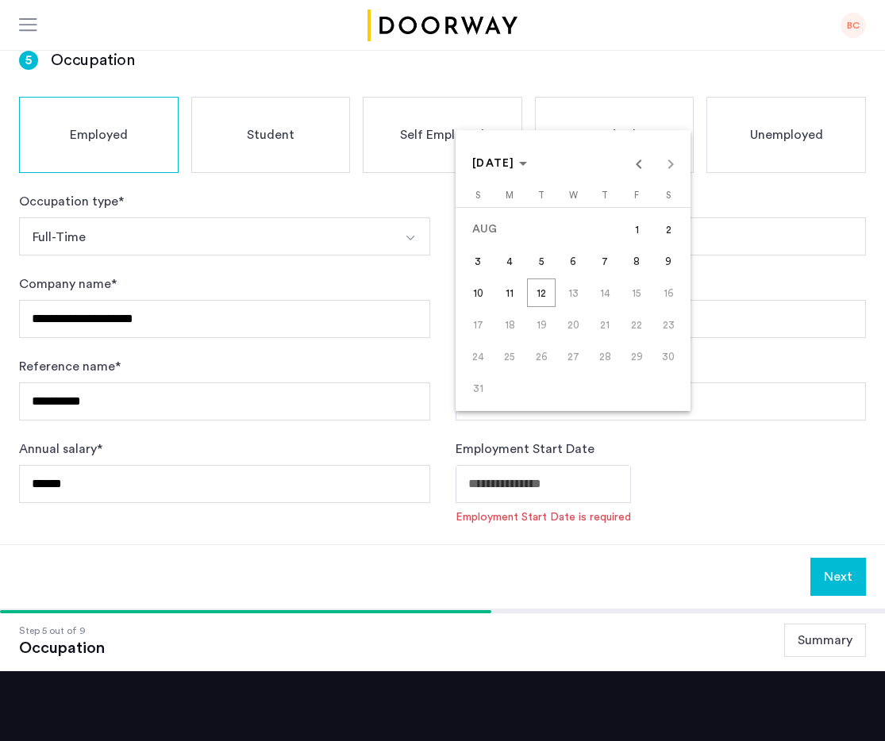
click at [539, 424] on body "**********" at bounding box center [442, 71] width 885 height 741
click at [515, 158] on span "[DATE]" at bounding box center [493, 163] width 43 height 11
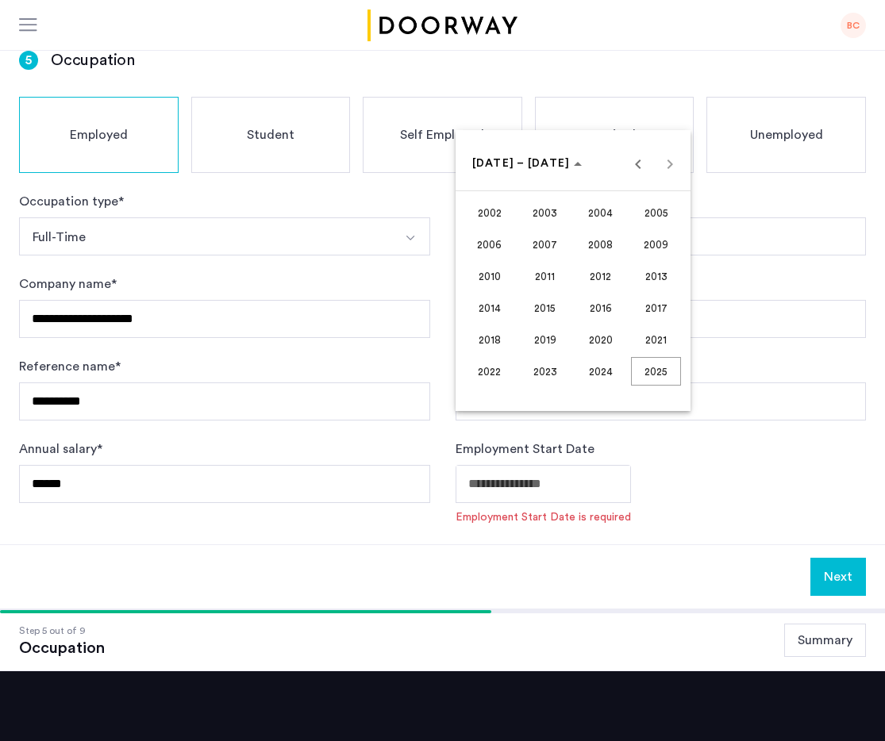
click at [538, 203] on span "2003" at bounding box center [545, 212] width 50 height 29
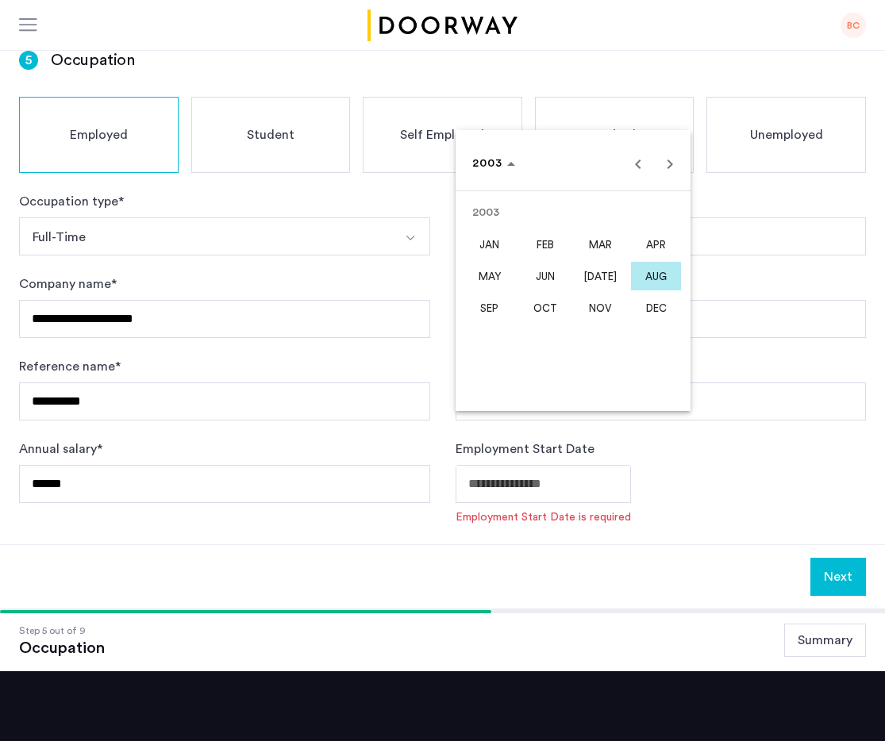
click at [497, 300] on span "SEP" at bounding box center [489, 308] width 50 height 29
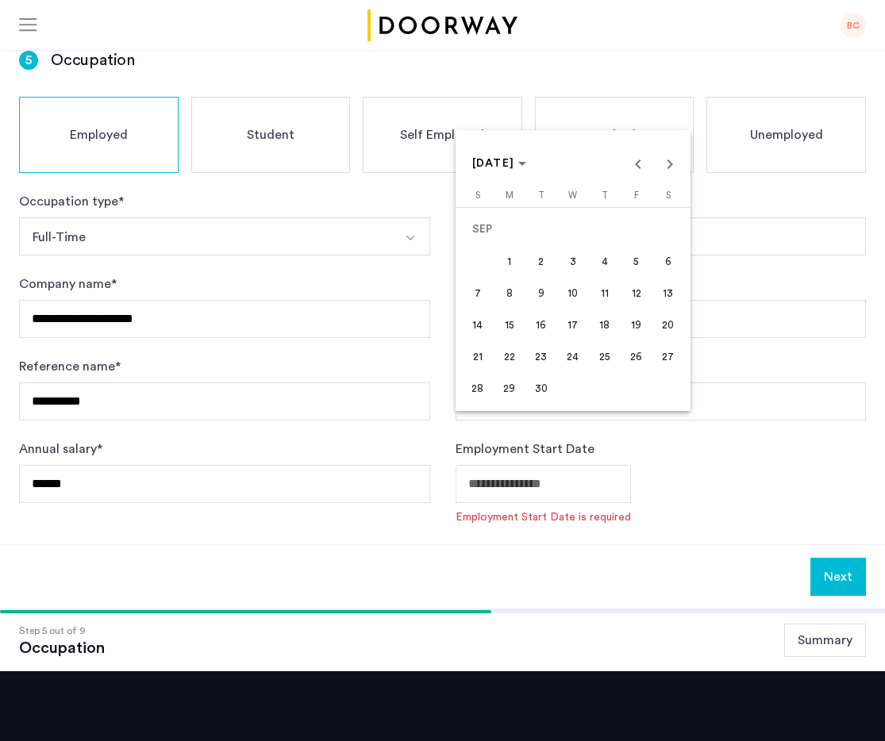
click at [507, 269] on span "1" at bounding box center [509, 261] width 29 height 29
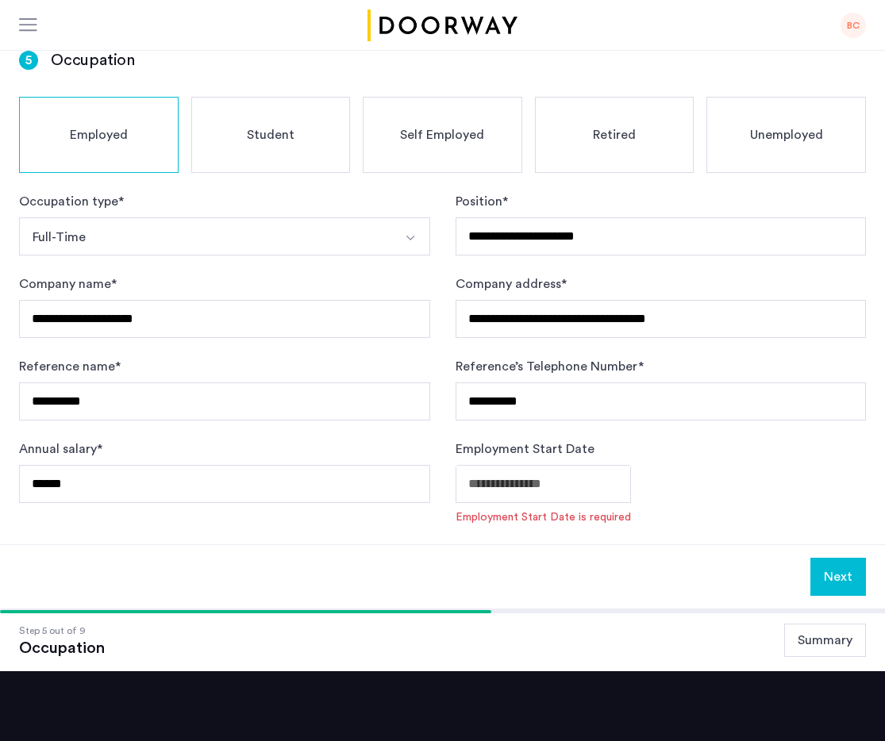
type input "**********"
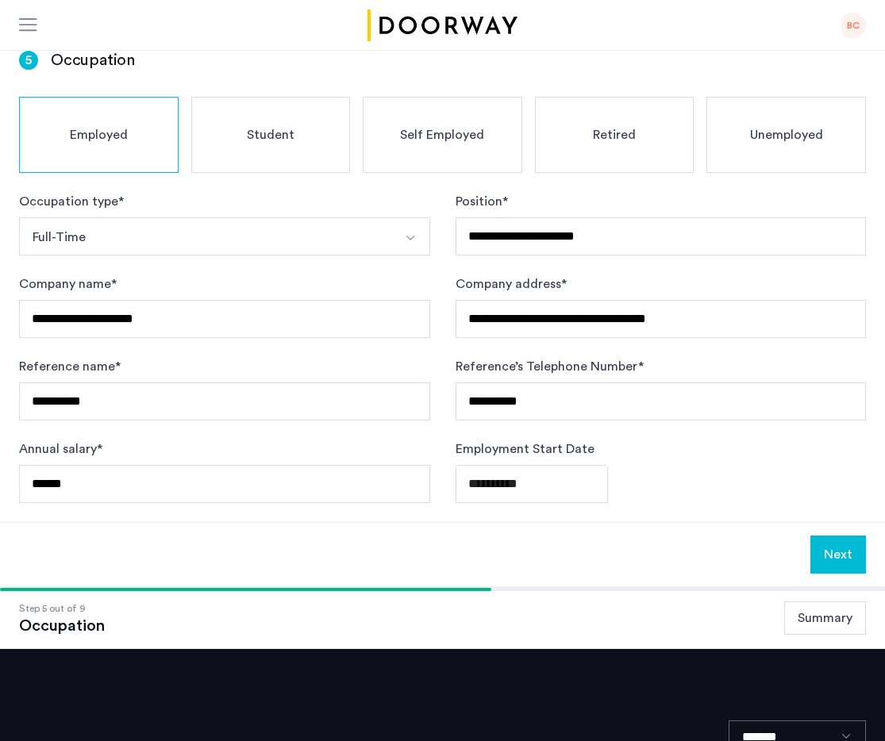
click at [830, 536] on button "Next" at bounding box center [838, 555] width 56 height 38
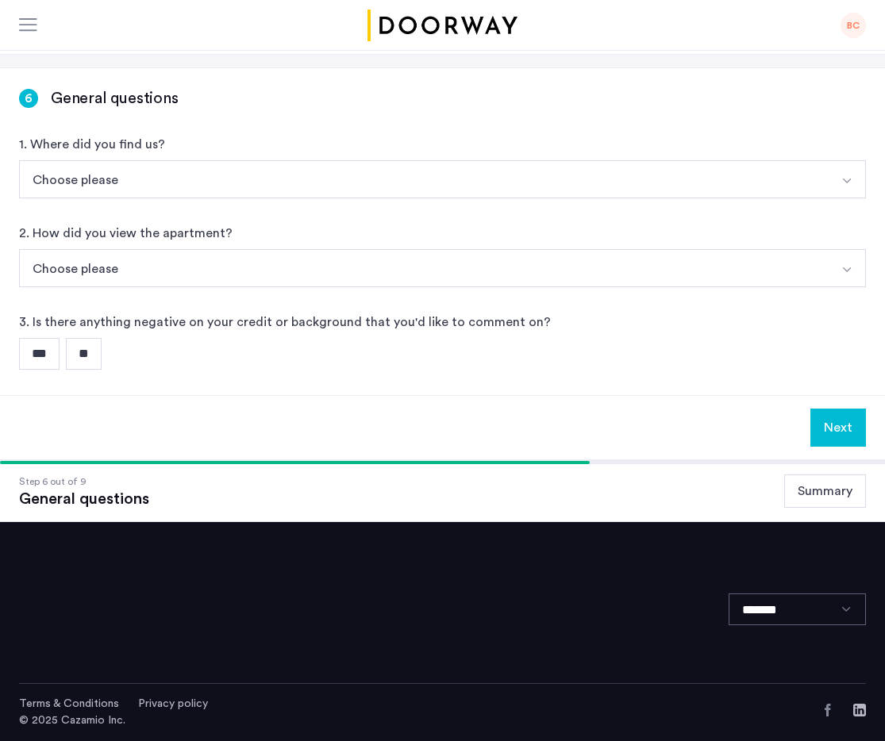
scroll to position [0, 0]
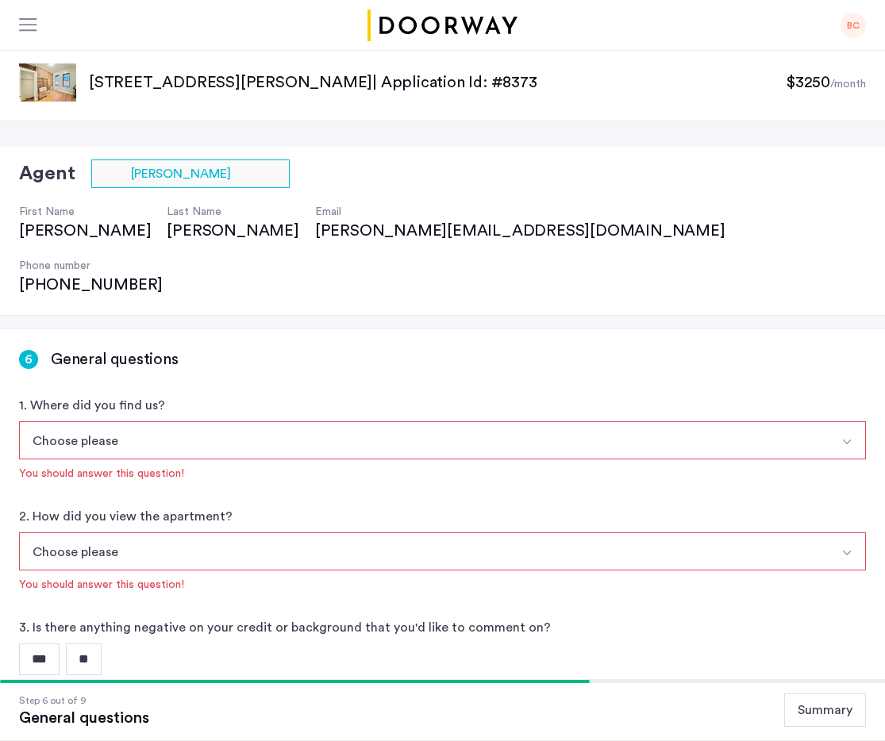
click at [628, 421] on button "Choose please" at bounding box center [423, 440] width 809 height 38
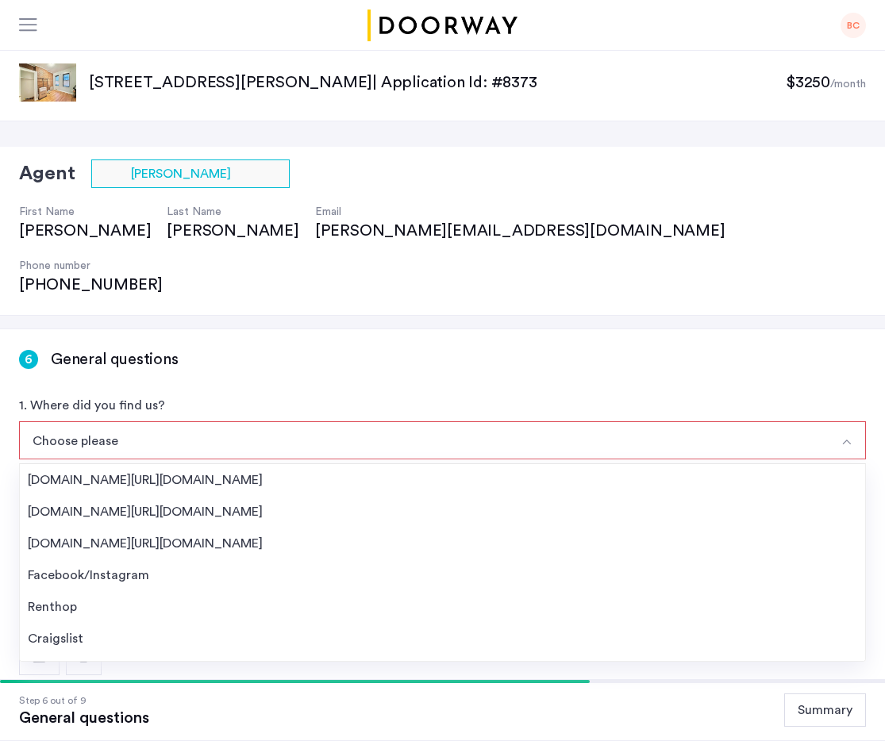
scroll to position [156, 0]
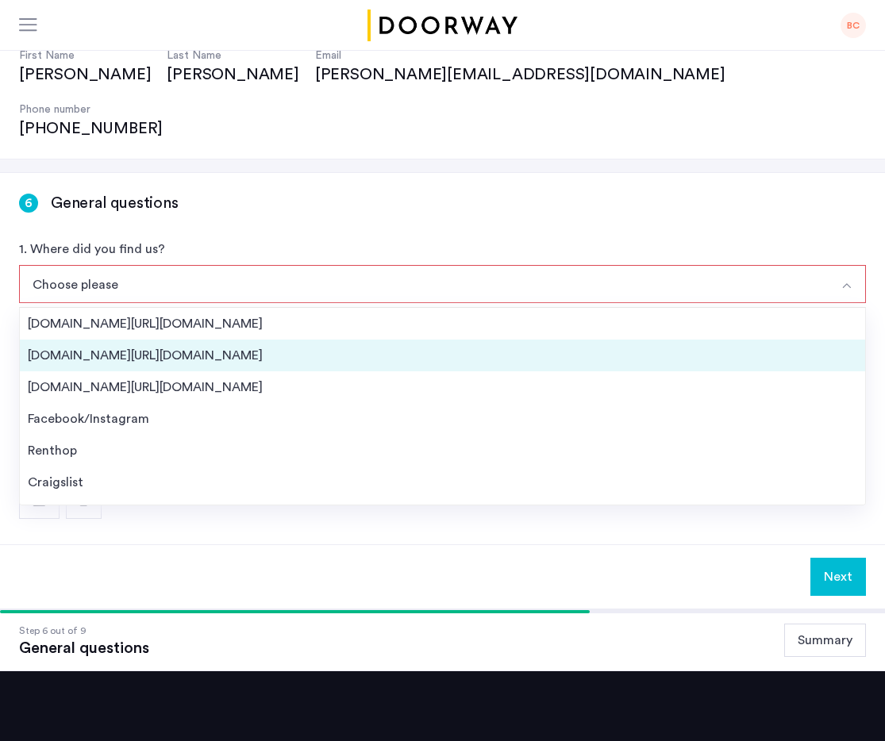
click at [586, 340] on li "[DOMAIN_NAME][URL][DOMAIN_NAME]" at bounding box center [442, 356] width 845 height 32
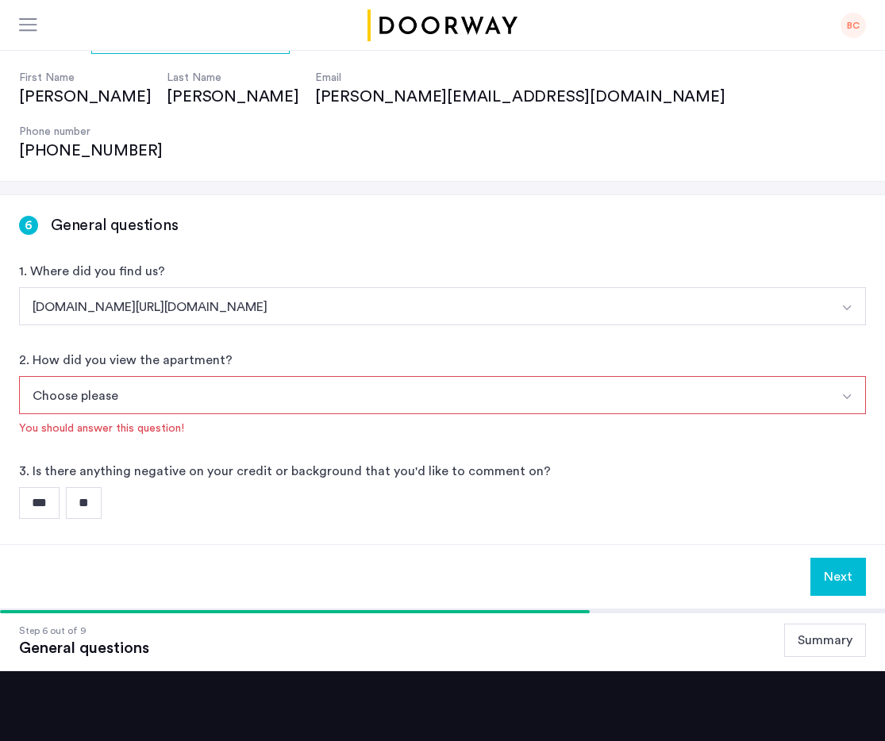
click at [573, 287] on button "[DOMAIN_NAME][URL][DOMAIN_NAME]" at bounding box center [423, 306] width 809 height 38
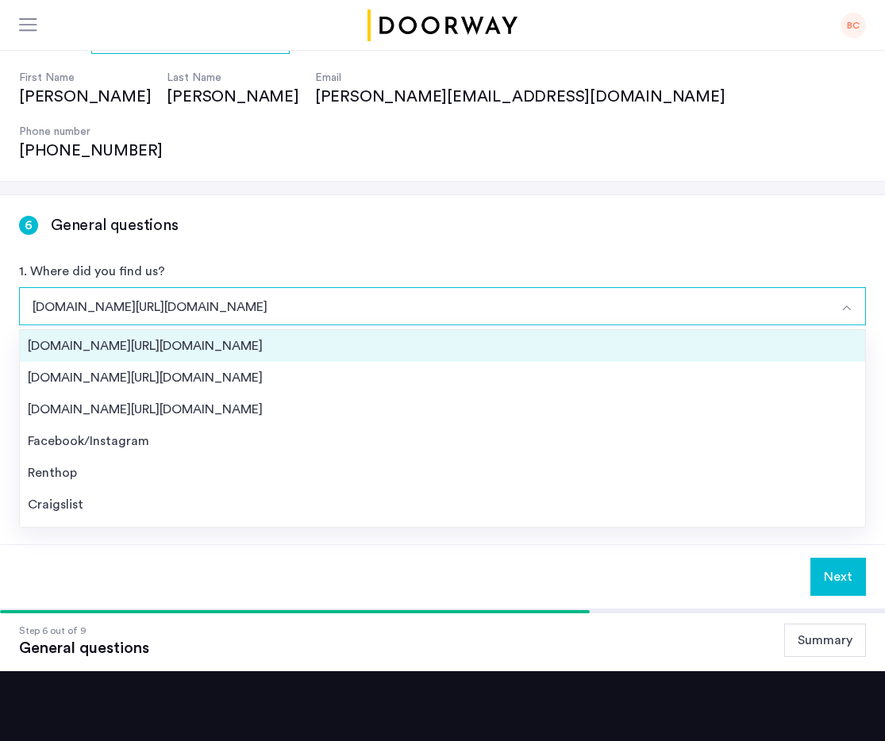
click at [544, 336] on div "[DOMAIN_NAME][URL][DOMAIN_NAME]" at bounding box center [442, 345] width 829 height 19
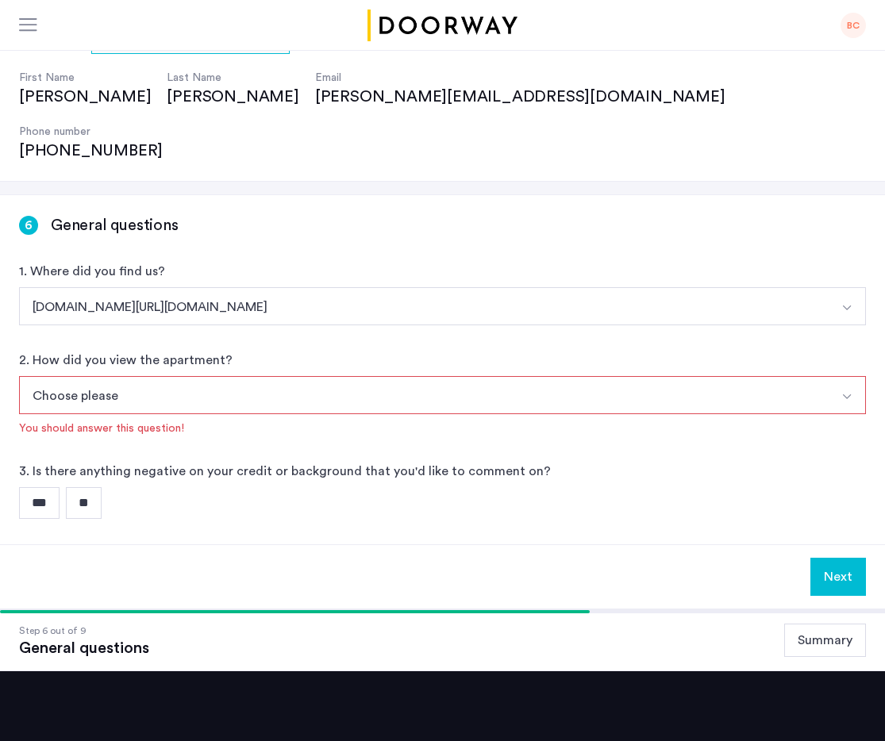
click at [509, 376] on button "Choose please" at bounding box center [423, 395] width 809 height 38
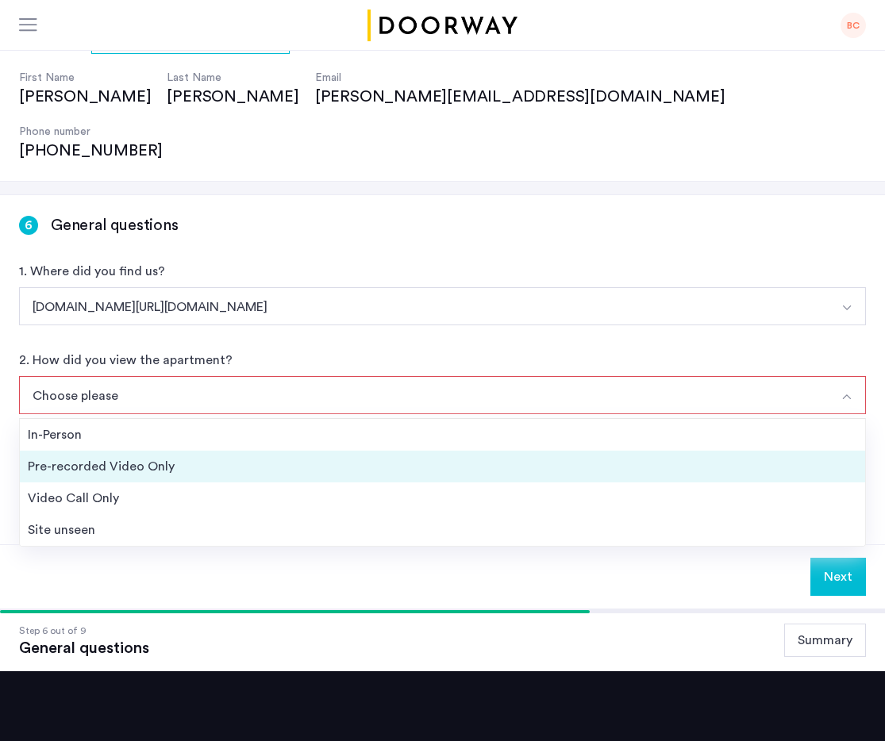
click at [481, 451] on li "Pre-recorded Video Only" at bounding box center [442, 467] width 845 height 32
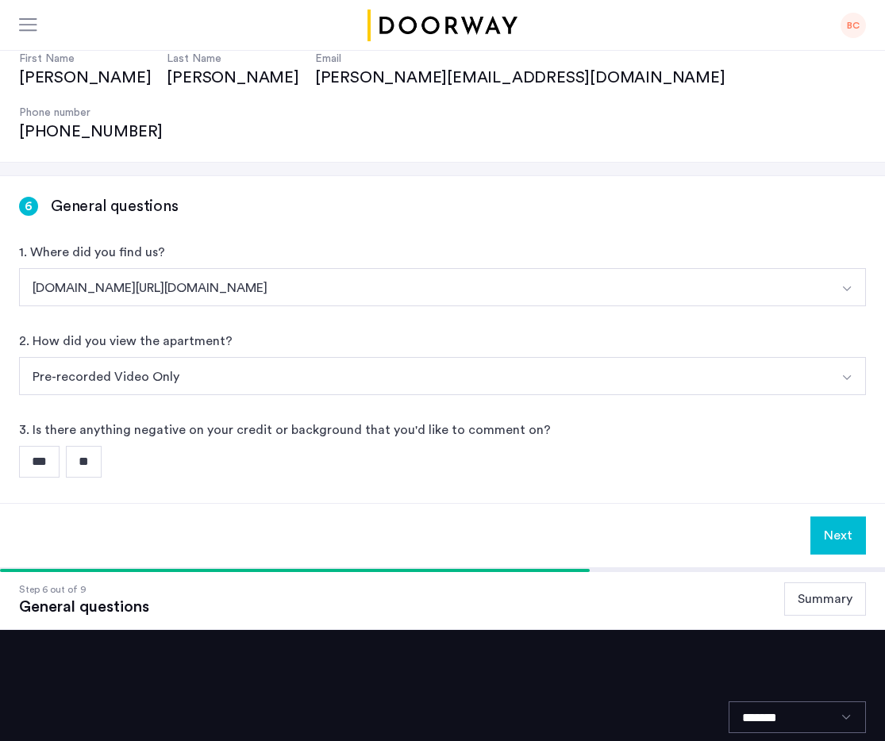
scroll to position [160, 0]
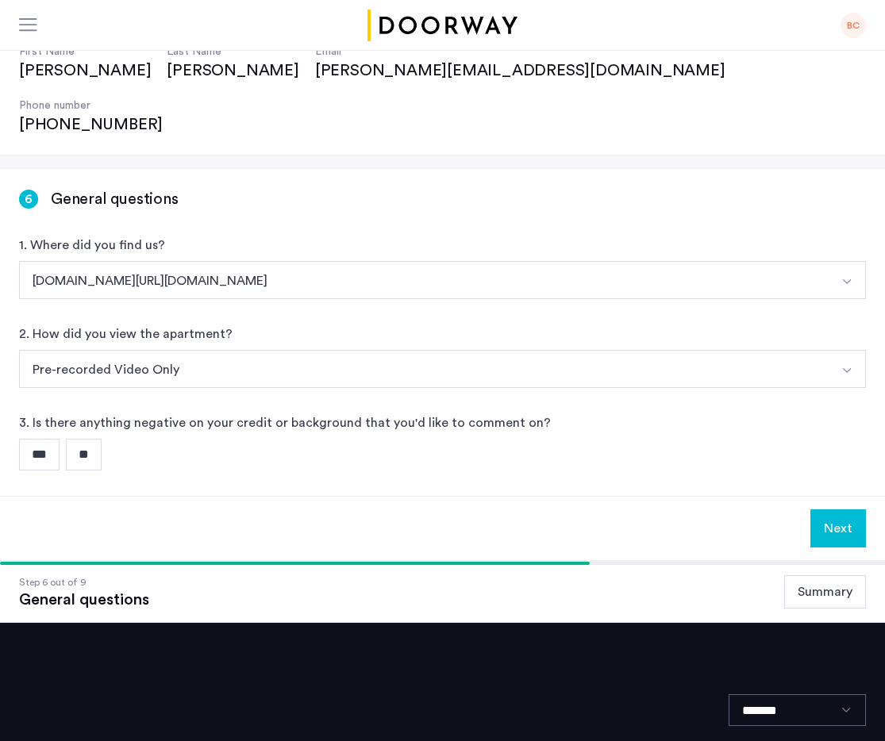
click at [95, 439] on input "**" at bounding box center [84, 455] width 36 height 32
click at [832, 509] on button "Next" at bounding box center [838, 528] width 56 height 38
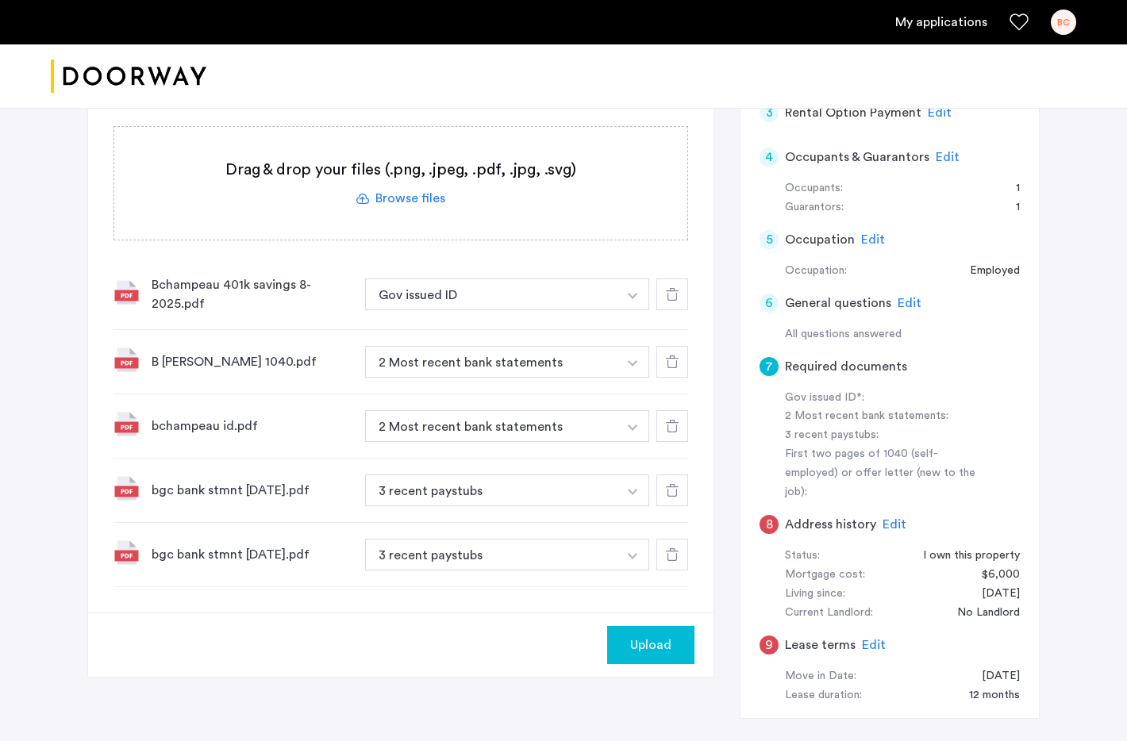
scroll to position [440, 0]
click at [521, 505] on button "3 recent paystubs" at bounding box center [491, 491] width 252 height 32
click at [628, 311] on button "button" at bounding box center [632, 295] width 33 height 32
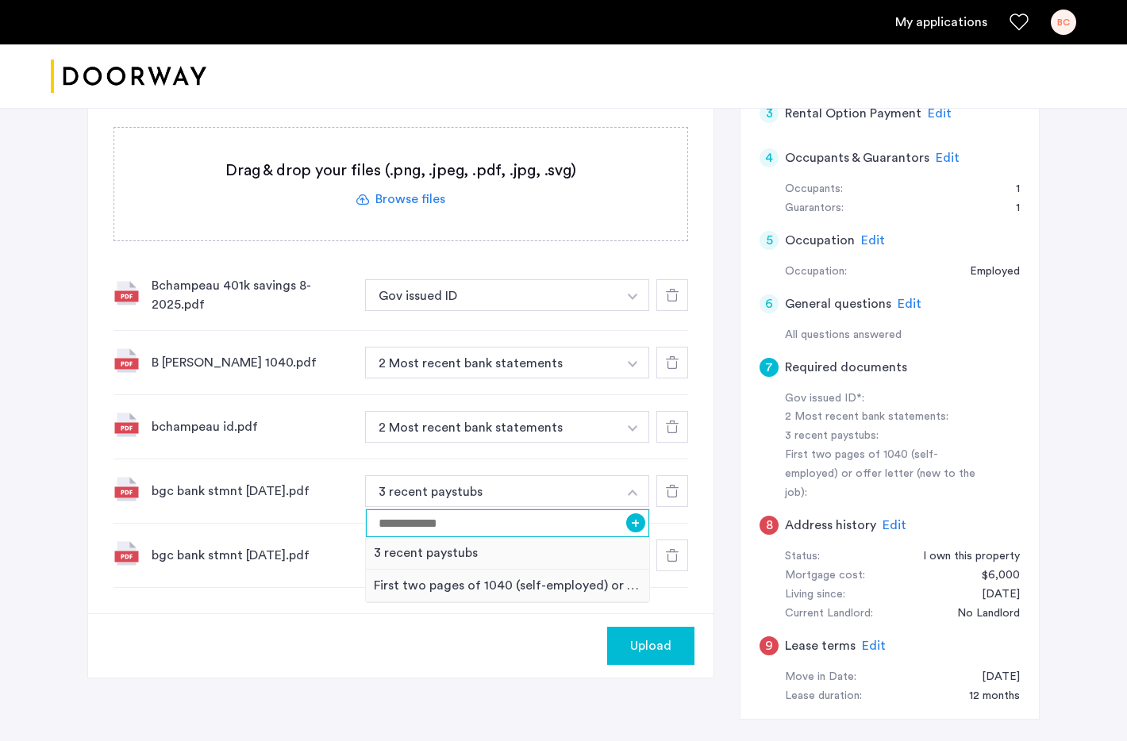
click at [558, 524] on input at bounding box center [507, 523] width 283 height 28
type input "****"
click at [296, 503] on div "bgc bank stmnt [DATE].pdf 3 recent paystubs **** + 3 recent paystubs First two …" at bounding box center [400, 491] width 574 height 64
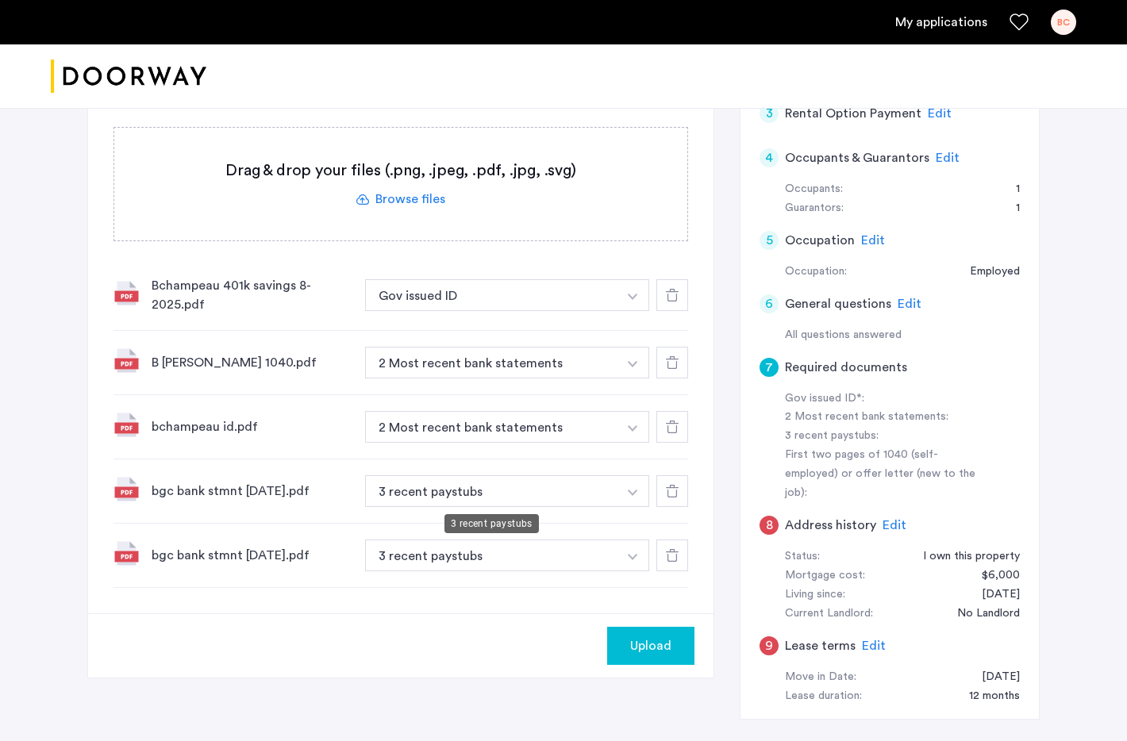
click at [597, 481] on button "3 recent paystubs" at bounding box center [491, 491] width 252 height 32
click at [632, 300] on img "button" at bounding box center [633, 297] width 10 height 6
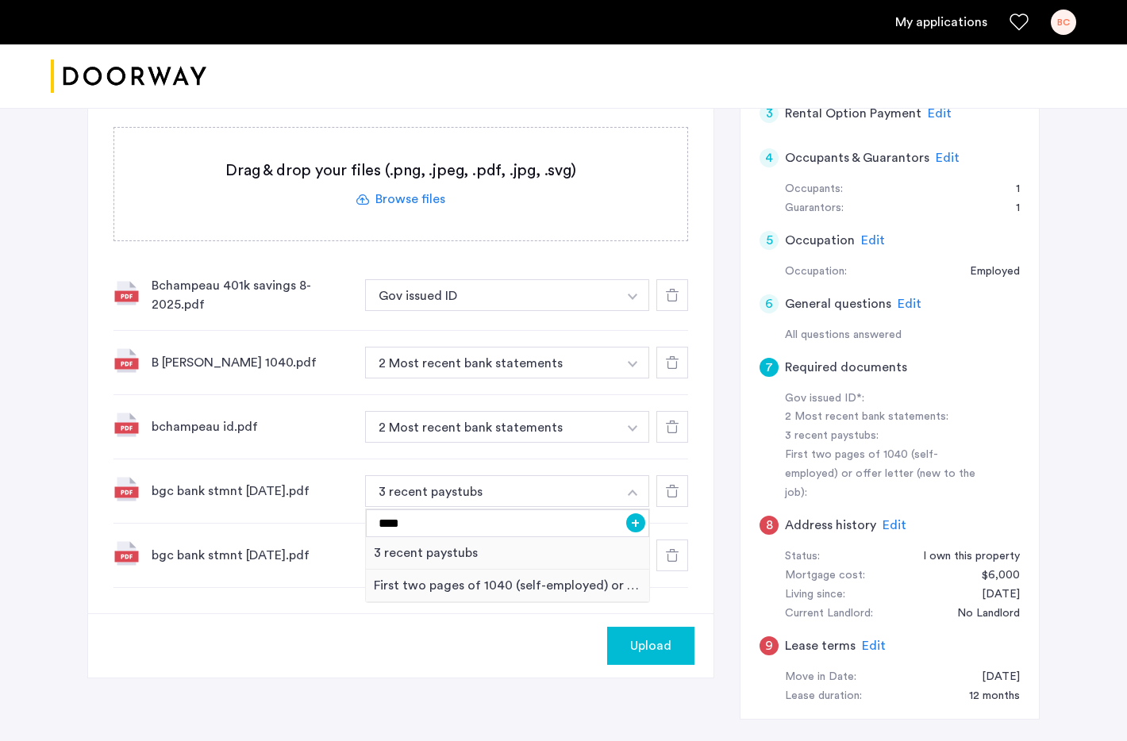
click at [636, 524] on button "+" at bounding box center [635, 522] width 19 height 19
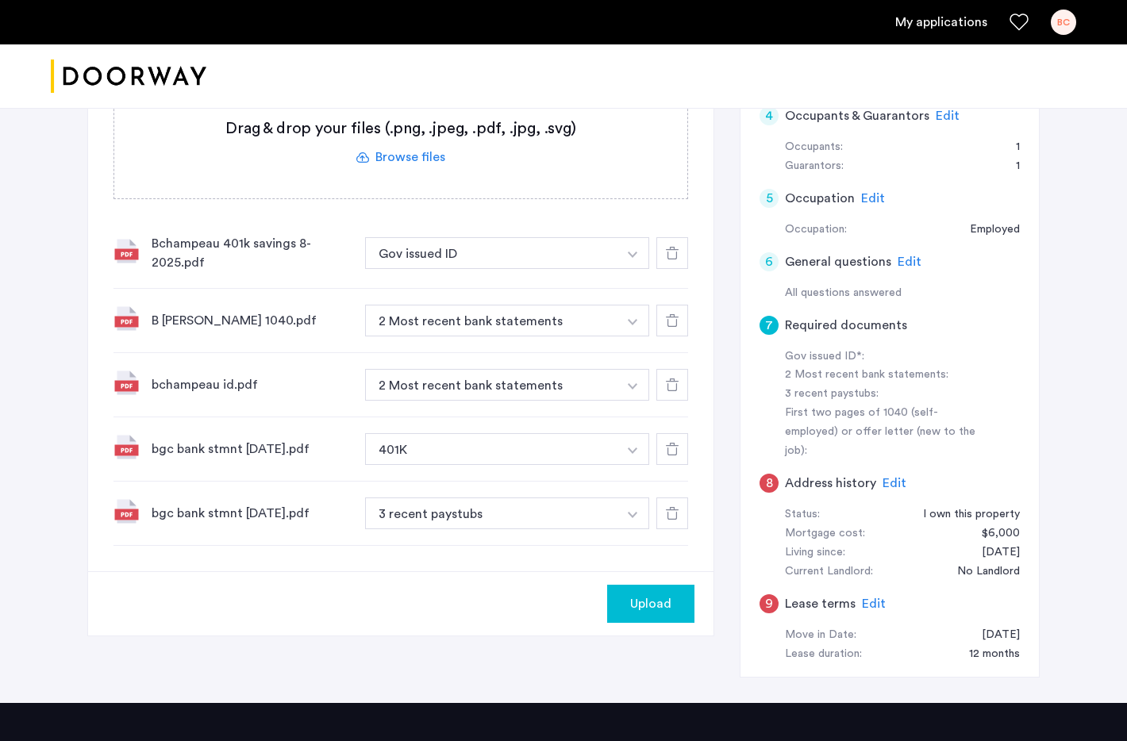
scroll to position [487, 0]
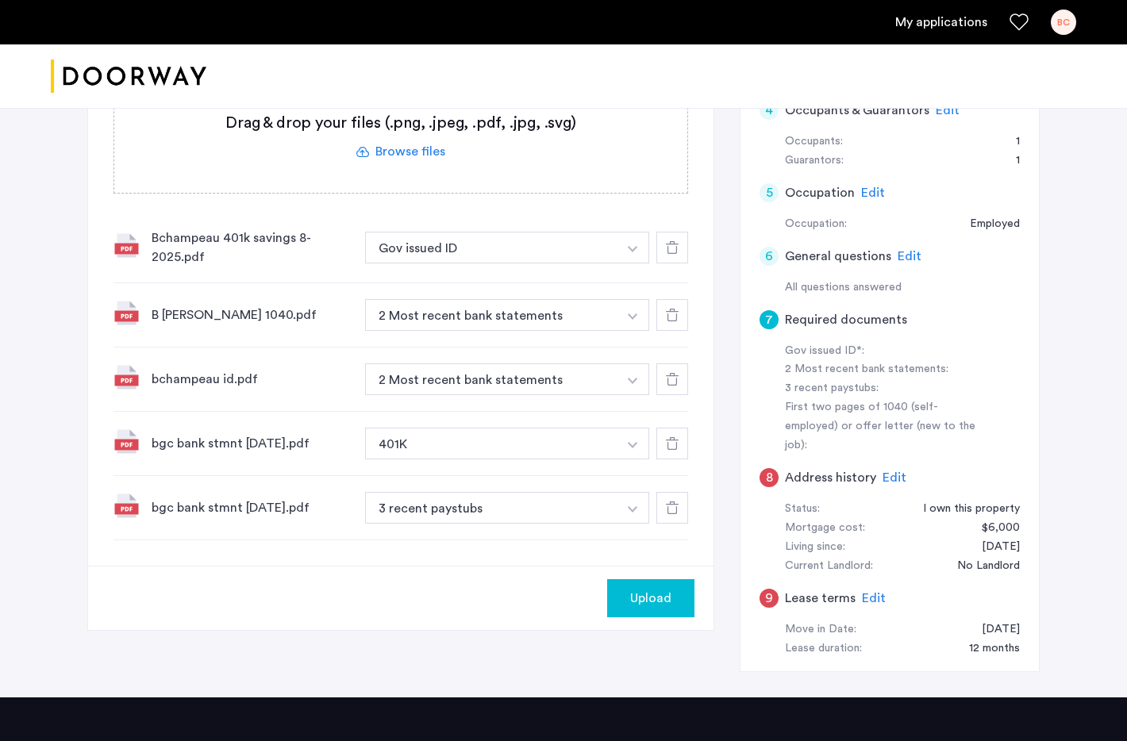
click at [639, 263] on button "button" at bounding box center [632, 248] width 33 height 32
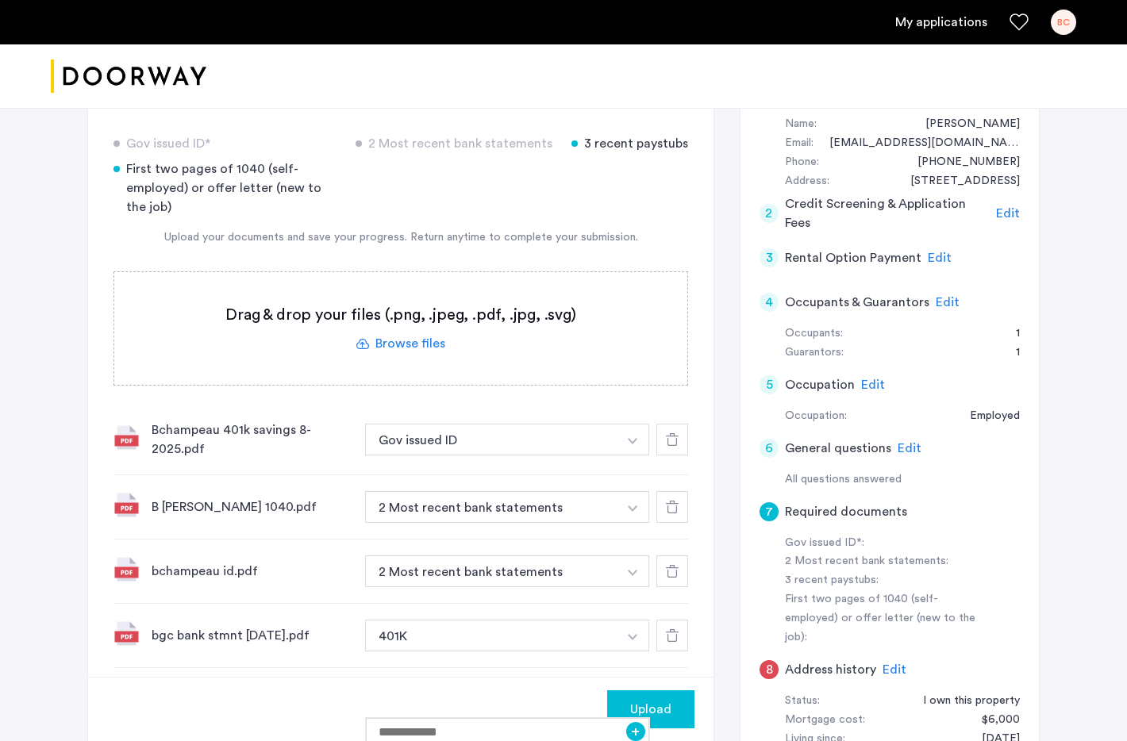
scroll to position [294, 0]
click at [523, 513] on button "2 Most recent bank statements" at bounding box center [491, 508] width 252 height 32
click at [522, 520] on button "2 Most recent bank statements" at bounding box center [491, 508] width 252 height 32
click at [637, 456] on button "button" at bounding box center [632, 440] width 33 height 32
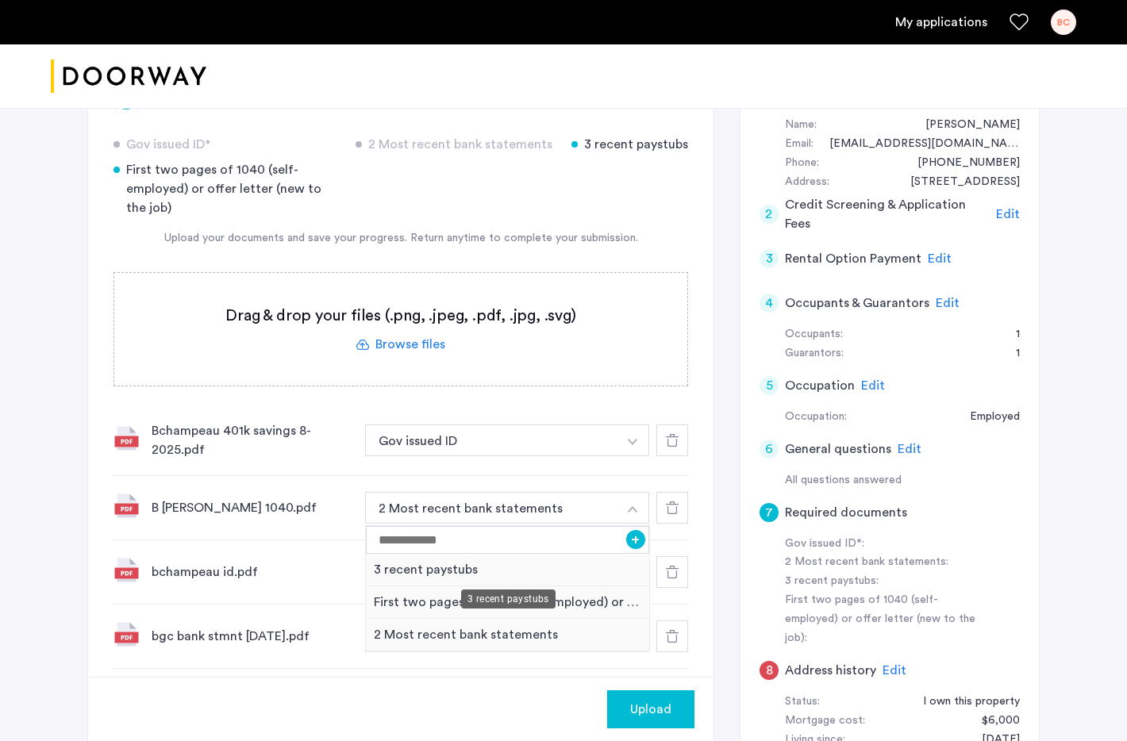
scroll to position [315, 0]
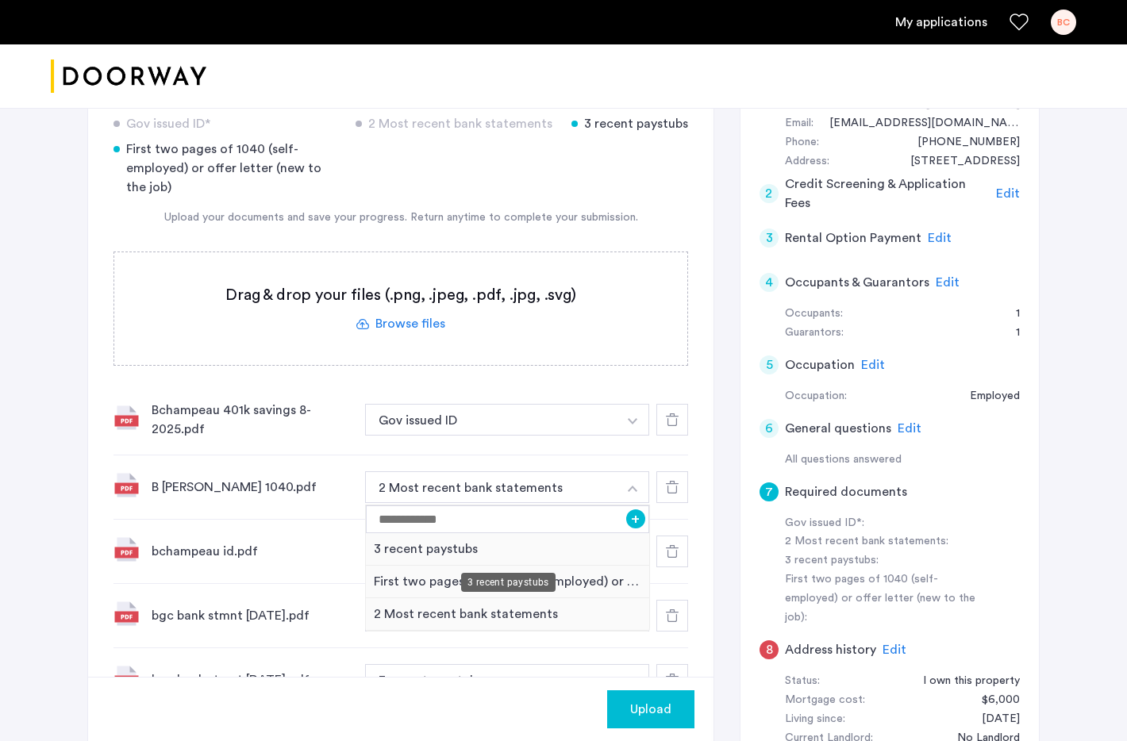
click at [521, 584] on div "3 recent paystubs" at bounding box center [508, 582] width 94 height 19
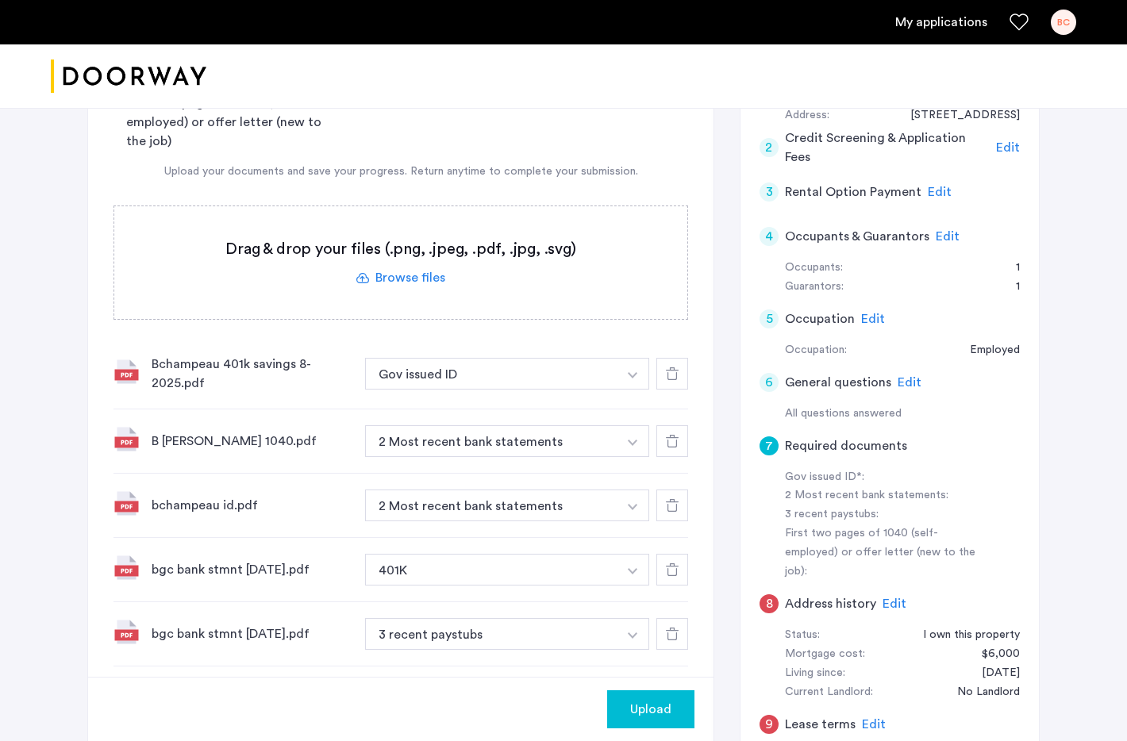
scroll to position [363, 0]
click at [572, 436] on button "2 Most recent bank statements" at bounding box center [491, 440] width 252 height 32
click at [649, 446] on div "2 Most recent bank statements" at bounding box center [507, 440] width 285 height 32
click at [631, 388] on button "button" at bounding box center [632, 372] width 33 height 32
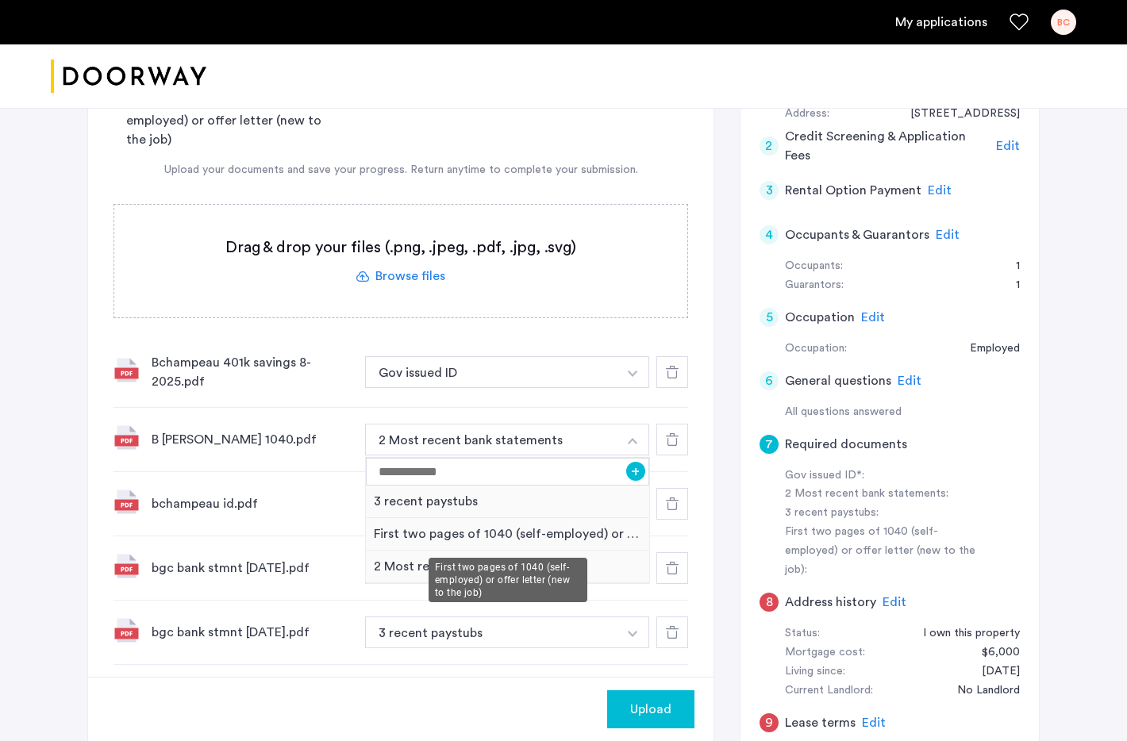
click at [561, 527] on div "First two pages of 1040 (self-employed) or offer letter (new to the job)" at bounding box center [507, 534] width 283 height 33
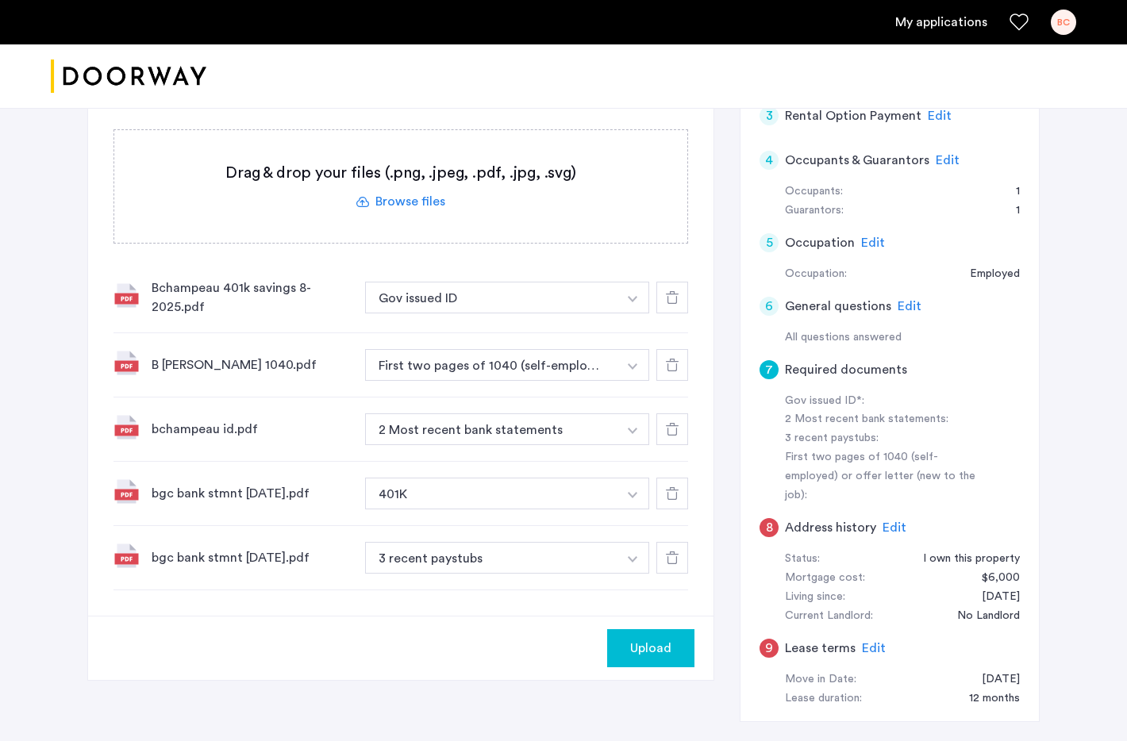
scroll to position [436, 0]
click at [563, 558] on button "3 recent paystubs" at bounding box center [491, 559] width 252 height 32
click at [637, 314] on button "button" at bounding box center [632, 298] width 33 height 32
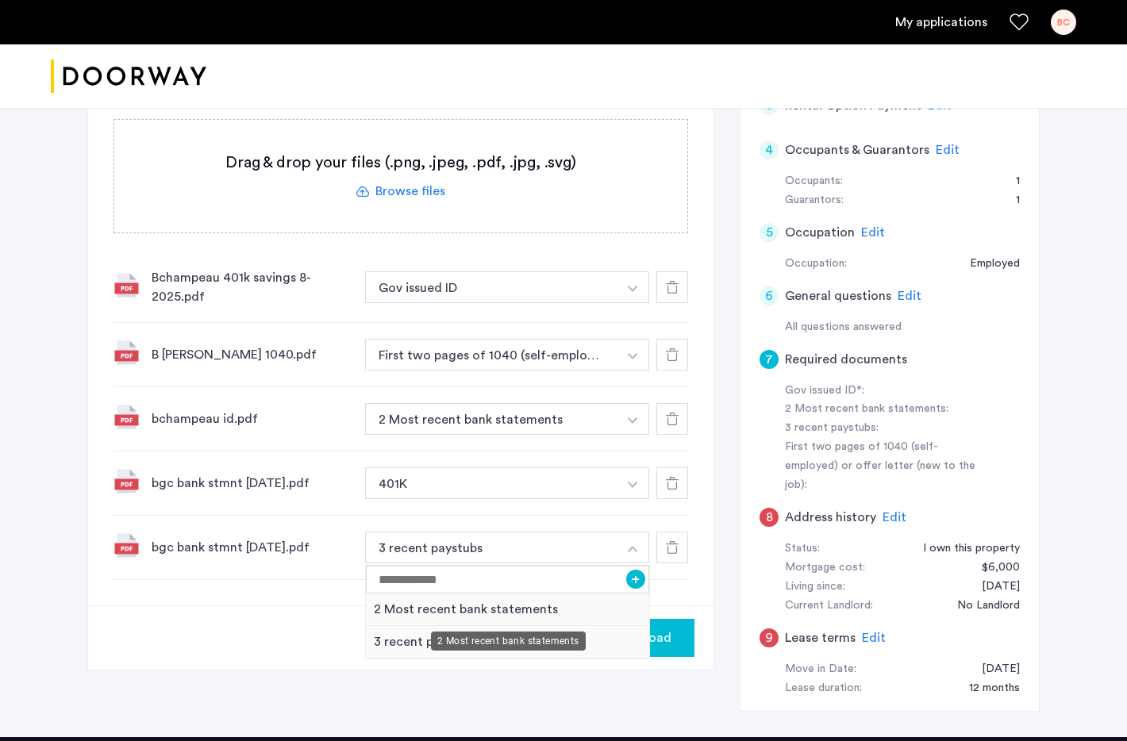
scroll to position [449, 0]
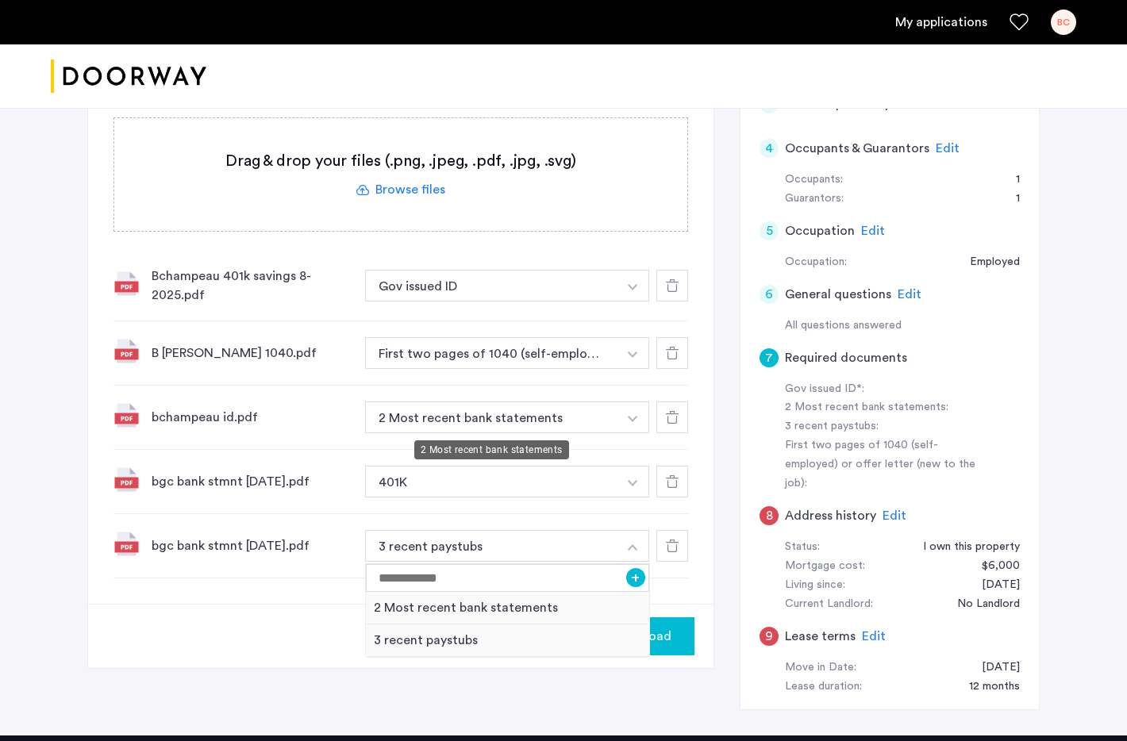
click at [440, 424] on button "2 Most recent bank statements" at bounding box center [491, 417] width 252 height 32
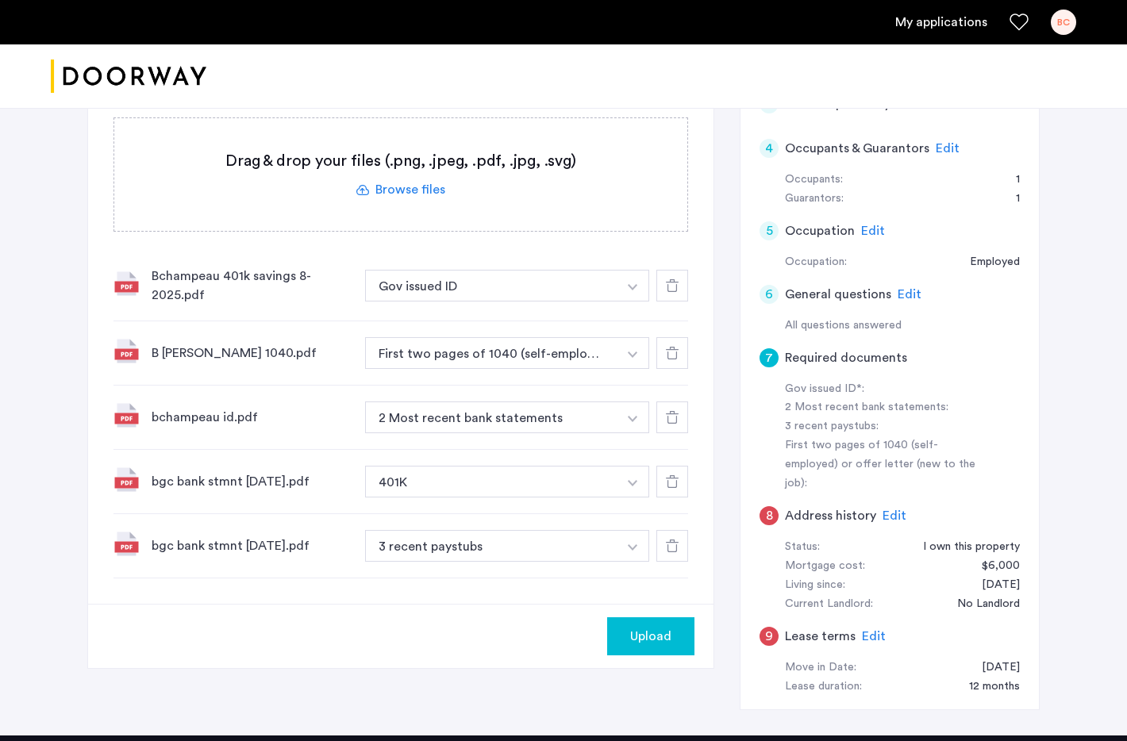
click at [605, 409] on button "2 Most recent bank statements" at bounding box center [491, 417] width 252 height 32
click at [631, 290] on img "button" at bounding box center [633, 287] width 10 height 6
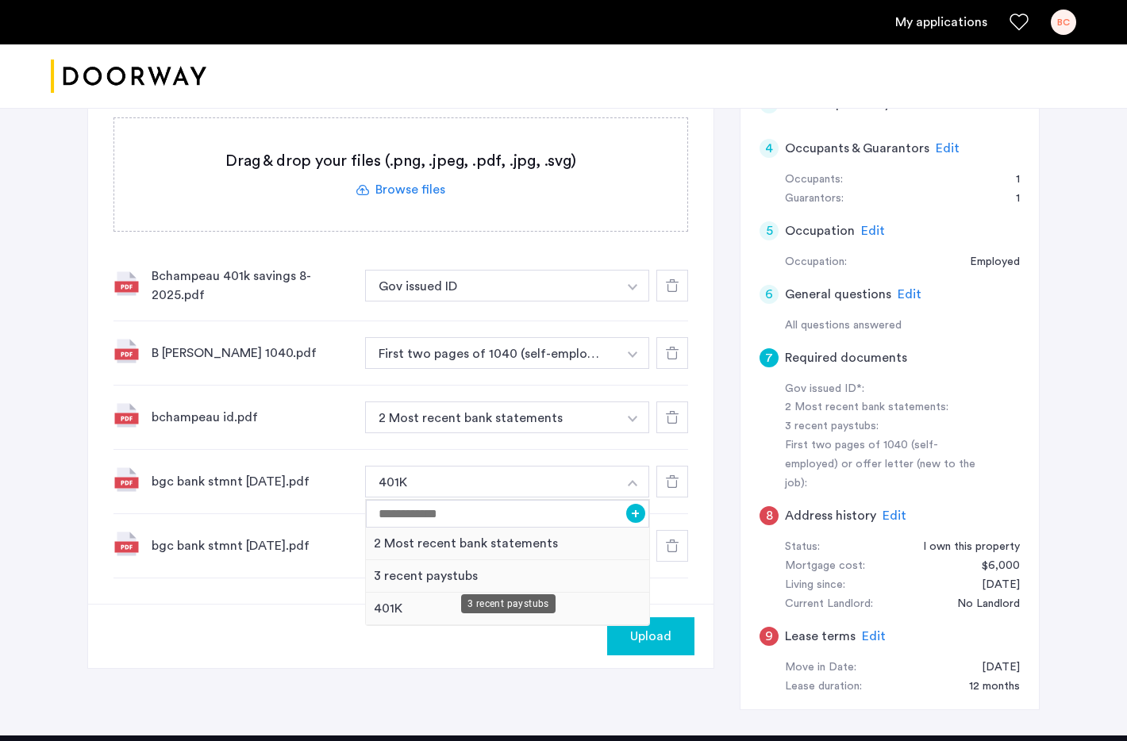
scroll to position [456, 0]
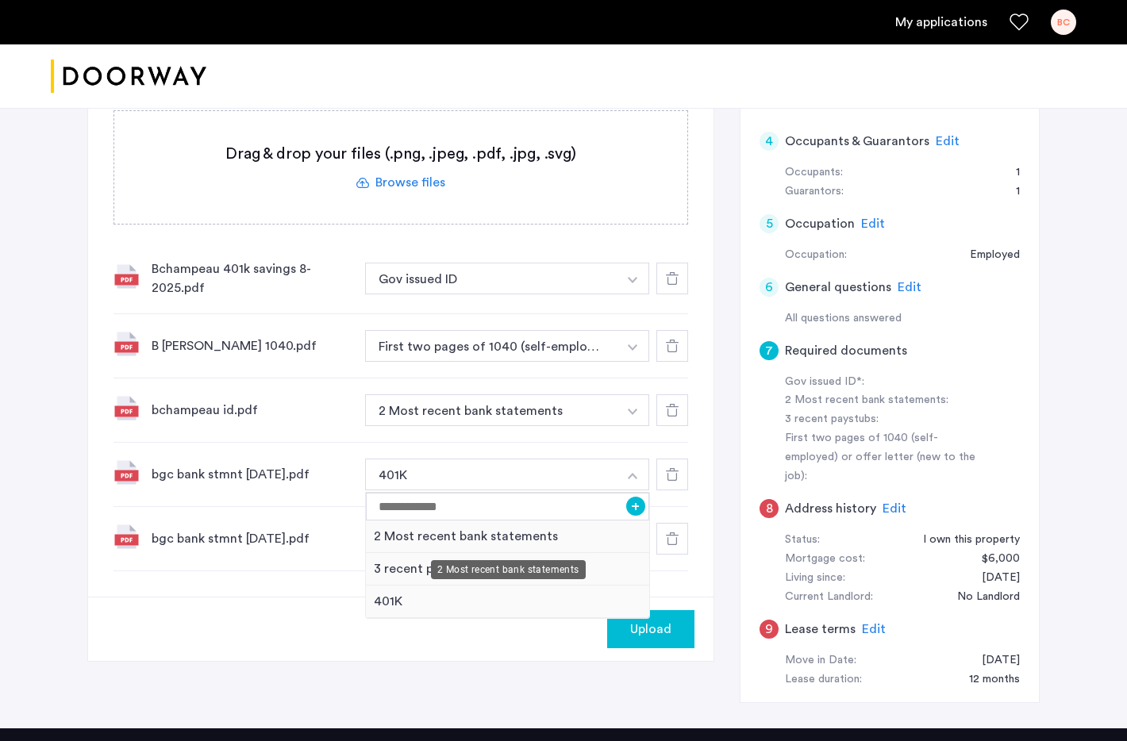
click at [536, 539] on div "2 Most recent bank statements" at bounding box center [507, 536] width 283 height 33
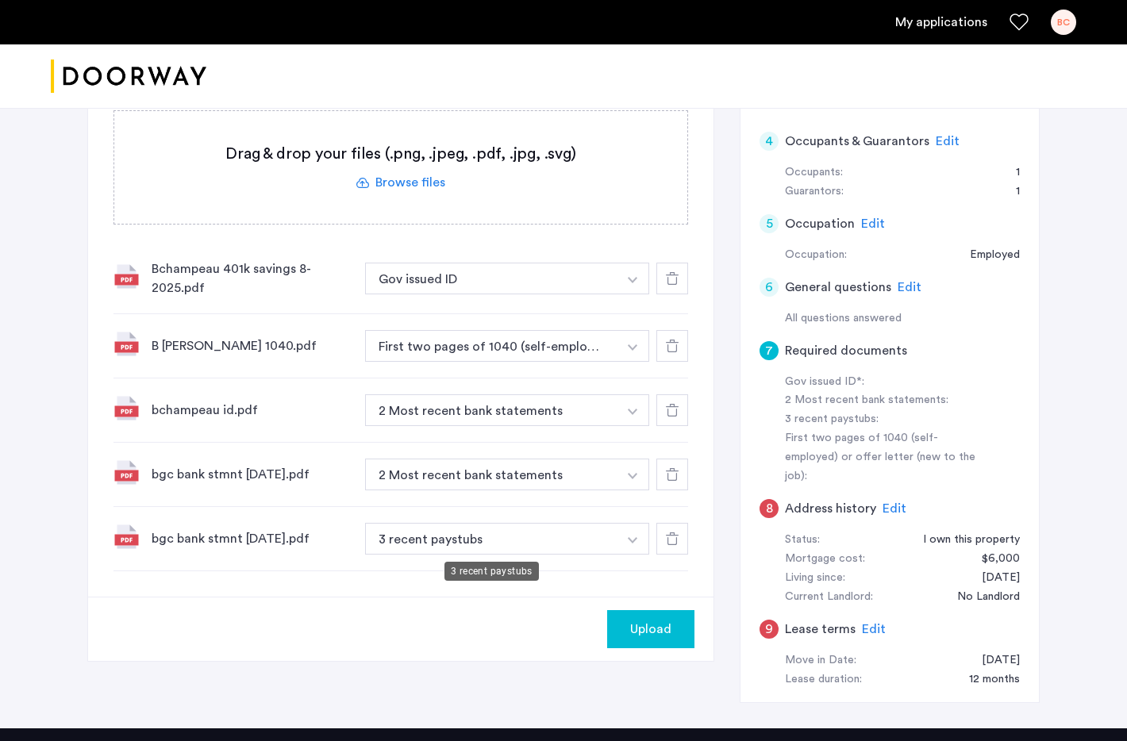
click at [535, 541] on button "3 recent paystubs" at bounding box center [491, 539] width 252 height 32
click at [638, 294] on button "button" at bounding box center [632, 279] width 33 height 32
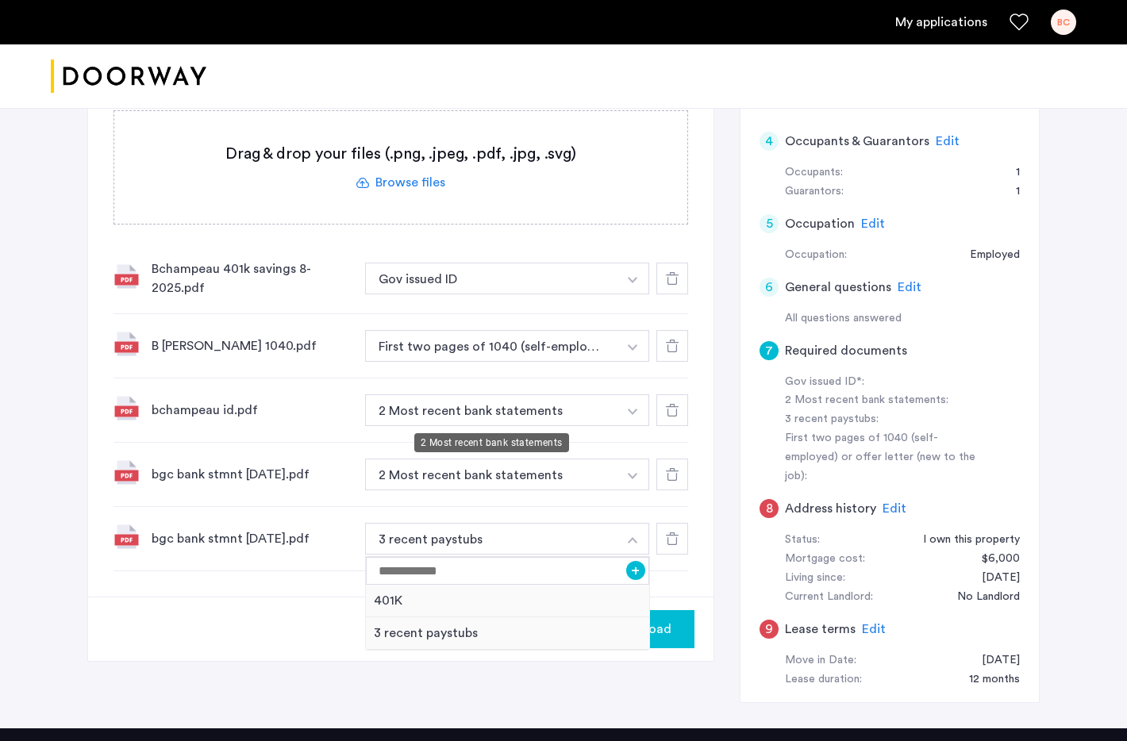
click at [614, 404] on button "2 Most recent bank statements" at bounding box center [491, 410] width 252 height 32
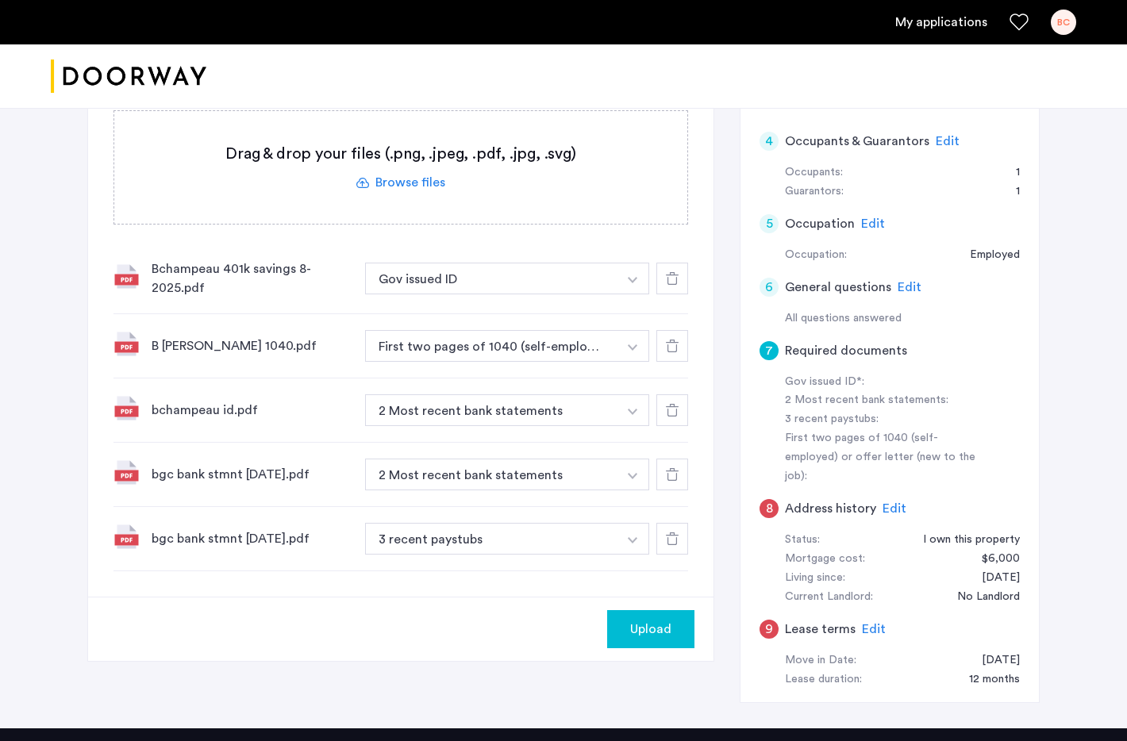
click at [634, 283] on img "button" at bounding box center [633, 280] width 10 height 6
click at [619, 266] on button "button" at bounding box center [632, 279] width 33 height 32
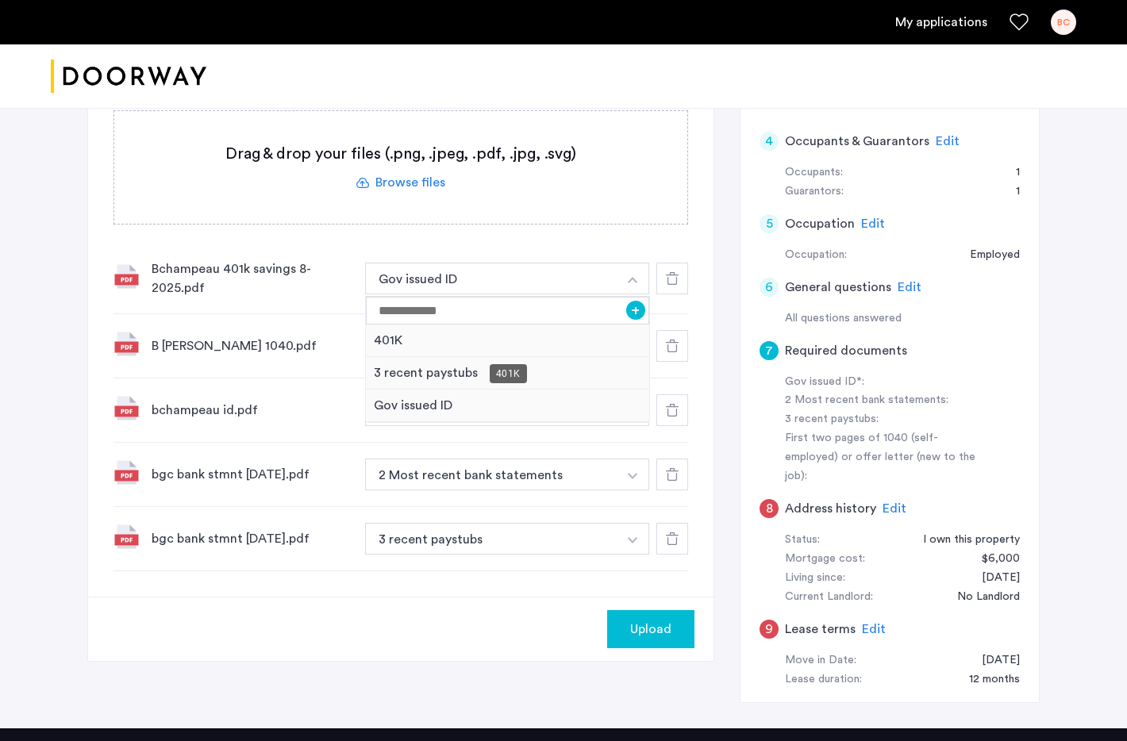
click at [454, 350] on div "401K" at bounding box center [507, 340] width 283 height 33
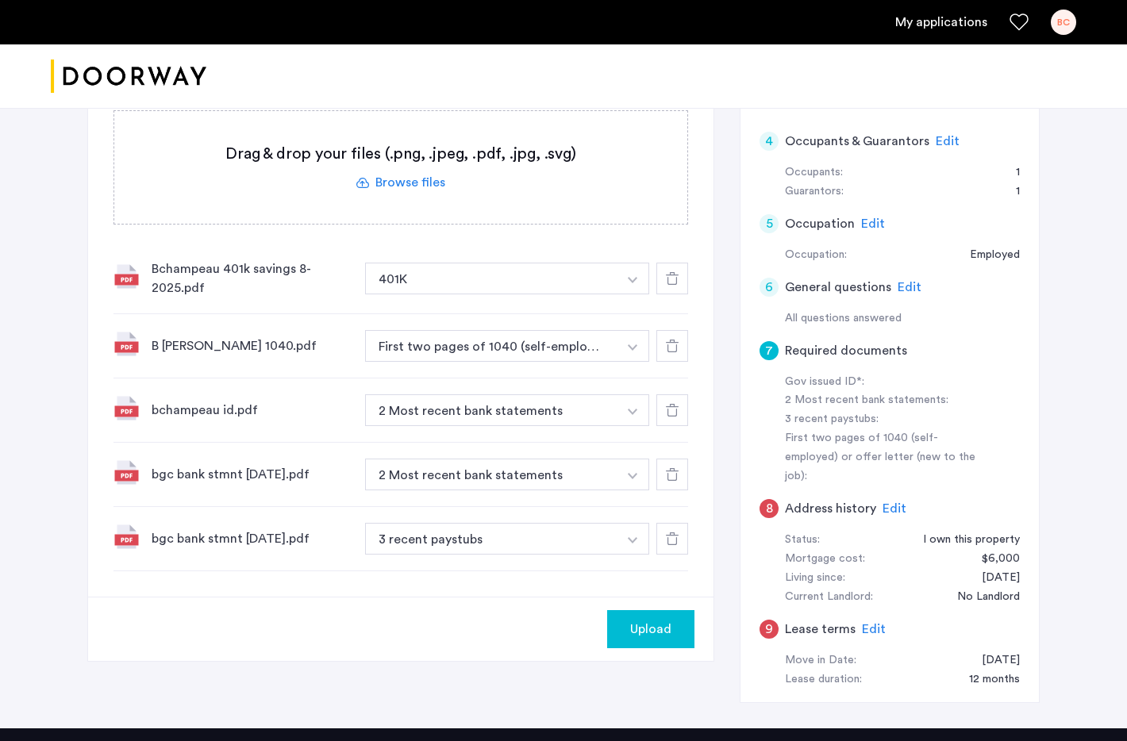
click at [628, 283] on img "button" at bounding box center [633, 280] width 10 height 6
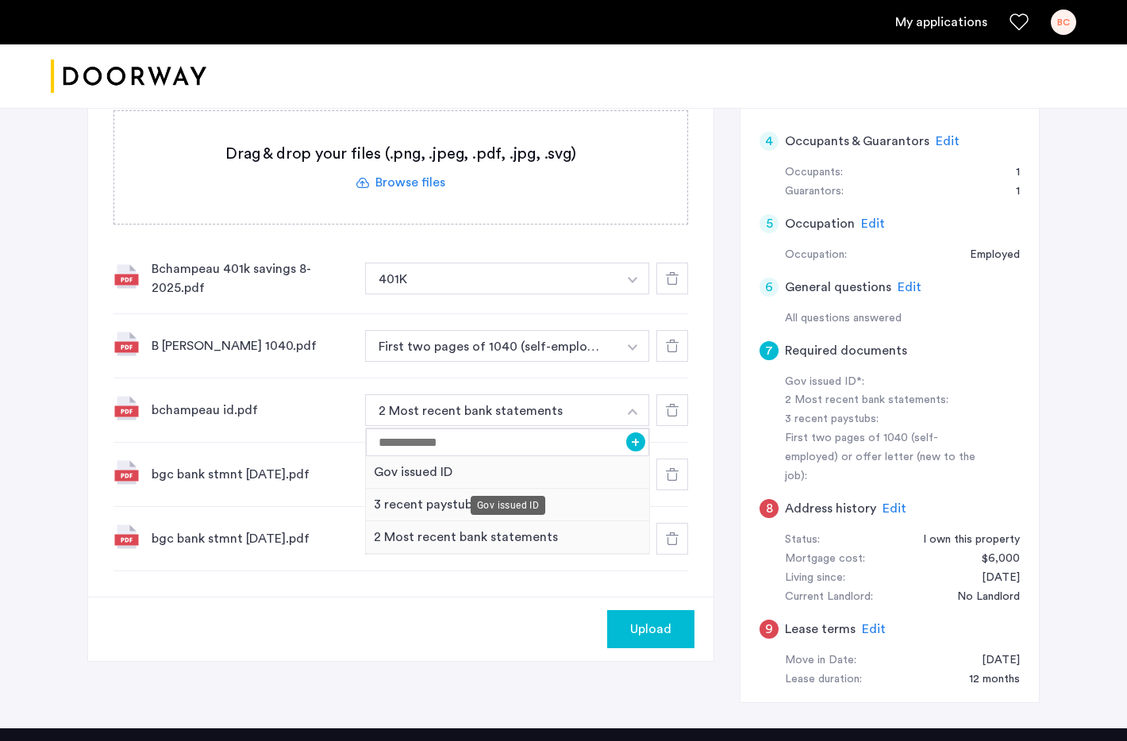
click at [560, 470] on div "Gov issued ID" at bounding box center [507, 472] width 283 height 33
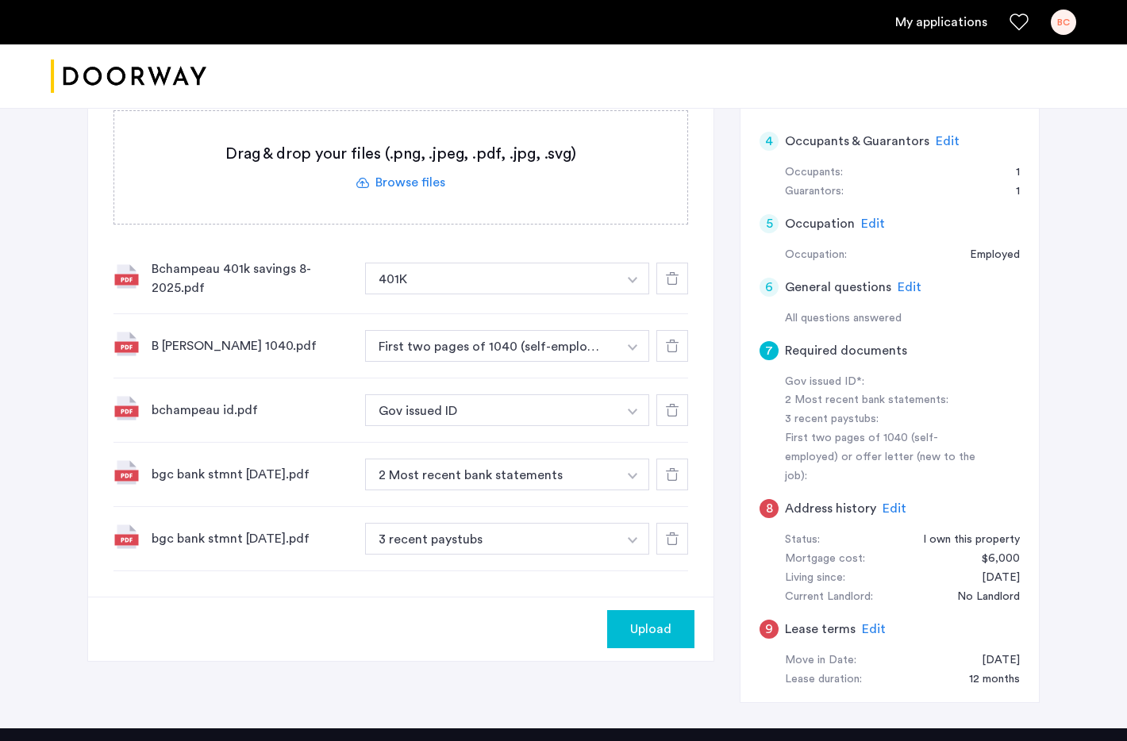
click at [632, 294] on button "button" at bounding box center [632, 279] width 33 height 32
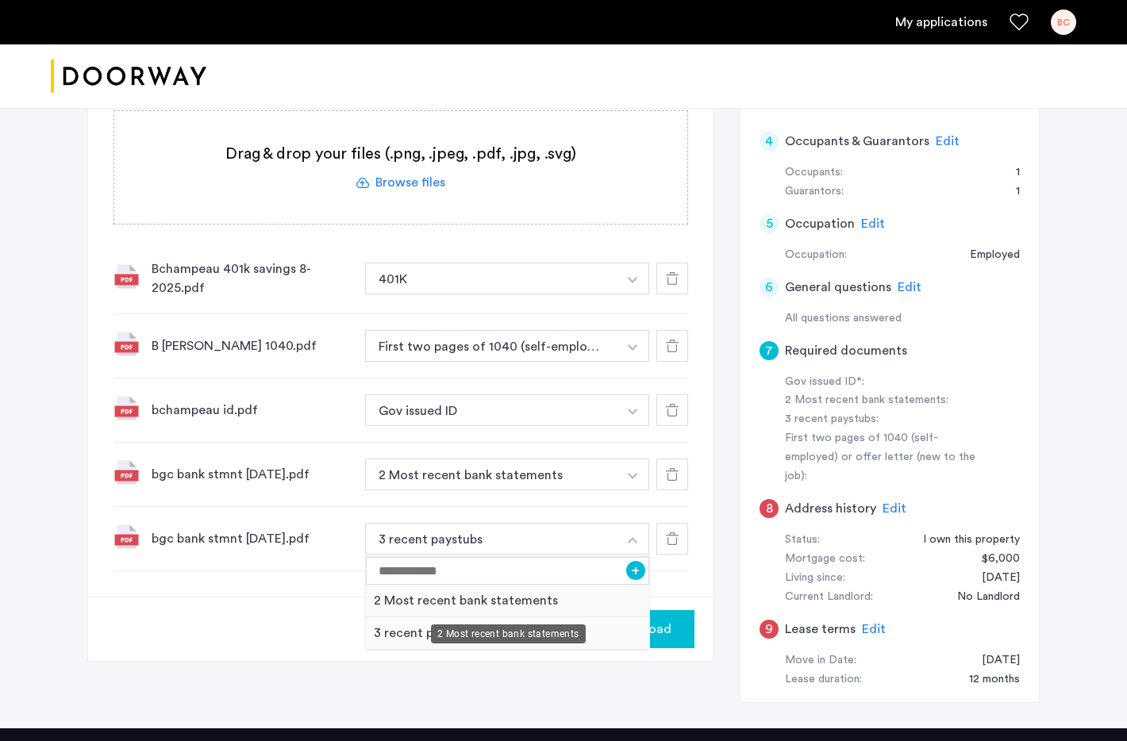
click at [453, 603] on div "2 Most recent bank statements" at bounding box center [507, 601] width 283 height 33
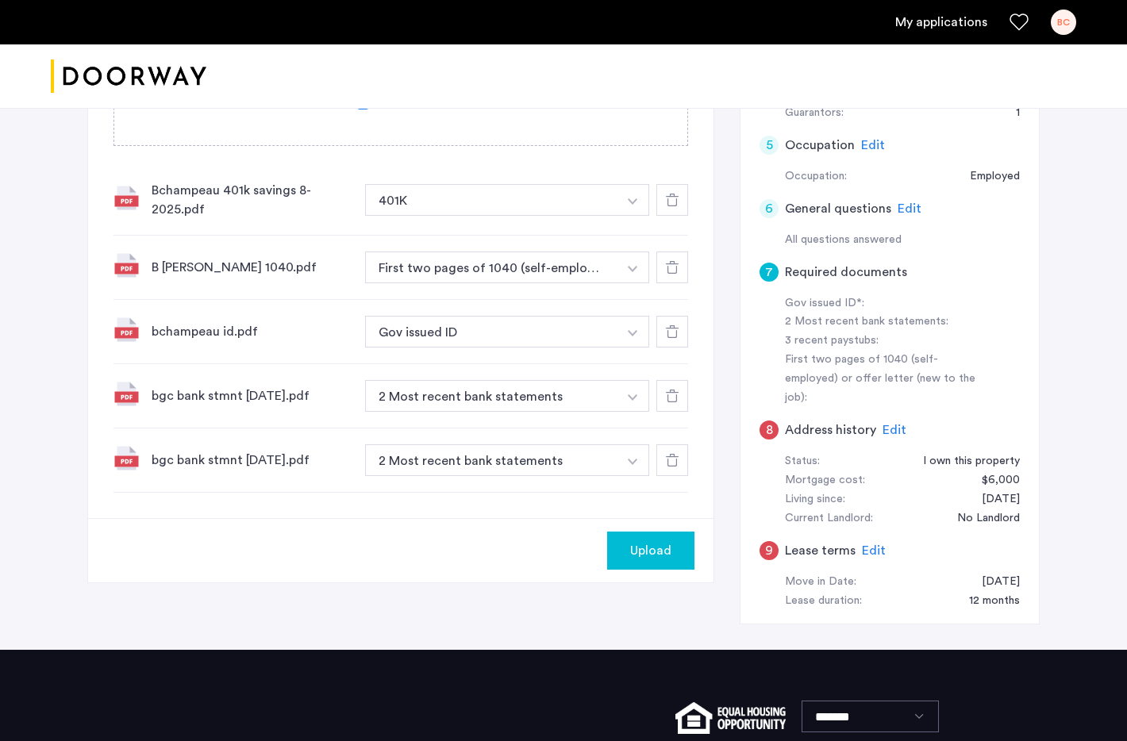
scroll to position [549, 0]
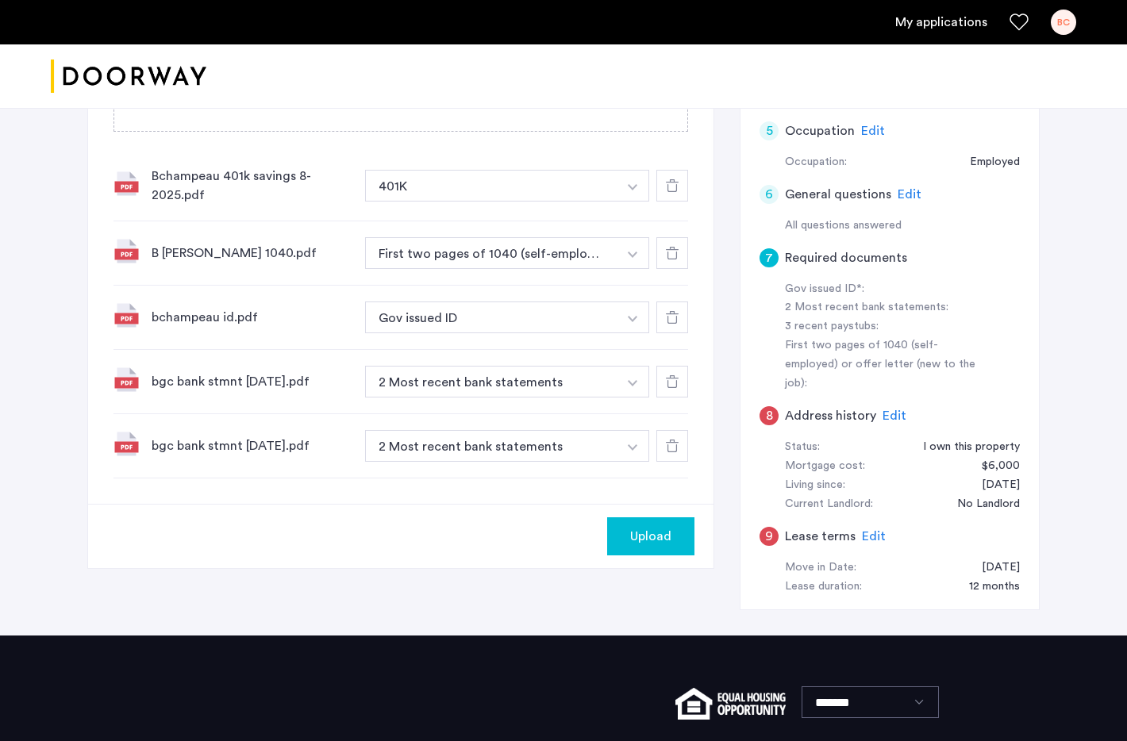
click at [645, 536] on span "Upload" at bounding box center [650, 536] width 41 height 19
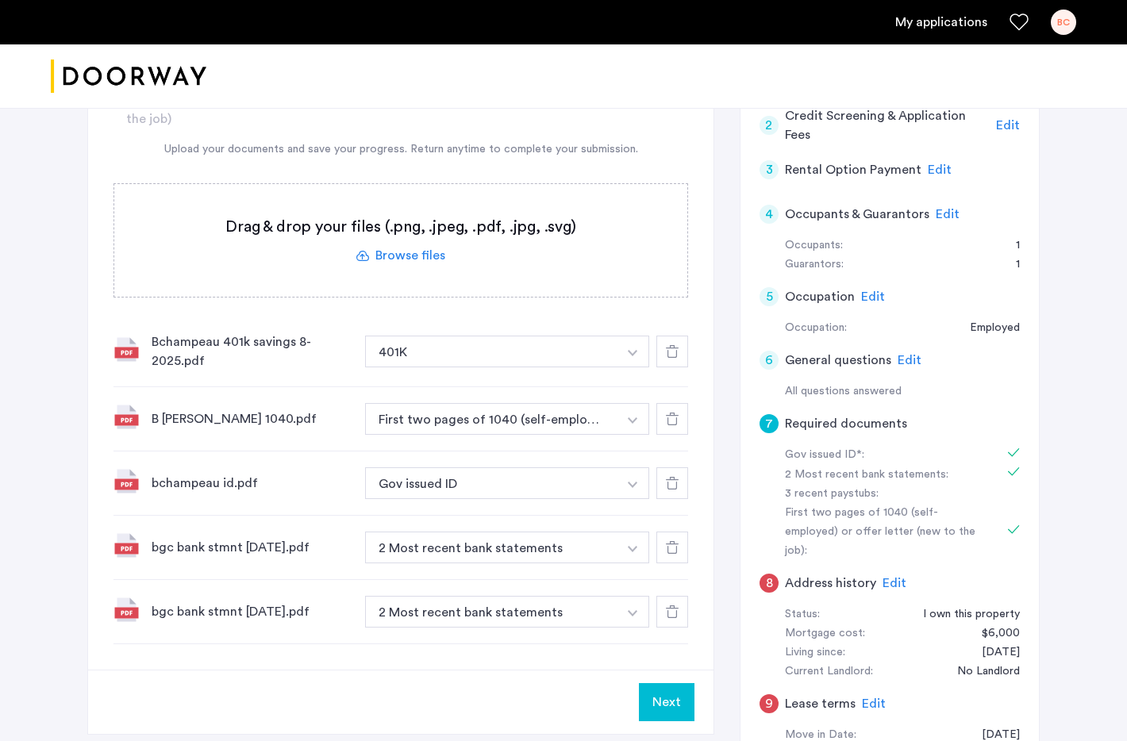
scroll to position [397, 0]
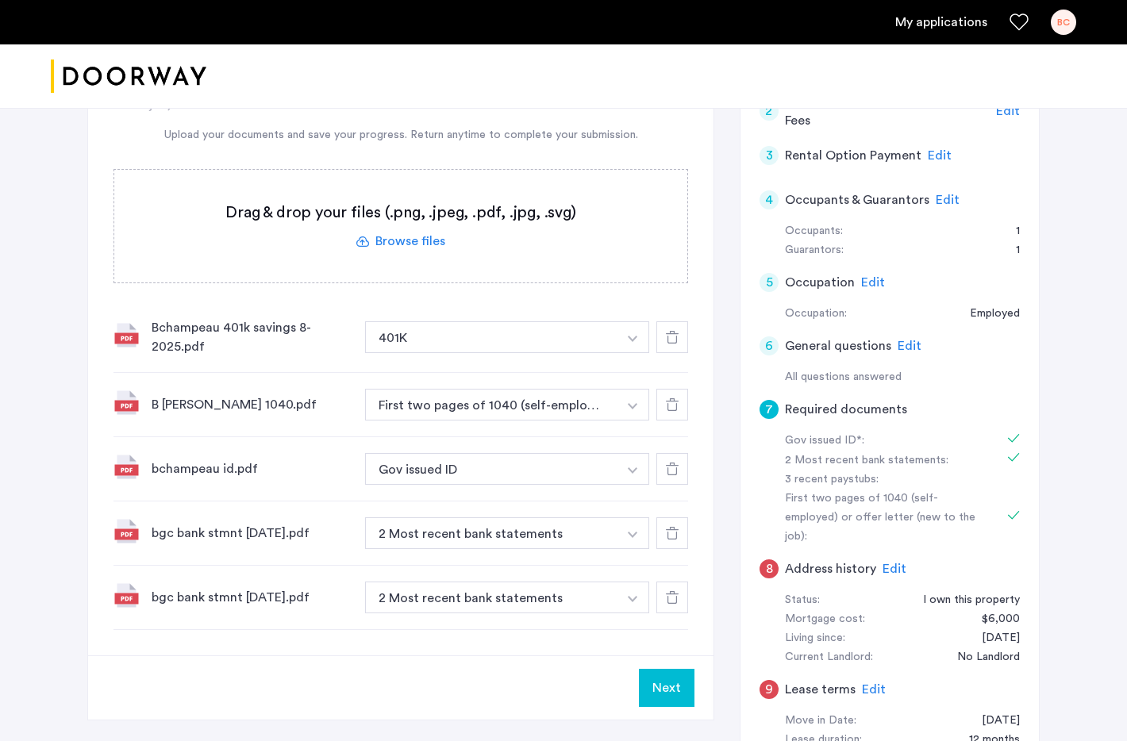
click at [886, 563] on span "Edit" at bounding box center [894, 569] width 24 height 13
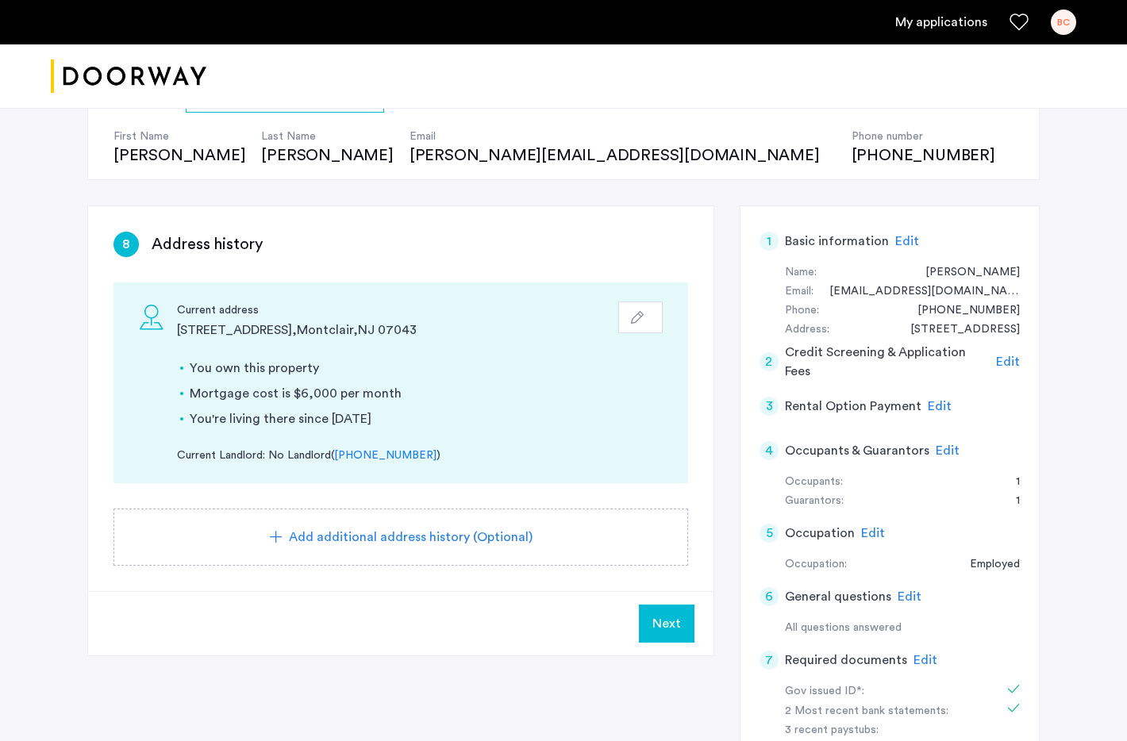
scroll to position [490, 0]
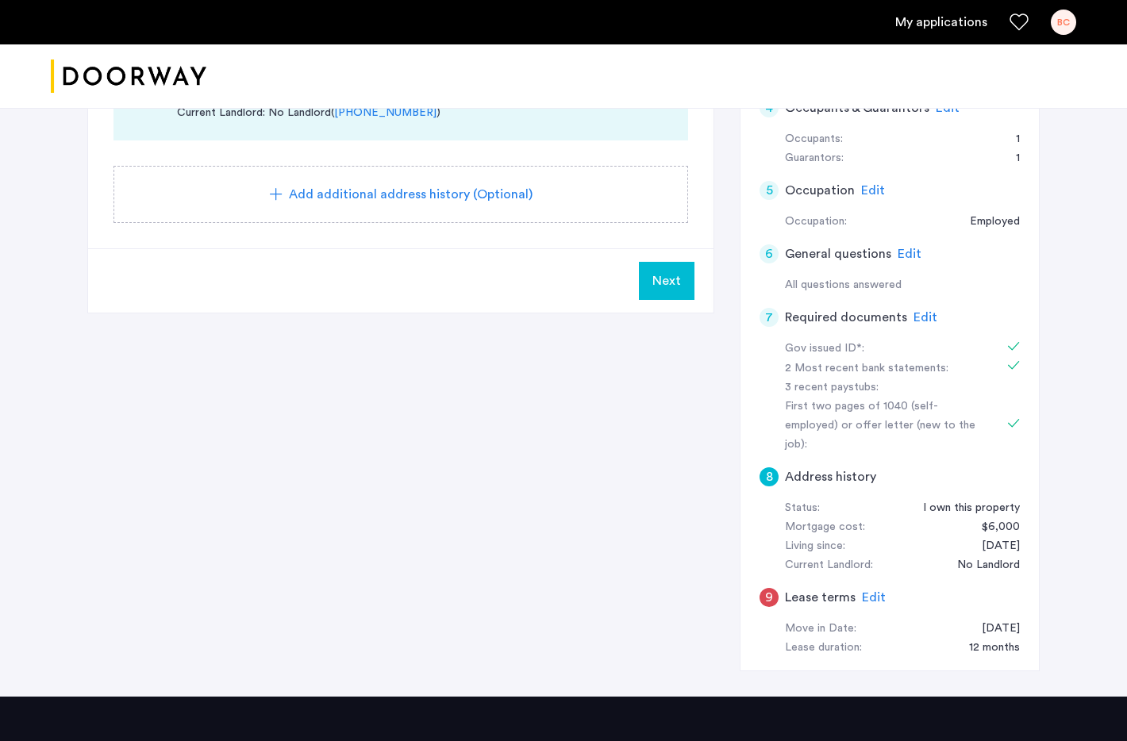
click at [863, 591] on span "Edit" at bounding box center [874, 597] width 24 height 13
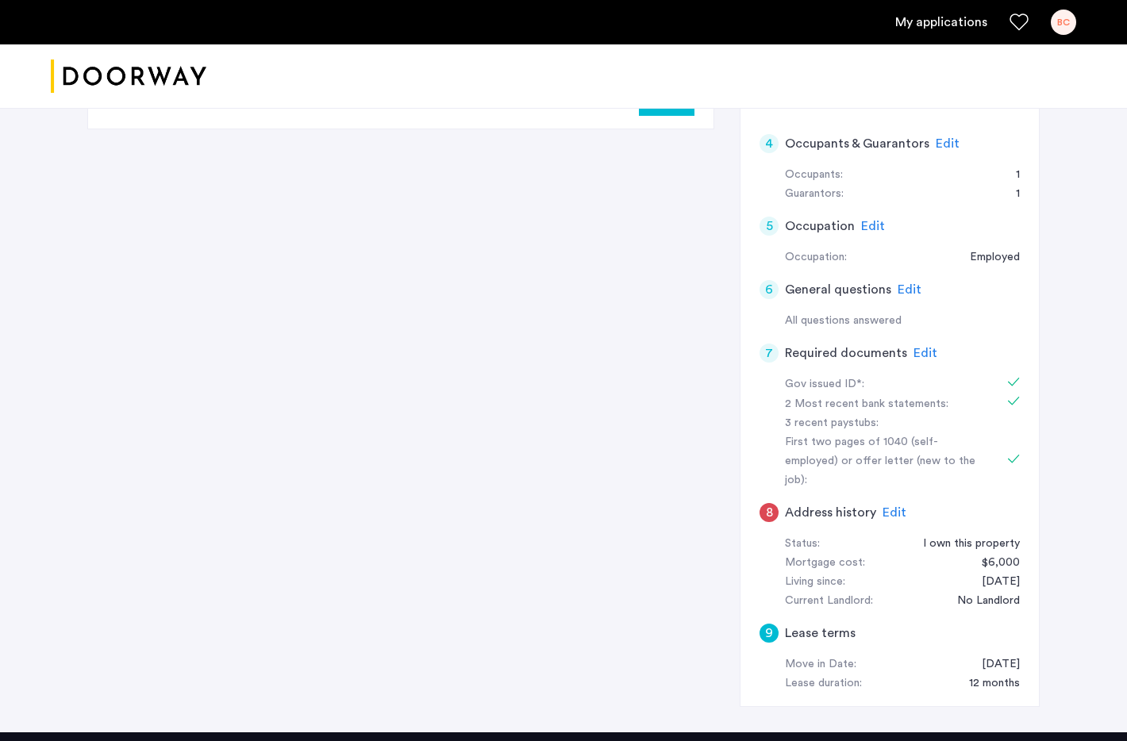
scroll to position [453, 0]
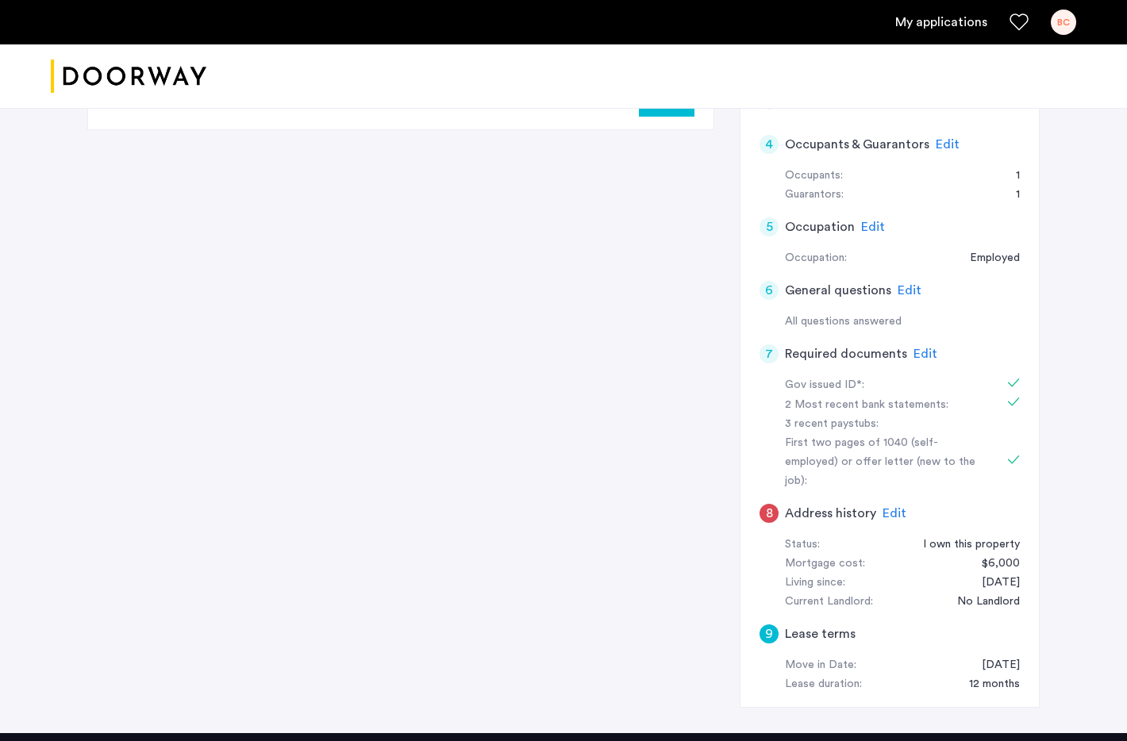
click at [894, 507] on span "Edit" at bounding box center [894, 513] width 24 height 13
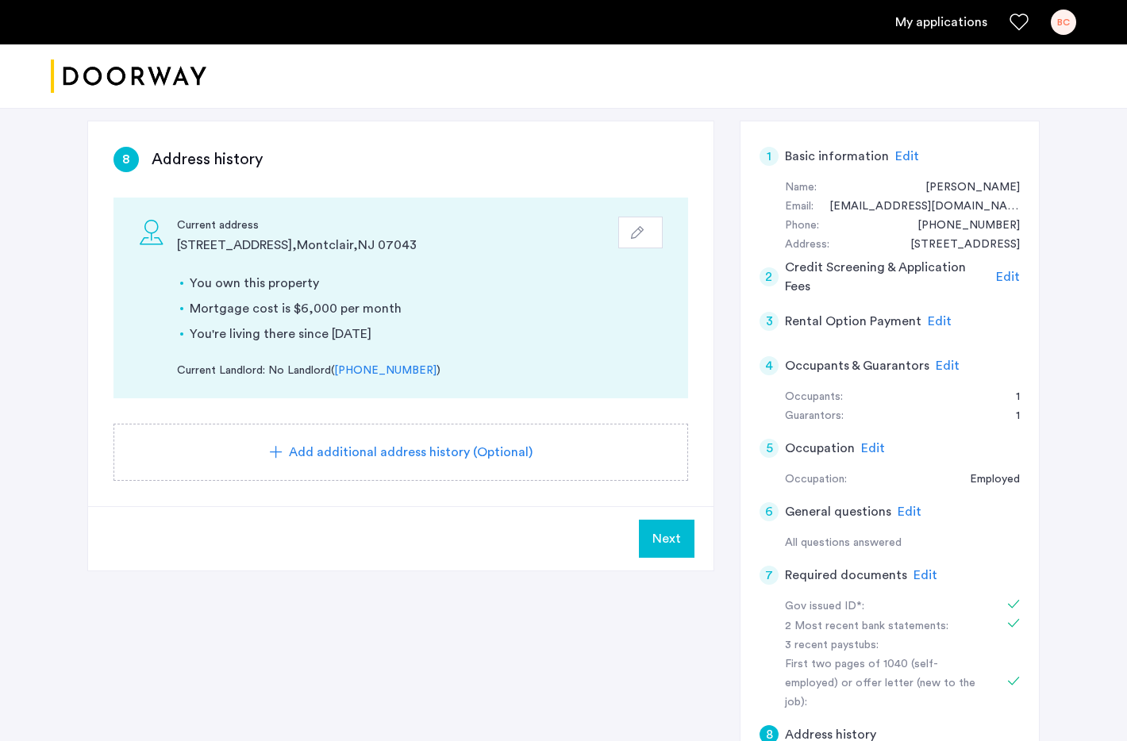
scroll to position [230, 0]
click at [671, 539] on span "Next" at bounding box center [666, 540] width 29 height 19
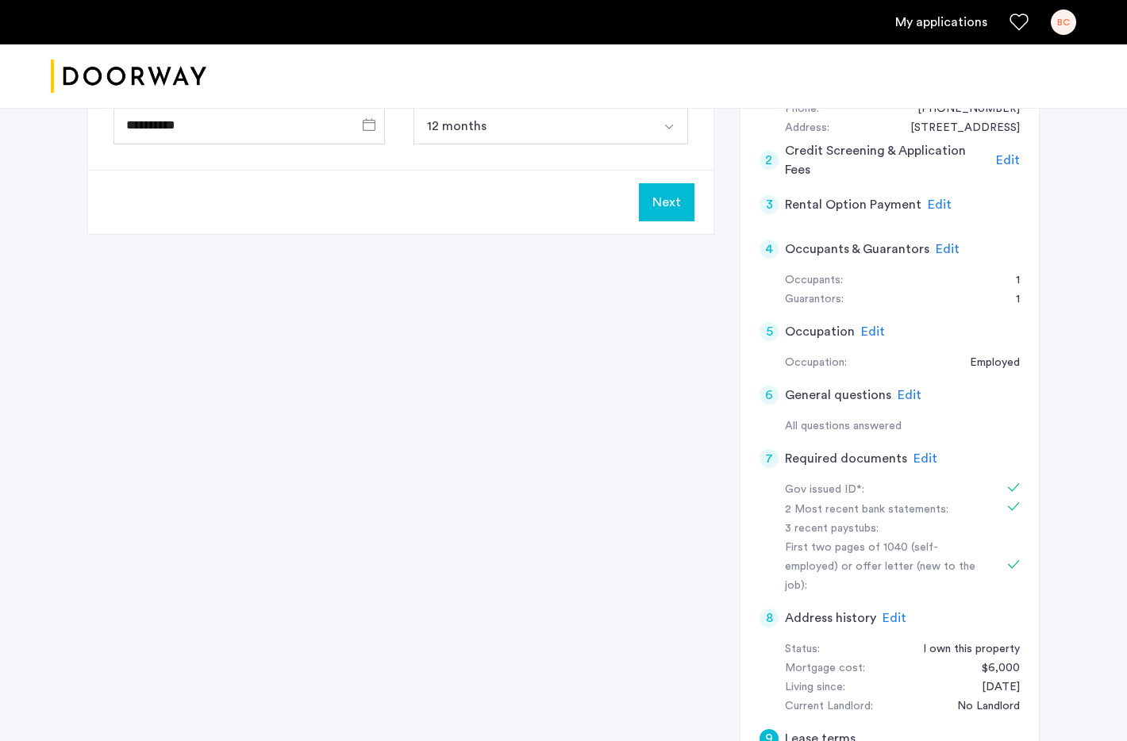
scroll to position [347, 0]
click at [920, 455] on span "Edit" at bounding box center [925, 459] width 24 height 13
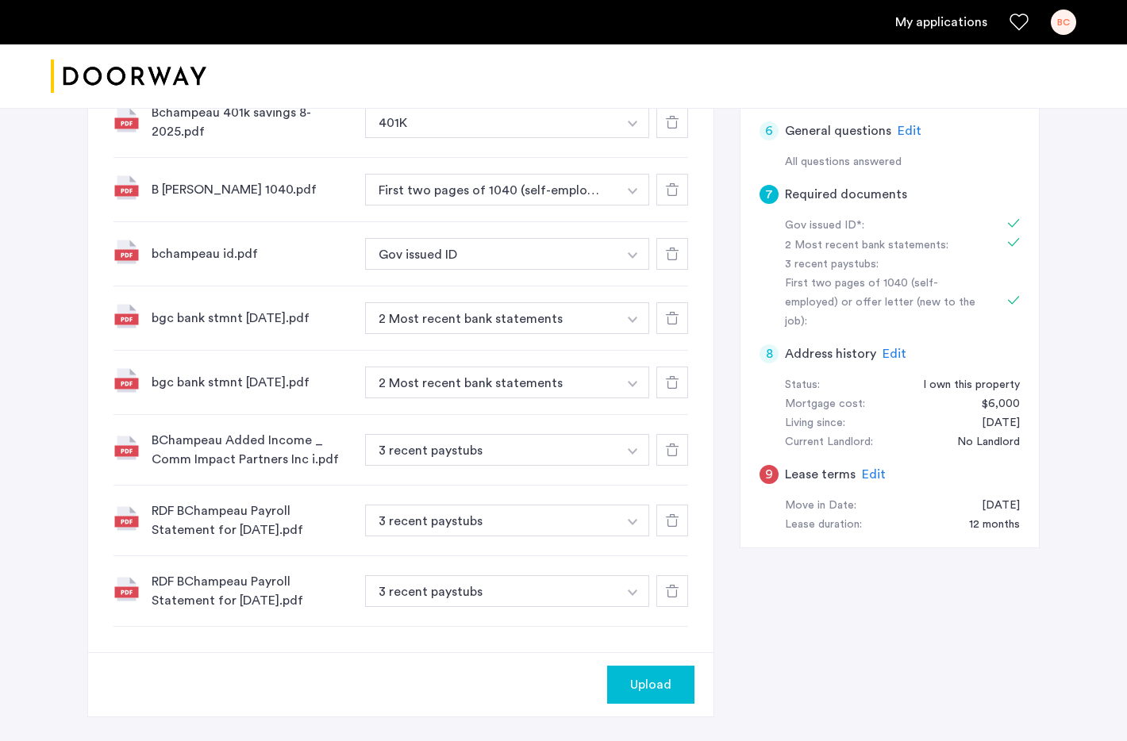
scroll to position [612, 0]
click at [655, 682] on span "Upload" at bounding box center [650, 685] width 41 height 19
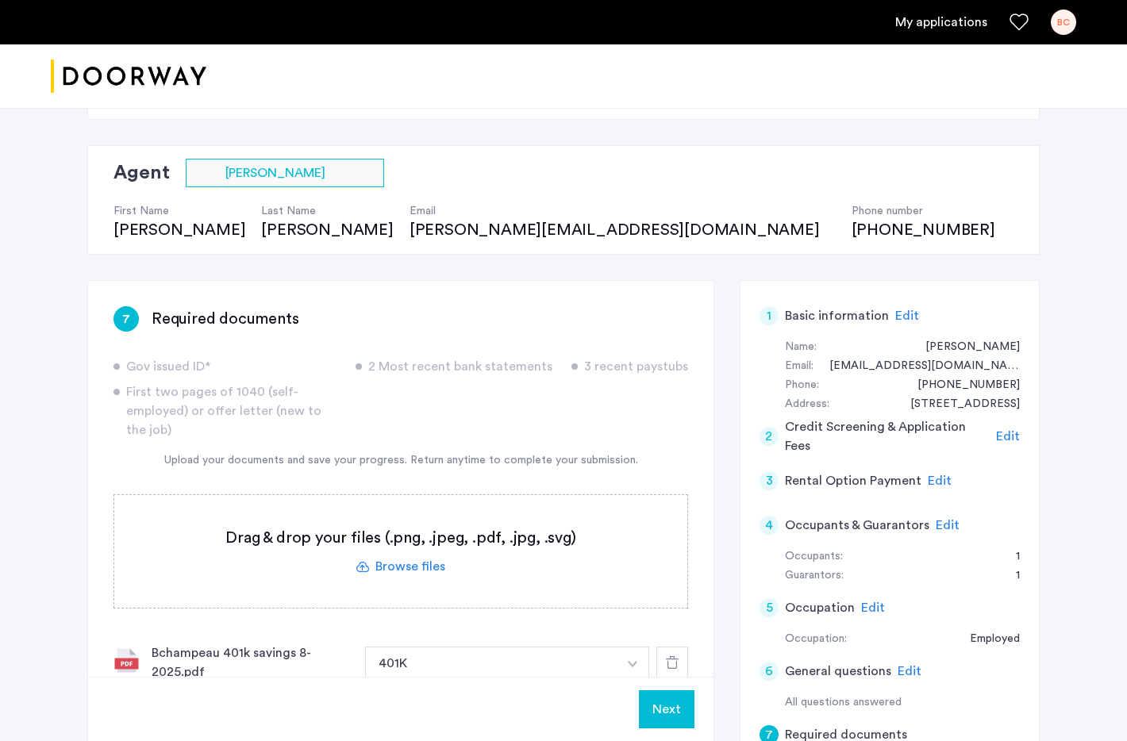
scroll to position [0, 0]
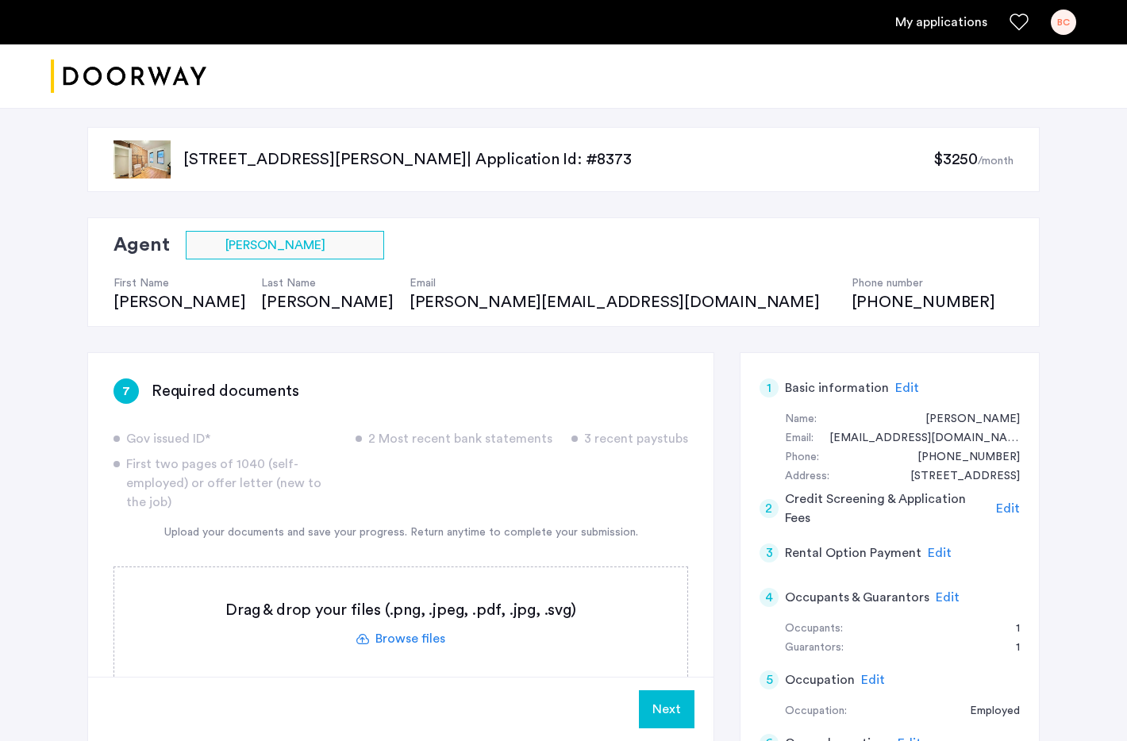
click at [664, 705] on button "Next" at bounding box center [667, 709] width 56 height 38
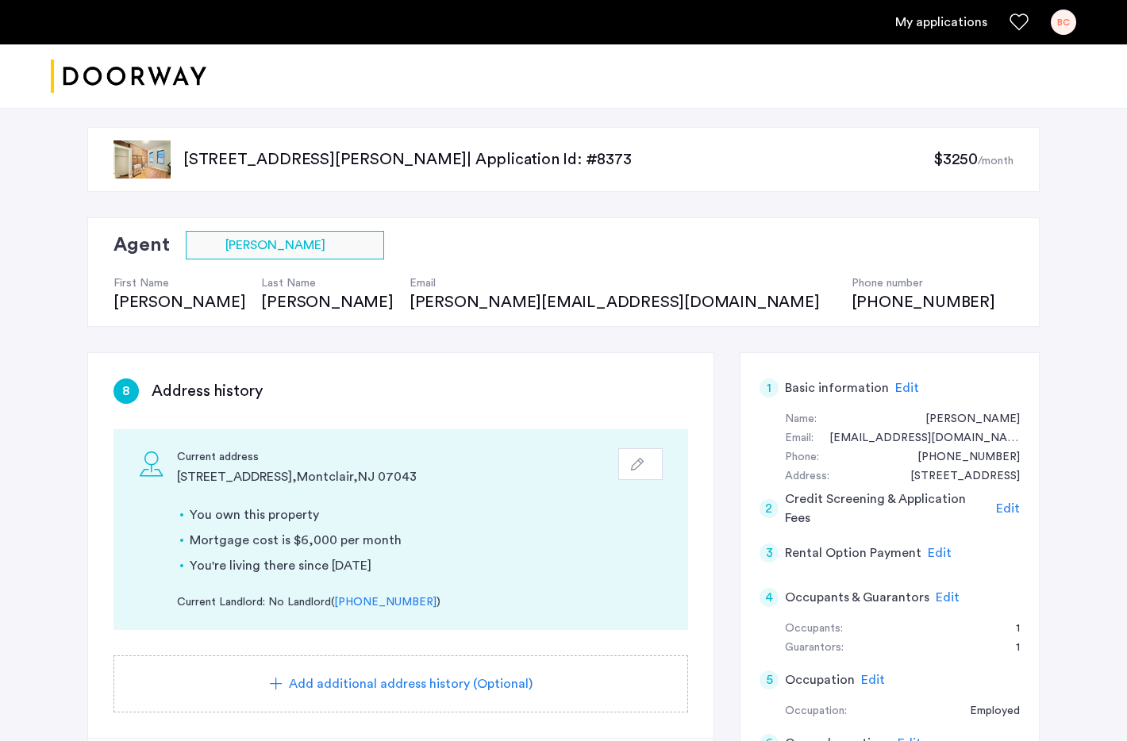
scroll to position [237, 0]
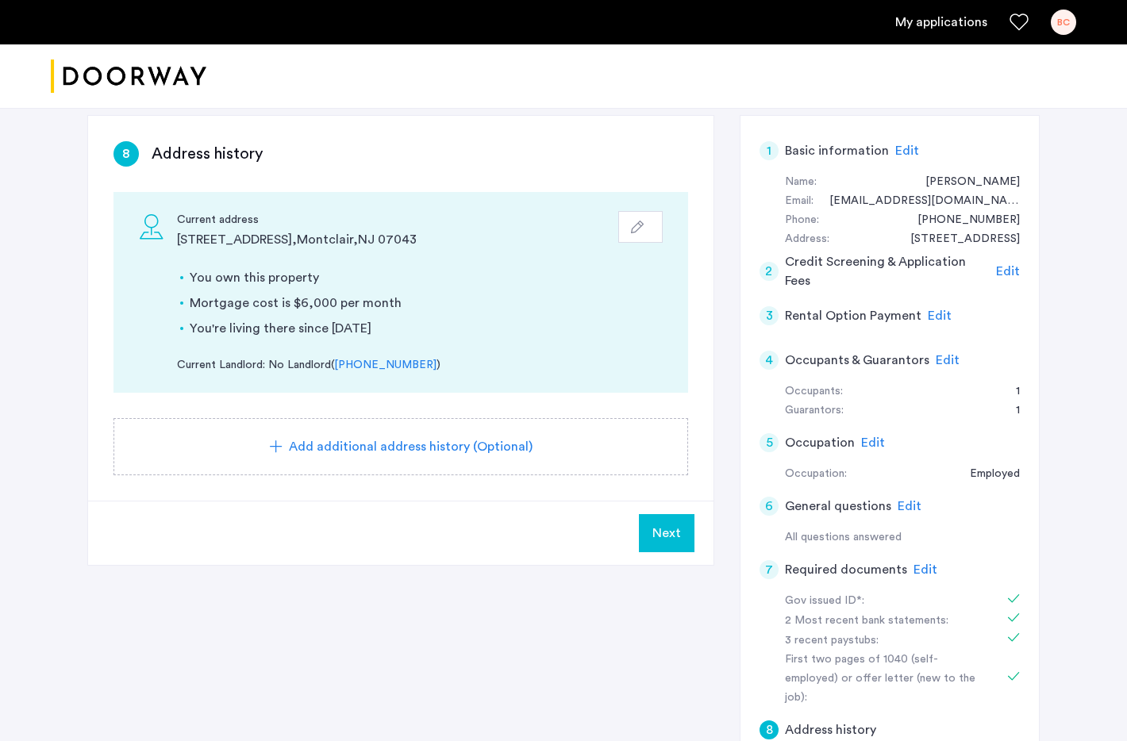
click at [674, 540] on span "Next" at bounding box center [666, 533] width 29 height 19
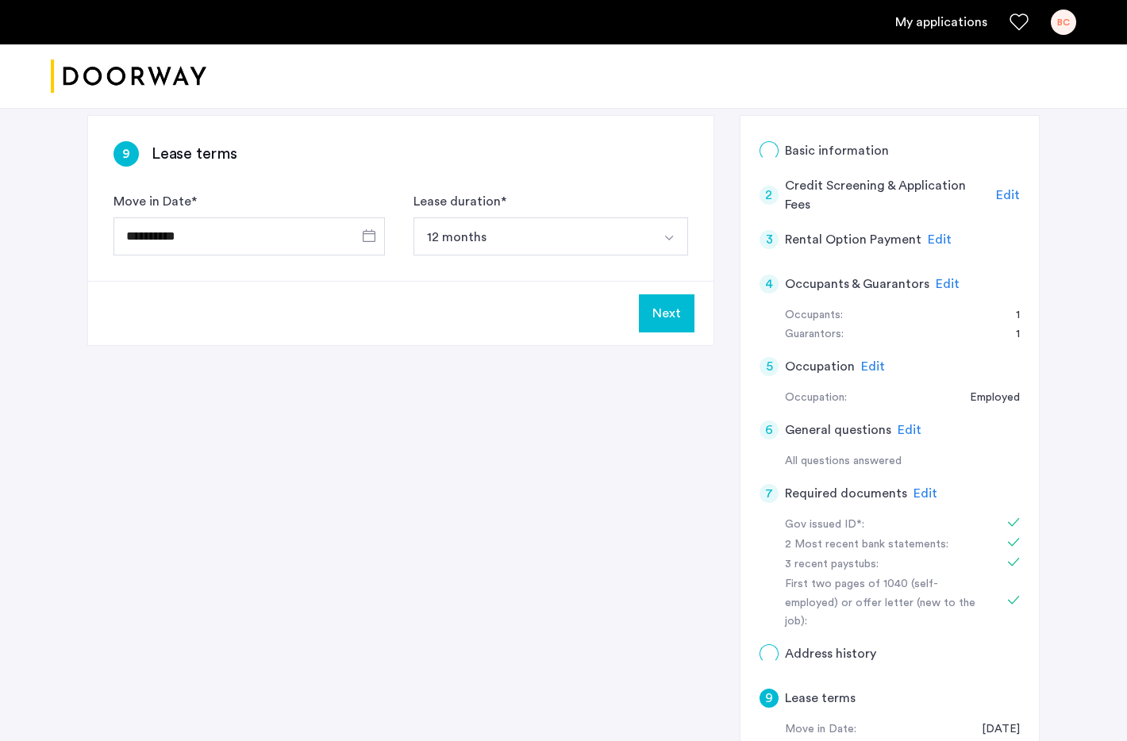
scroll to position [0, 0]
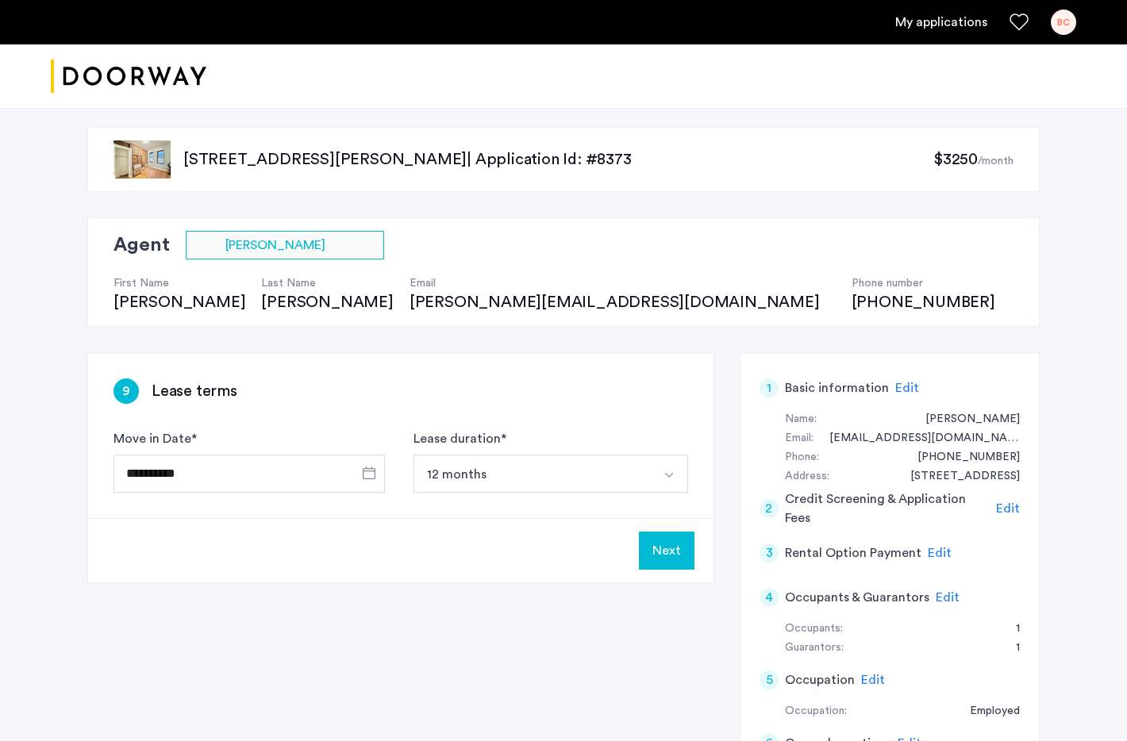
click at [682, 561] on button "Next" at bounding box center [667, 551] width 56 height 38
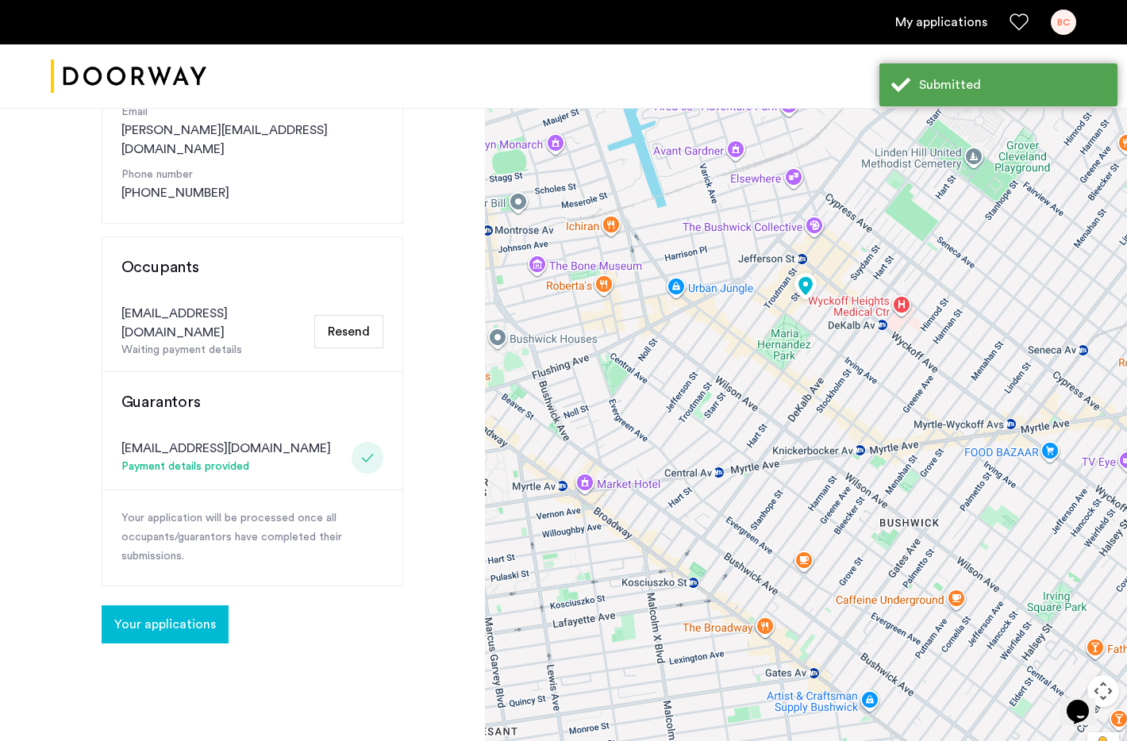
scroll to position [273, 0]
